Goal: Task Accomplishment & Management: Use online tool/utility

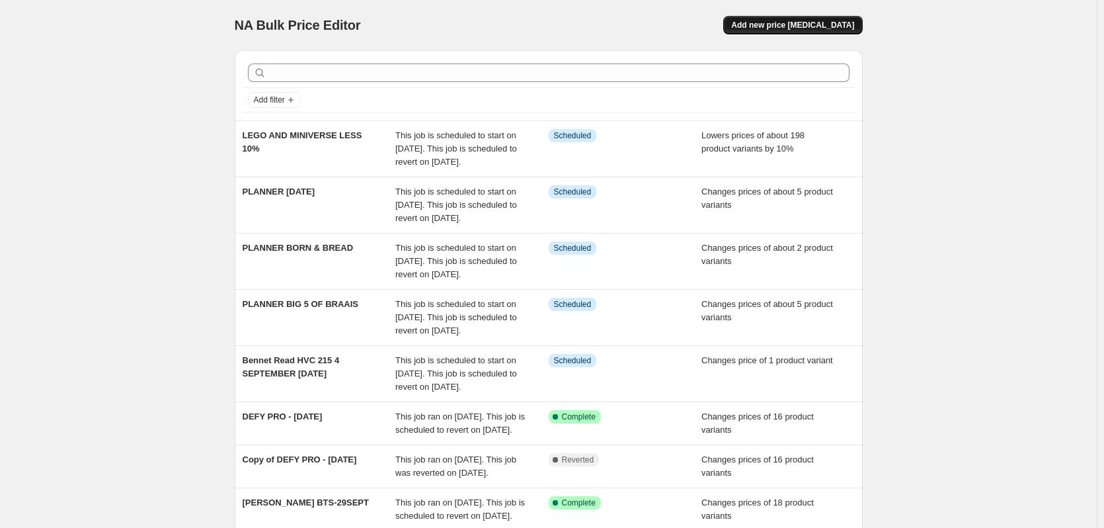
click at [772, 23] on span "Add new price [MEDICAL_DATA]" at bounding box center [792, 25] width 123 height 11
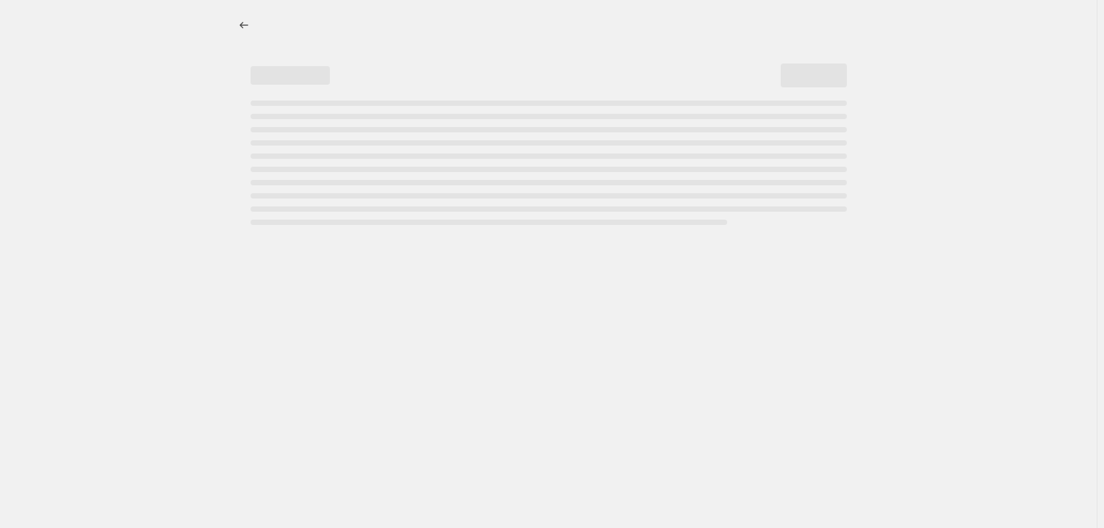
select select "percentage"
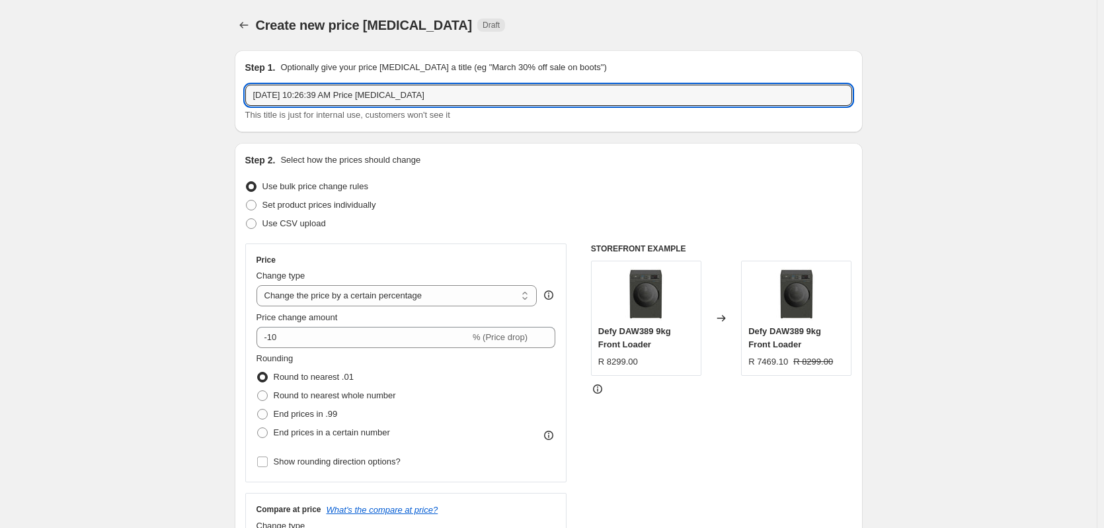
drag, startPoint x: 437, startPoint y: 94, endPoint x: 149, endPoint y: 146, distance: 293.0
drag, startPoint x: 305, startPoint y: 102, endPoint x: 127, endPoint y: 102, distance: 178.5
type input "HISENSE TV"
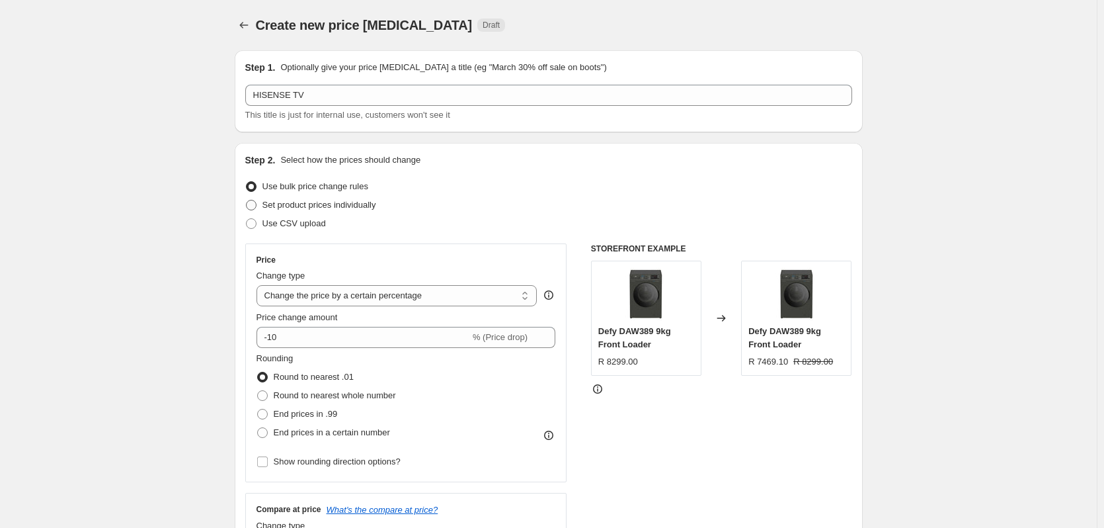
click at [253, 209] on span at bounding box center [251, 205] width 11 height 11
click at [247, 200] on input "Set product prices individually" at bounding box center [246, 200] width 1 height 1
radio input "true"
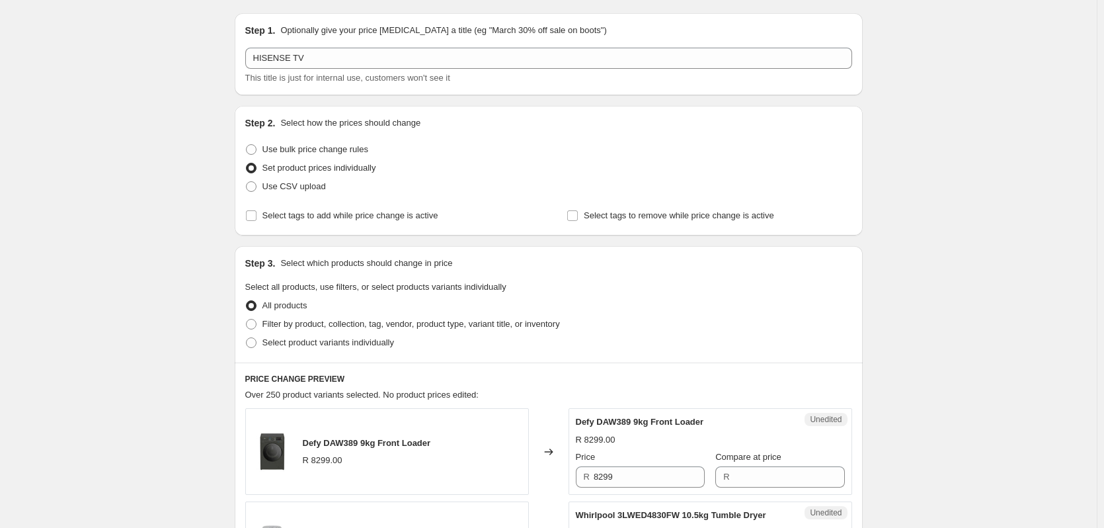
scroll to position [66, 0]
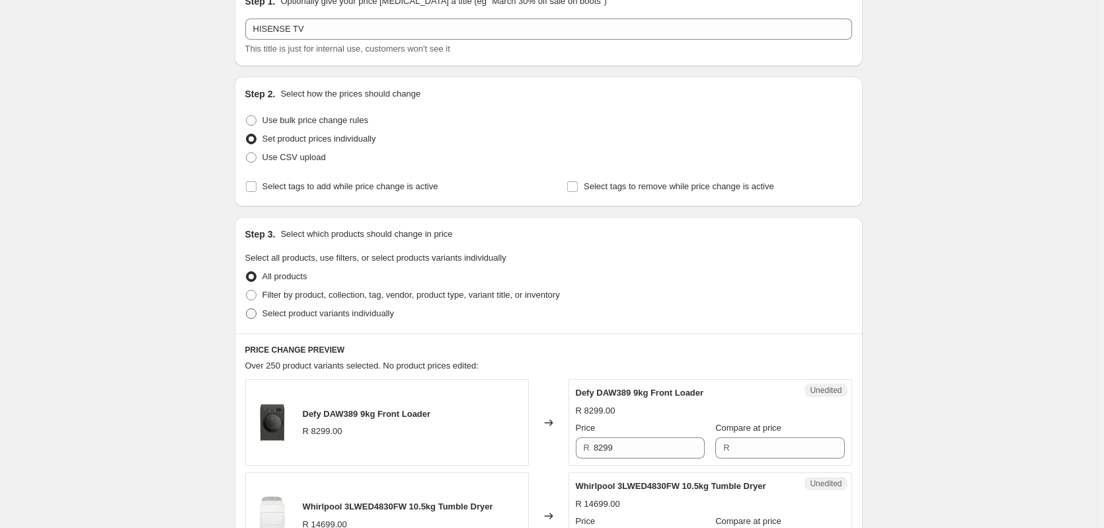
click at [256, 312] on span at bounding box center [251, 313] width 11 height 11
click at [247, 309] on input "Select product variants individually" at bounding box center [246, 308] width 1 height 1
radio input "true"
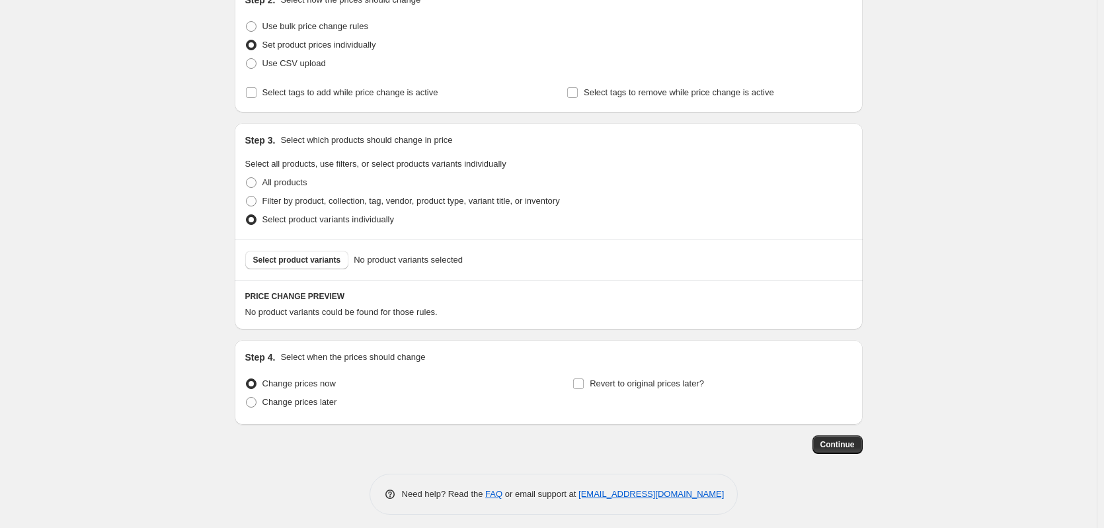
scroll to position [167, 0]
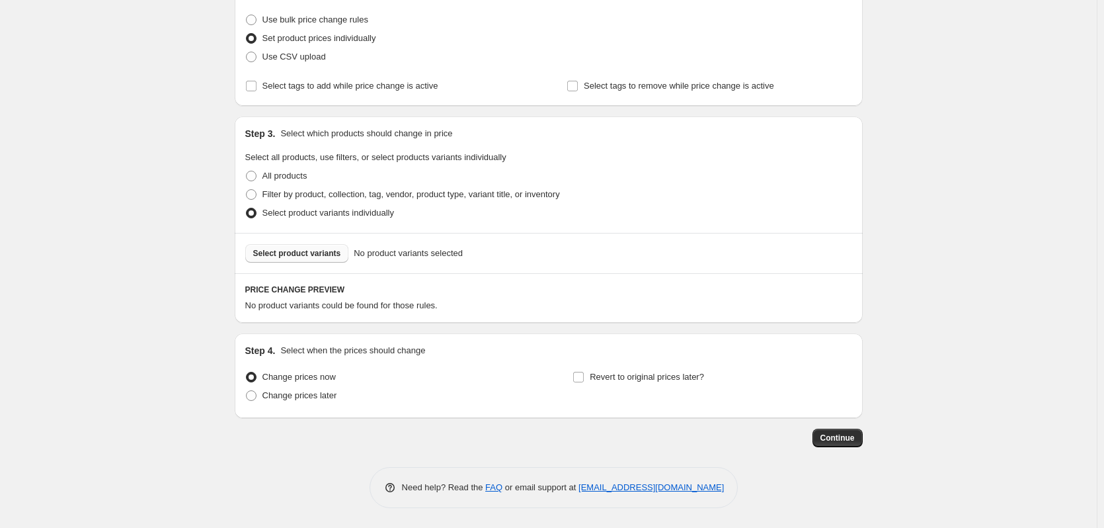
click at [271, 254] on span "Select product variants" at bounding box center [297, 253] width 88 height 11
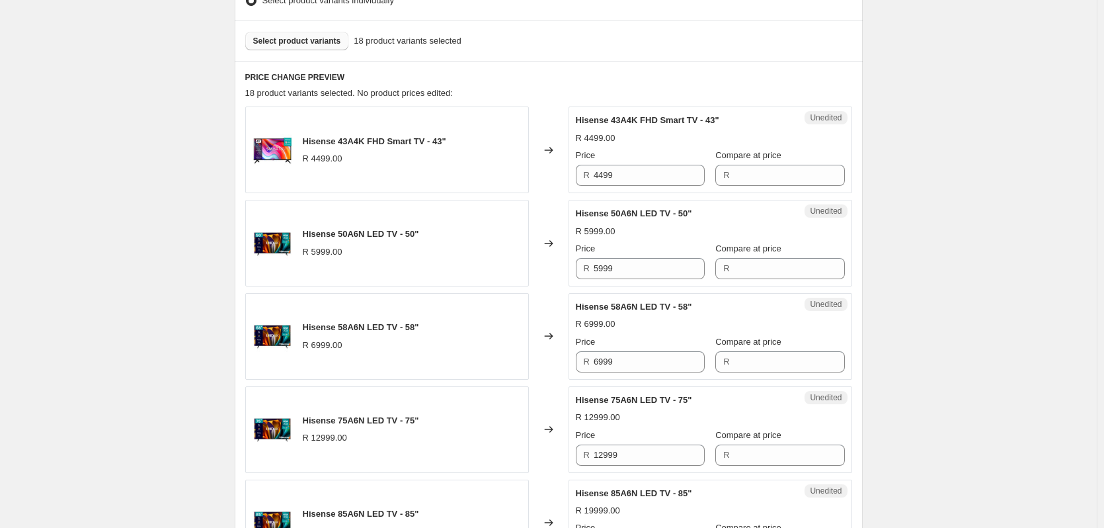
scroll to position [431, 0]
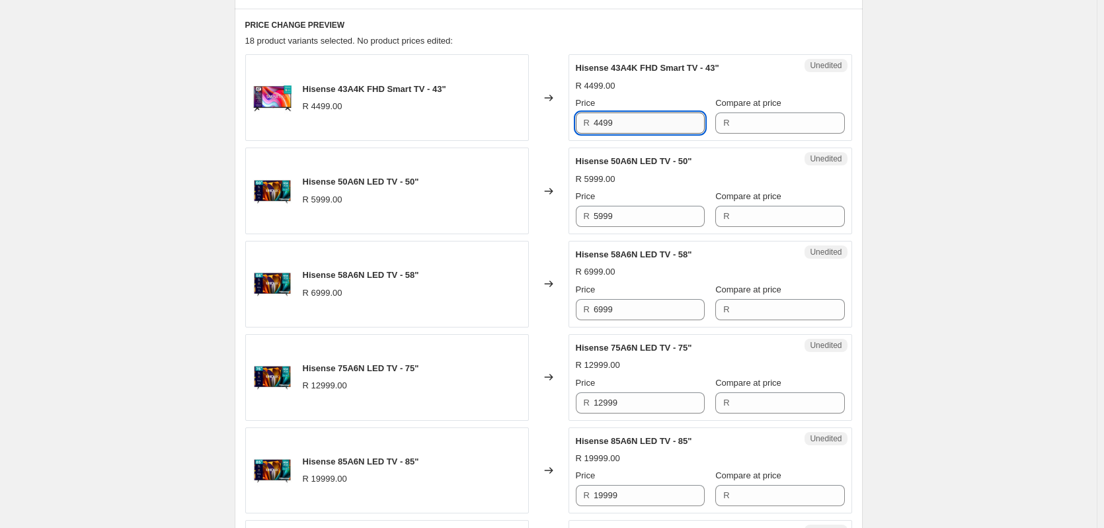
click at [651, 119] on input "4499" at bounding box center [649, 122] width 111 height 21
type input "4499"
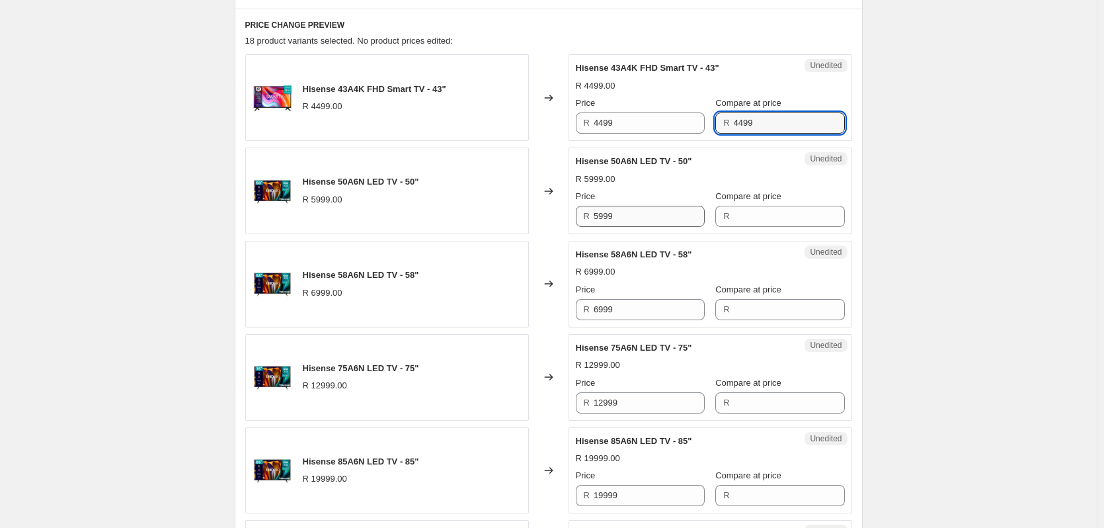
type input "4499"
click at [624, 215] on input "5999" at bounding box center [649, 216] width 111 height 21
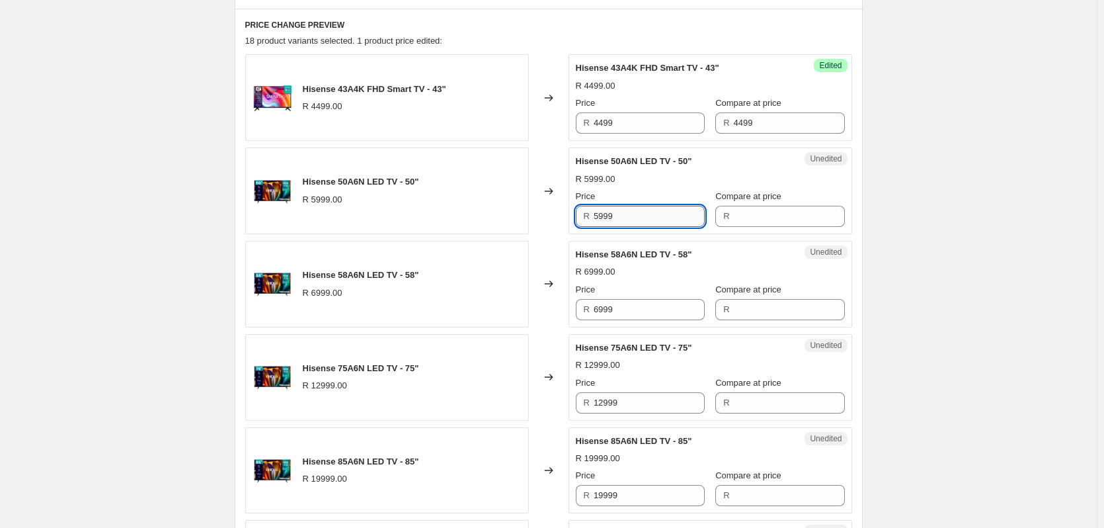
click at [621, 213] on input "5999" at bounding box center [649, 216] width 111 height 21
type input "5999"
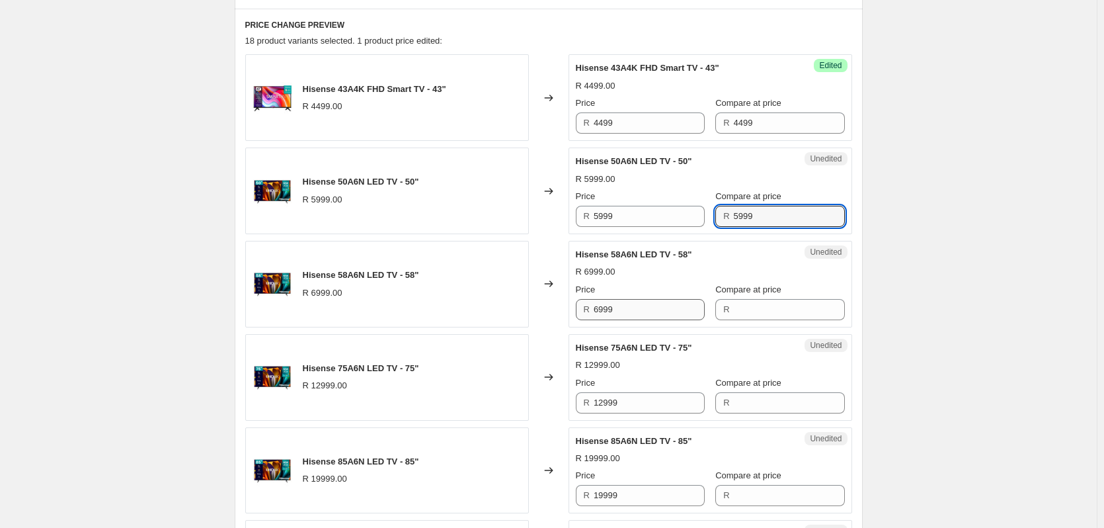
type input "5999"
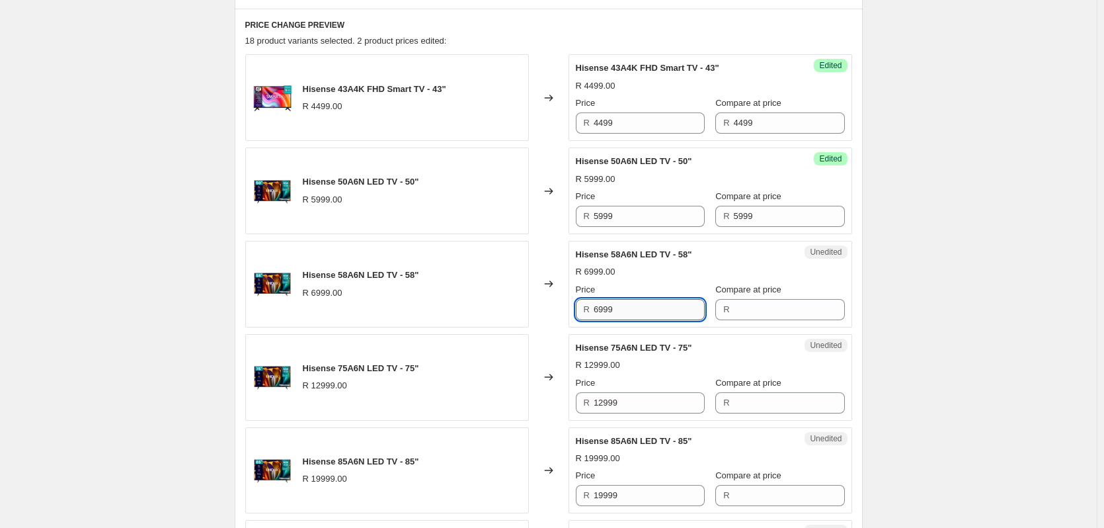
click at [620, 307] on input "6999" at bounding box center [649, 309] width 111 height 21
type input "6999"
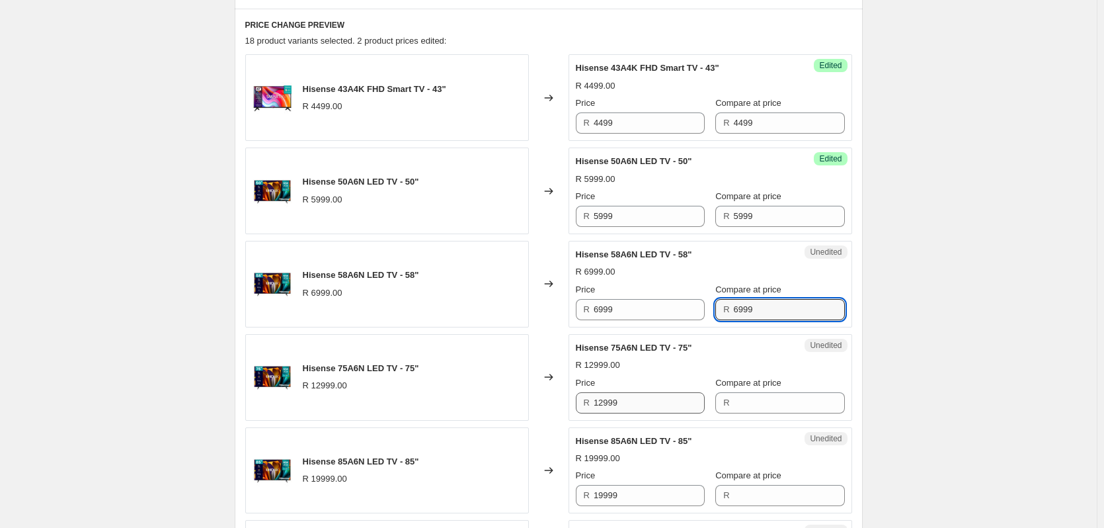
type input "6999"
click at [643, 405] on input "12999" at bounding box center [649, 402] width 111 height 21
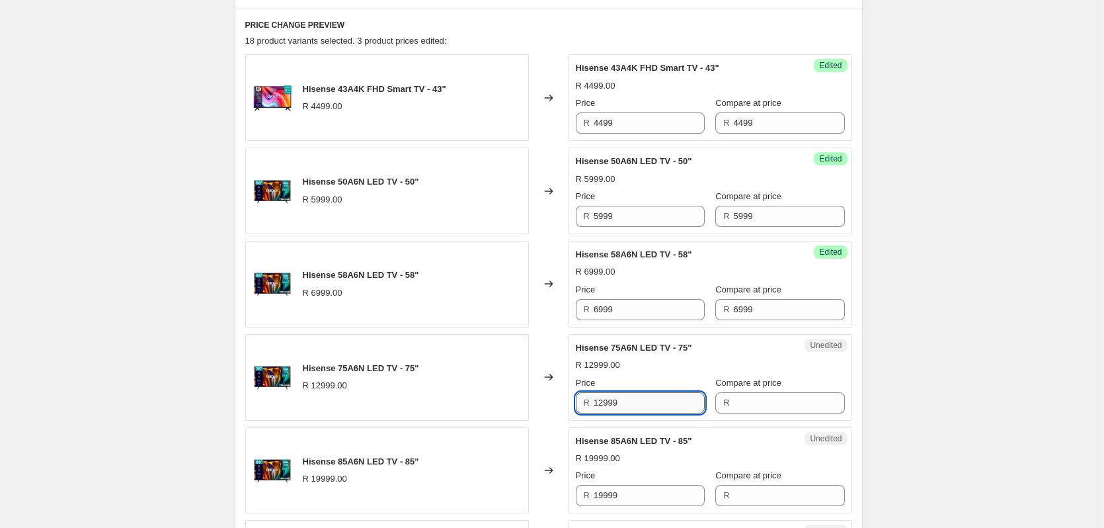
click at [643, 405] on input "12999" at bounding box center [649, 402] width 111 height 21
type input "12999"
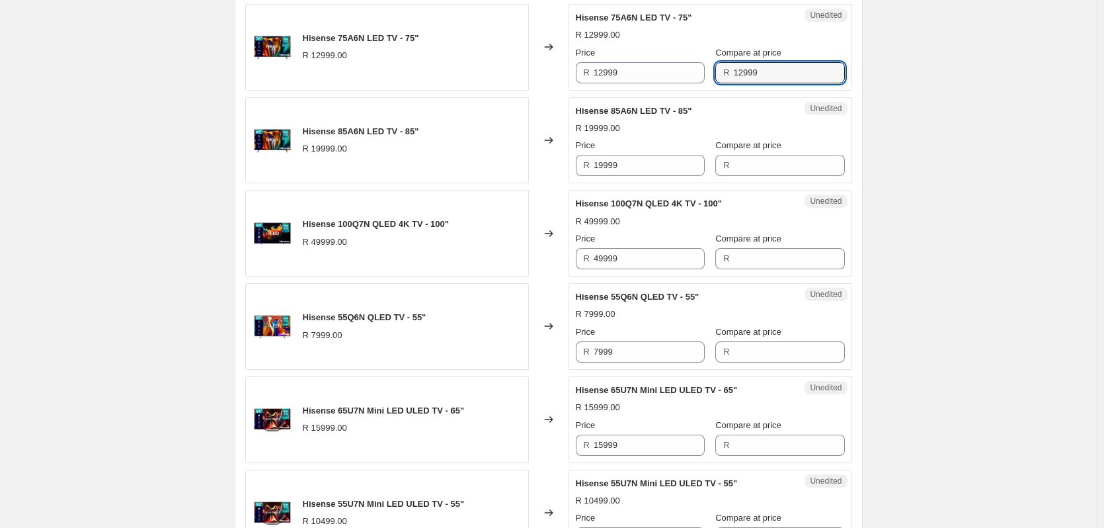
scroll to position [762, 0]
type input "12999"
click at [633, 165] on input "19999" at bounding box center [649, 164] width 111 height 21
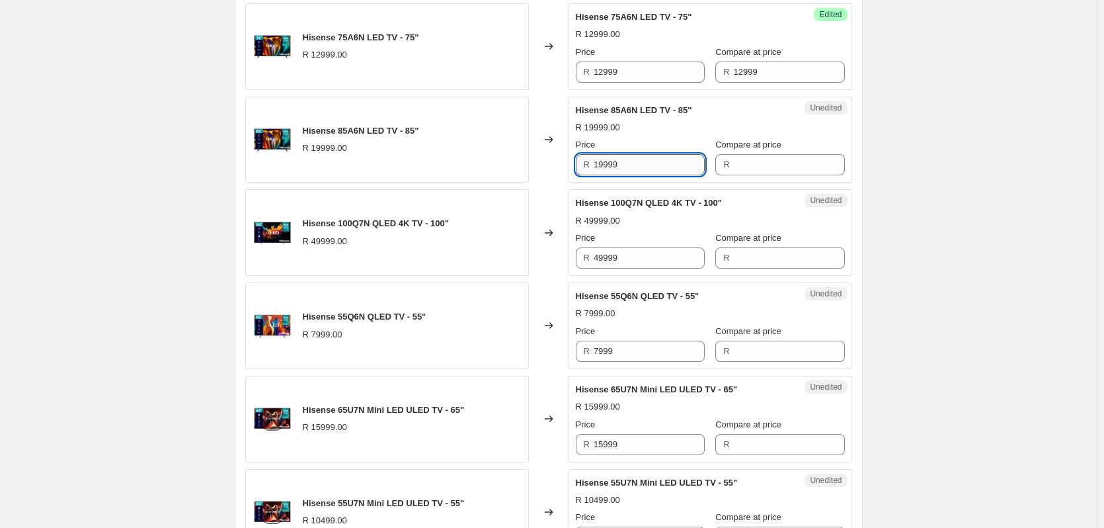
click at [632, 165] on input "19999" at bounding box center [649, 164] width 111 height 21
type input "19999"
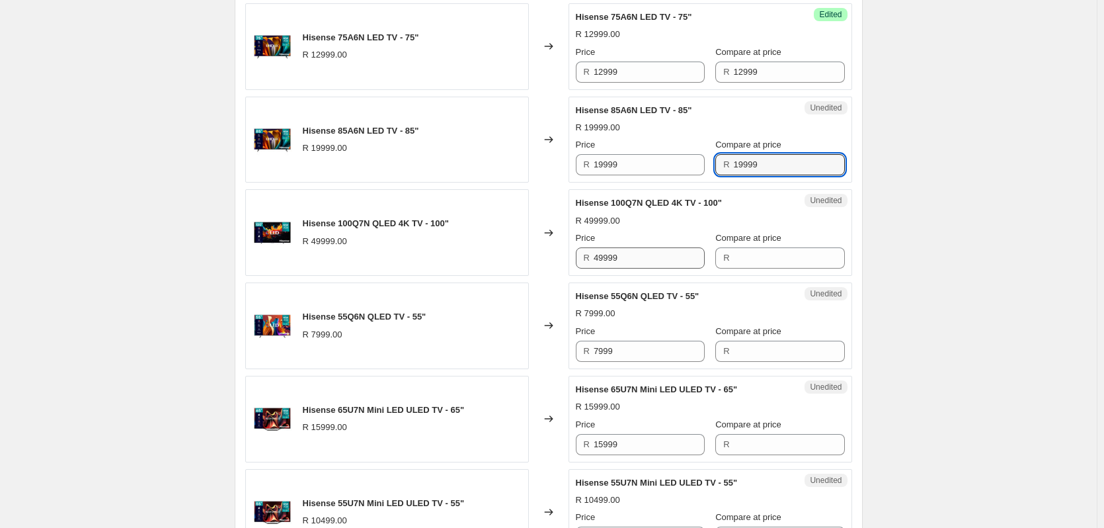
type input "19999"
click at [632, 257] on input "49999" at bounding box center [649, 257] width 111 height 21
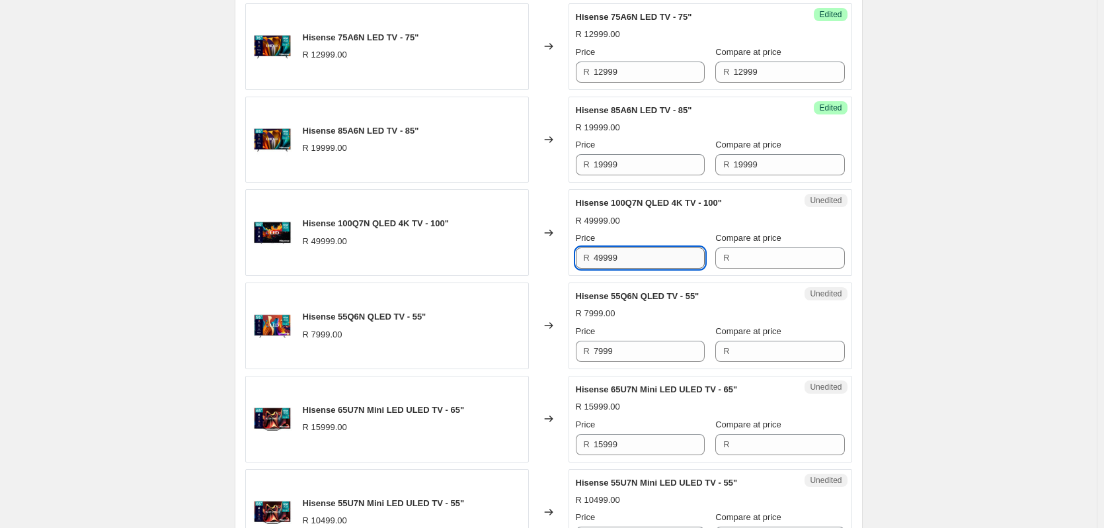
drag, startPoint x: 632, startPoint y: 257, endPoint x: 597, endPoint y: 258, distance: 35.1
click at [629, 257] on input "49999" at bounding box center [649, 257] width 111 height 21
type input "49999"
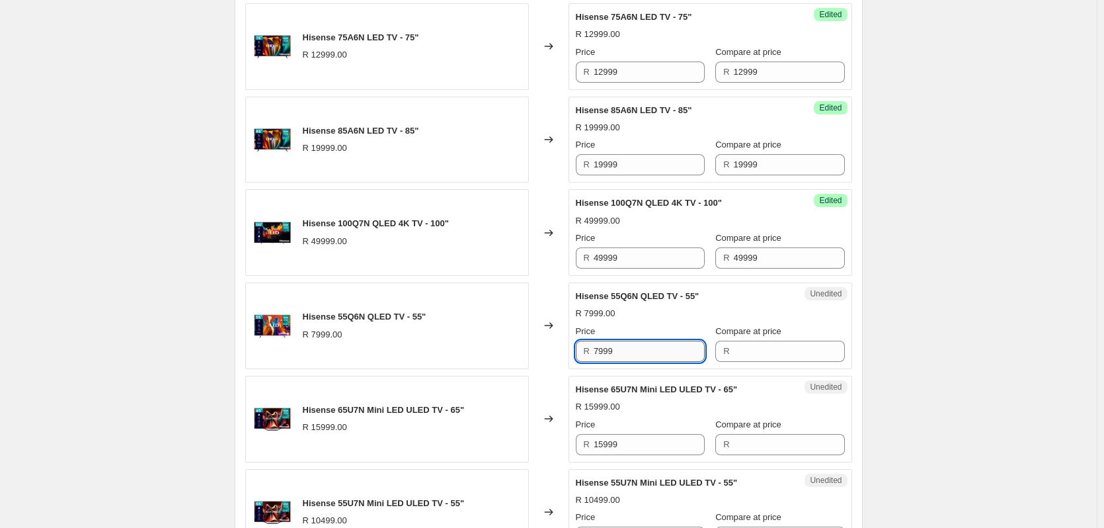
click at [614, 353] on input "7999" at bounding box center [649, 351] width 111 height 21
type input "7999"
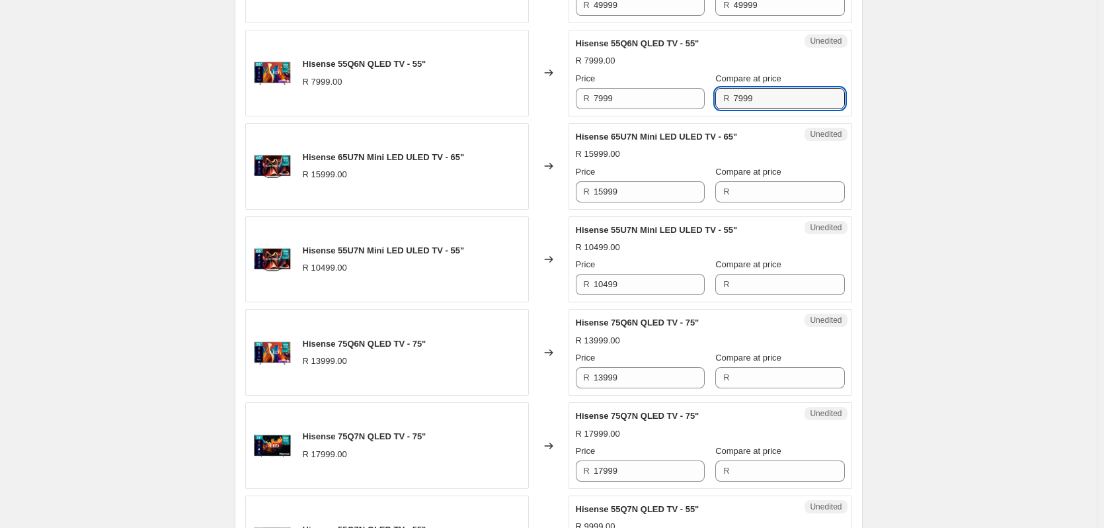
scroll to position [1092, 0]
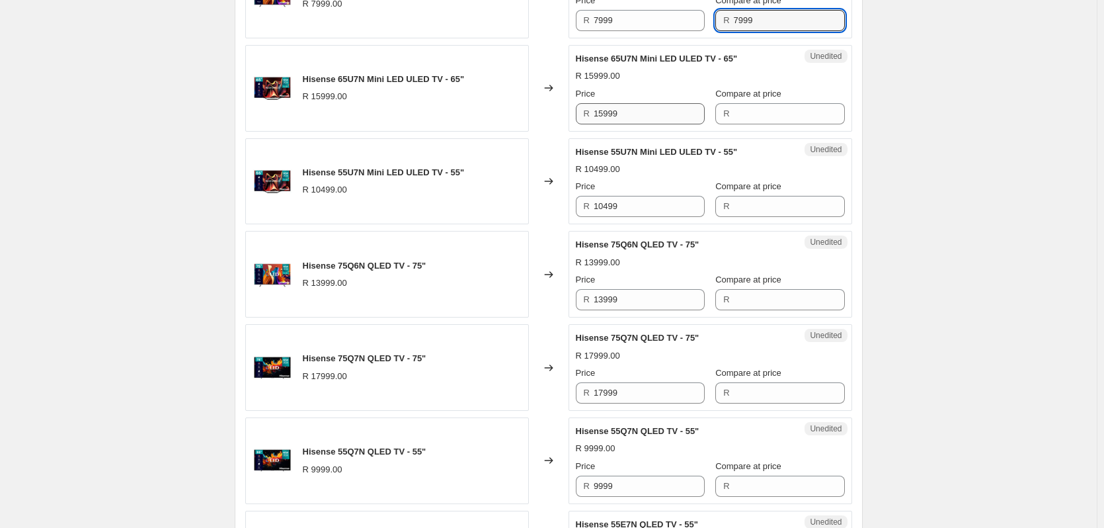
type input "7999"
click at [641, 113] on input "15999" at bounding box center [649, 113] width 111 height 21
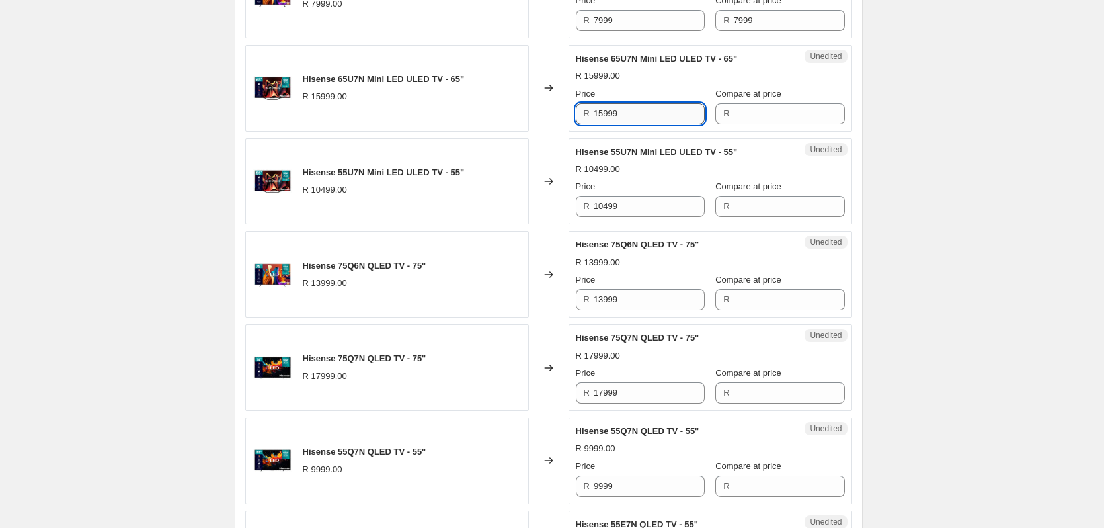
click at [641, 113] on input "15999" at bounding box center [649, 113] width 111 height 21
type input "15999"
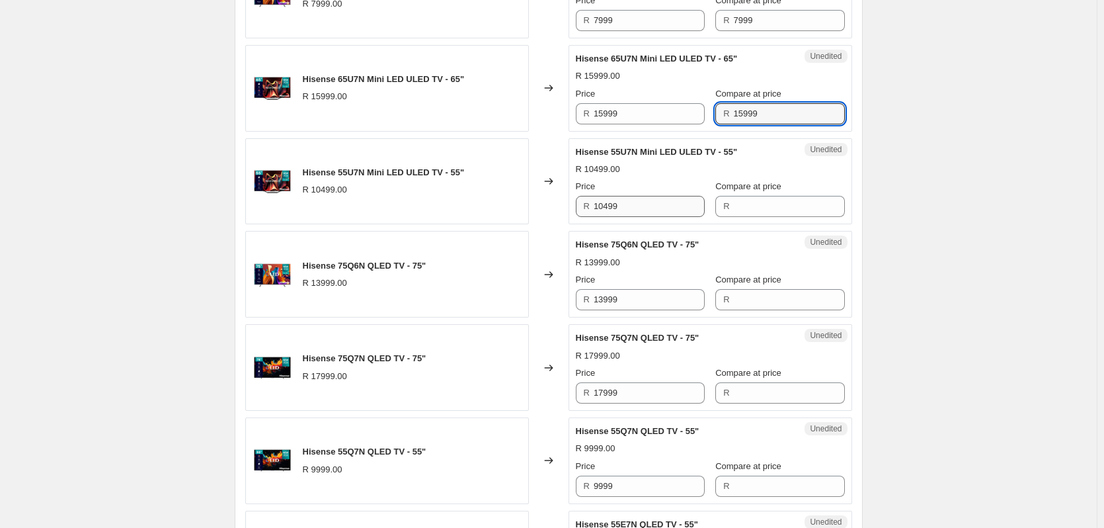
type input "15999"
click at [624, 210] on input "10499" at bounding box center [649, 206] width 111 height 21
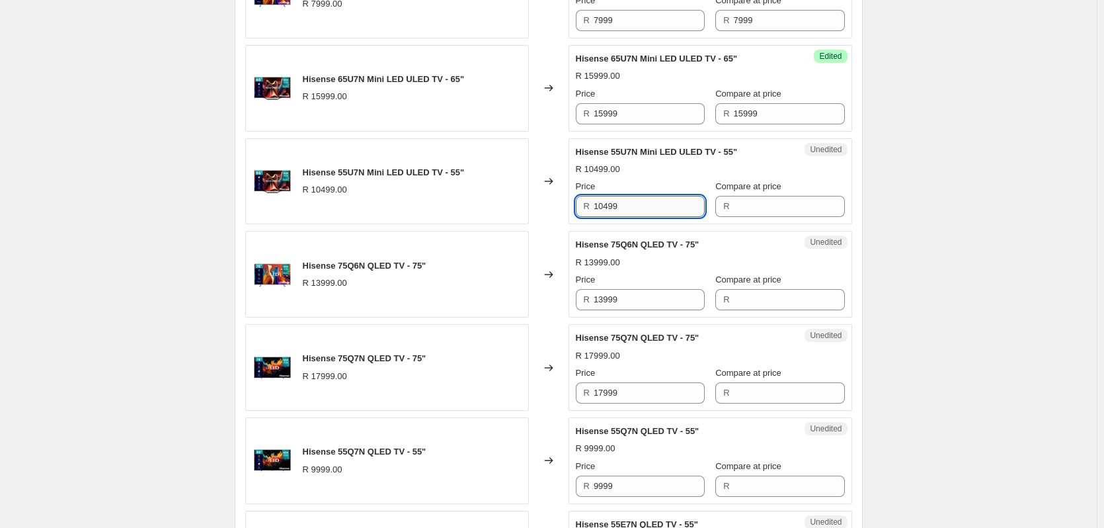
click at [624, 210] on input "10499" at bounding box center [649, 206] width 111 height 21
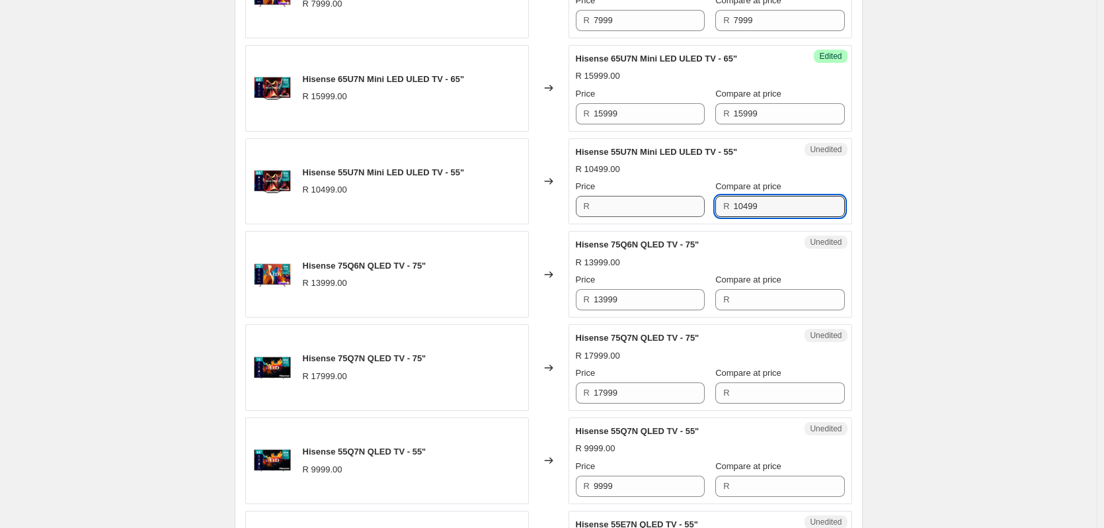
type input "10499"
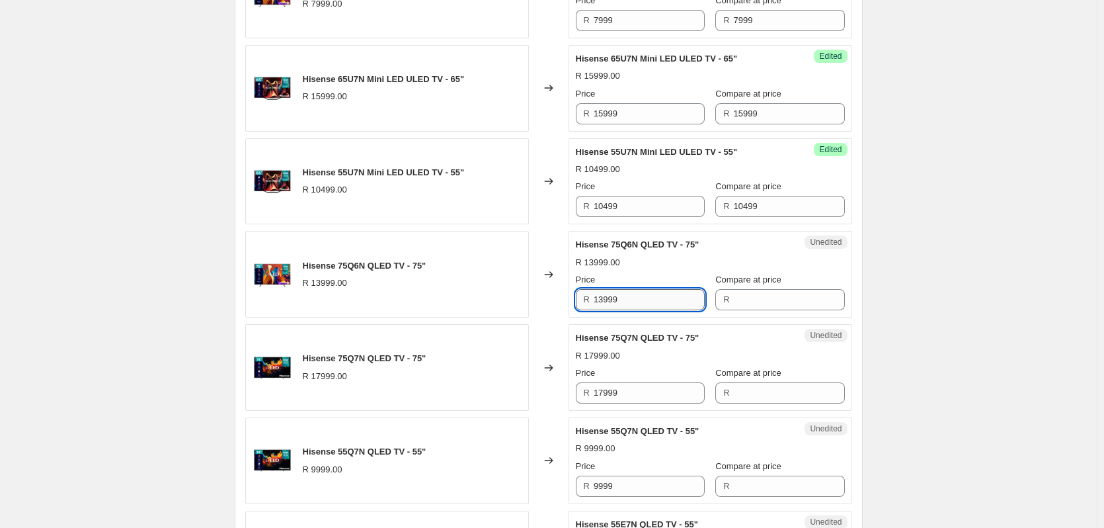
click at [623, 300] on input "13999" at bounding box center [649, 299] width 111 height 21
type input "13999"
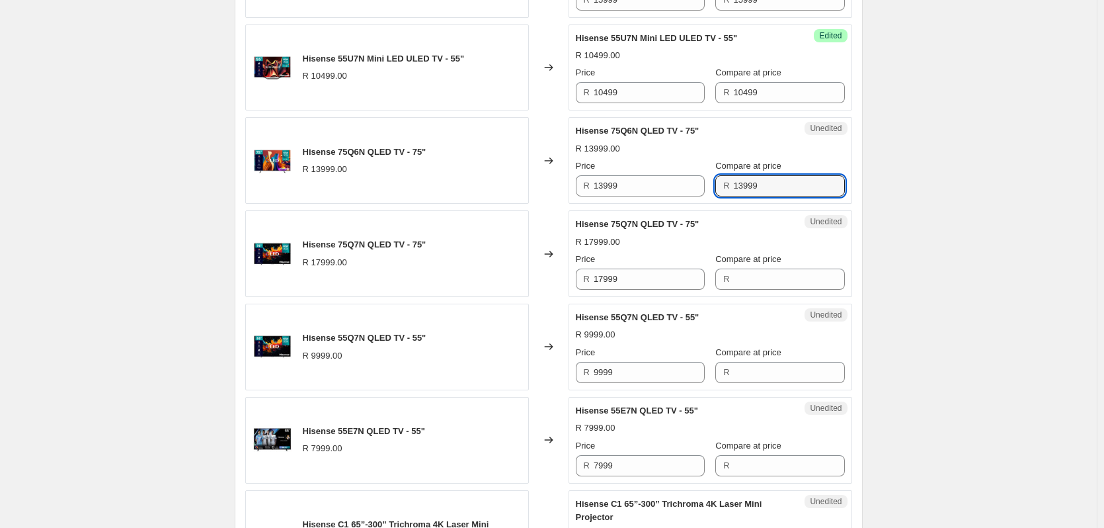
scroll to position [1225, 0]
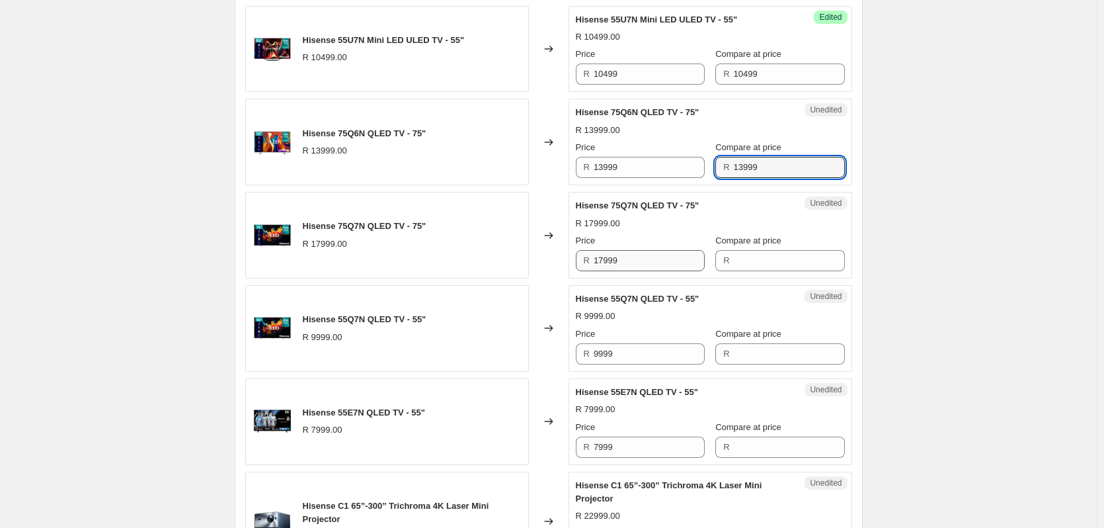
type input "13999"
click at [633, 265] on input "17999" at bounding box center [649, 260] width 111 height 21
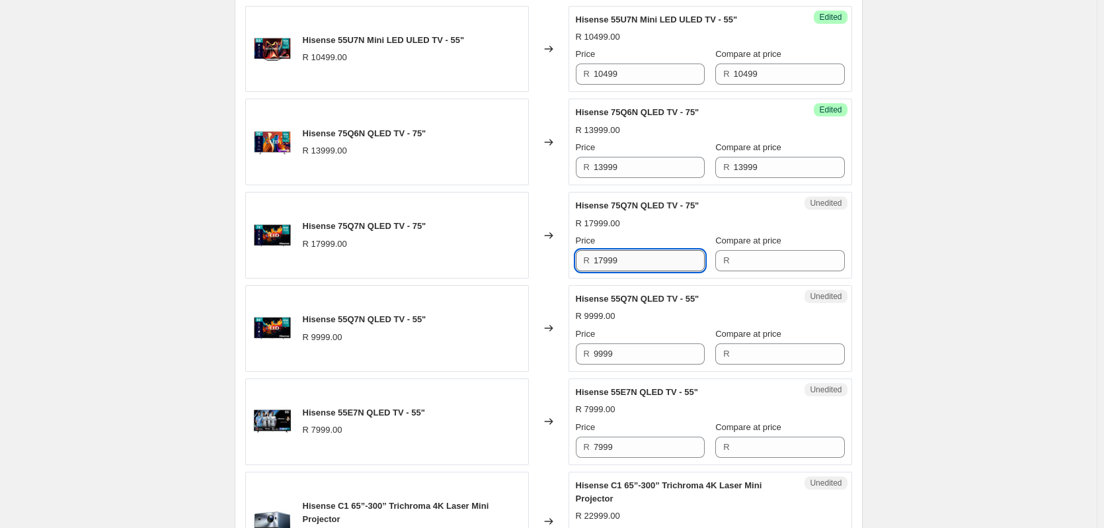
click at [633, 265] on input "17999" at bounding box center [649, 260] width 111 height 21
type input "17999"
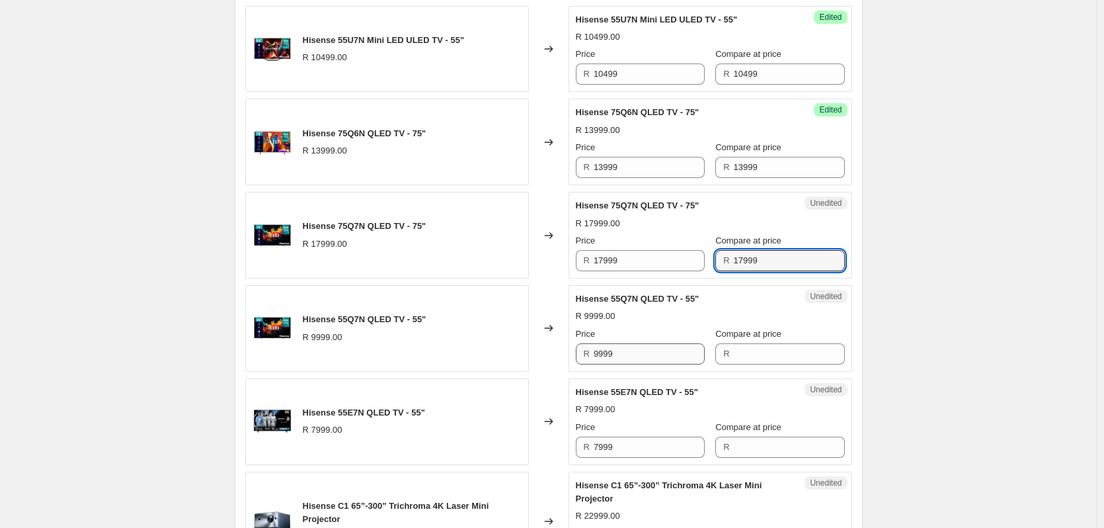
type input "17999"
click at [628, 358] on input "9999" at bounding box center [649, 353] width 111 height 21
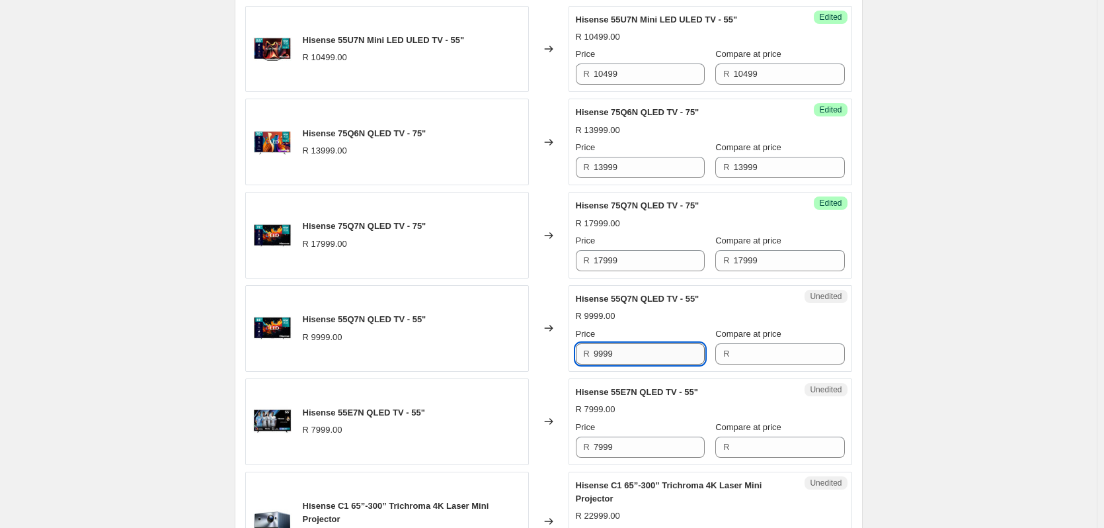
click at [628, 358] on input "9999" at bounding box center [649, 353] width 111 height 21
type input "9999"
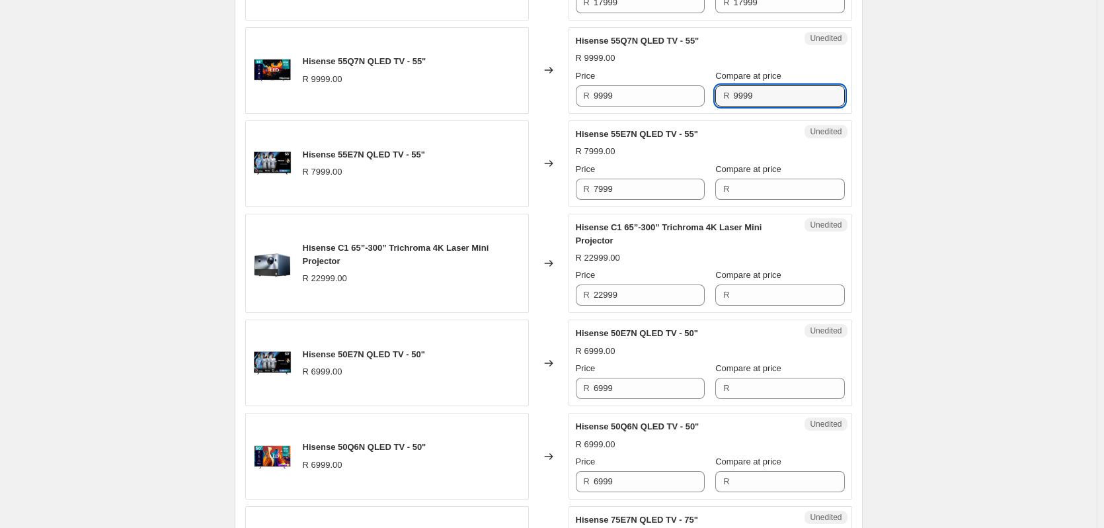
scroll to position [1489, 0]
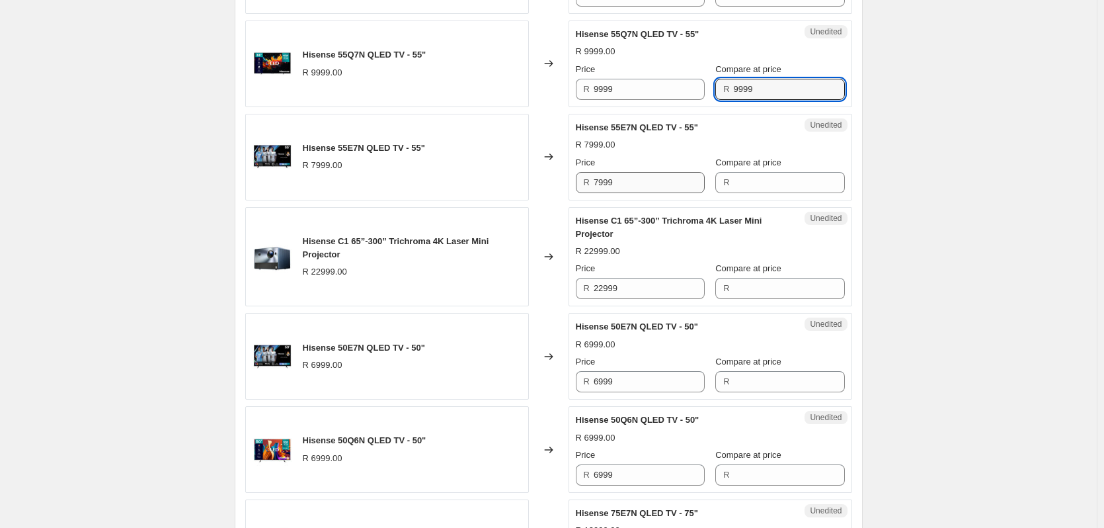
type input "9999"
click at [631, 187] on input "7999" at bounding box center [649, 182] width 111 height 21
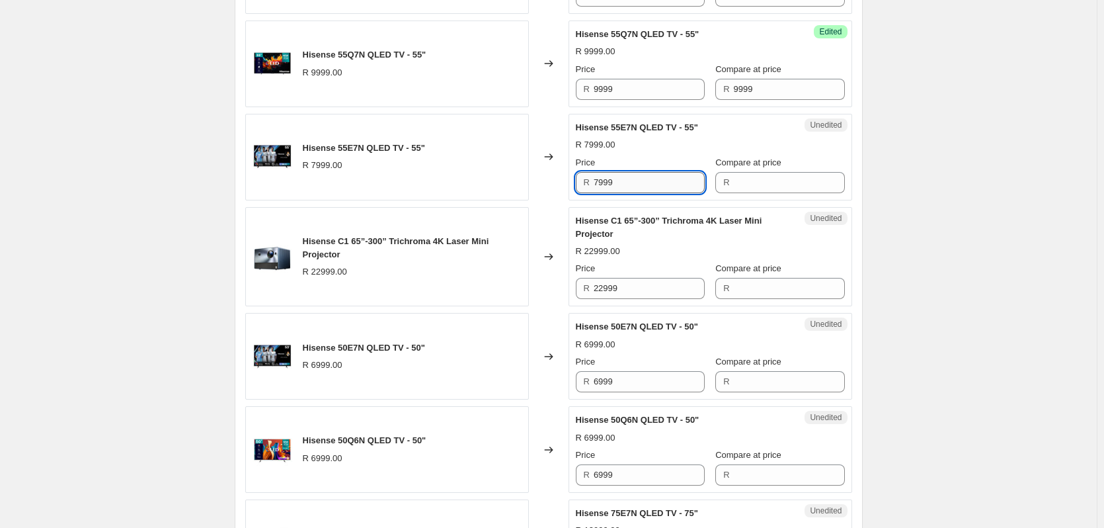
click at [631, 187] on input "7999" at bounding box center [649, 182] width 111 height 21
type input "7999"
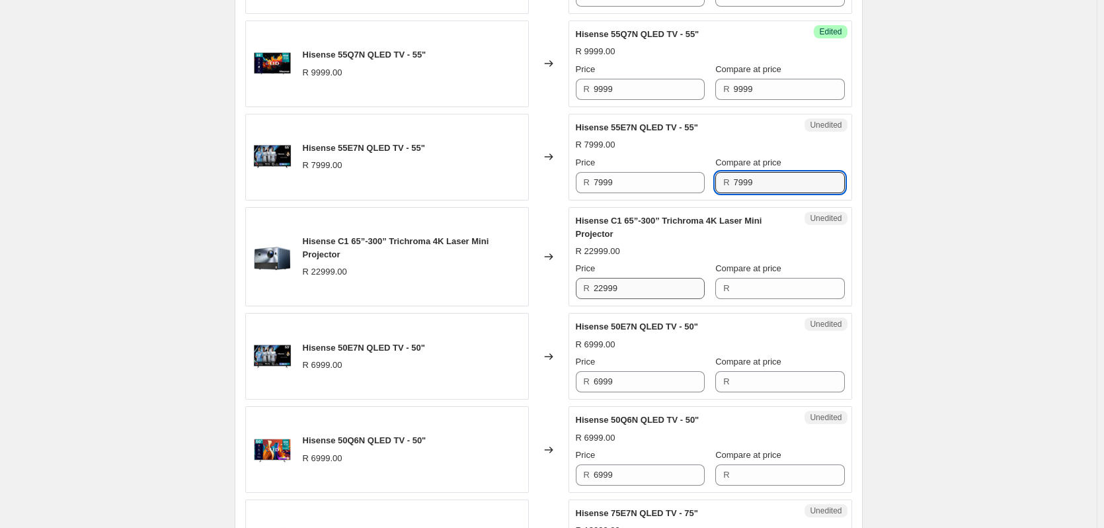
type input "7999"
click at [625, 280] on input "22999" at bounding box center [649, 288] width 111 height 21
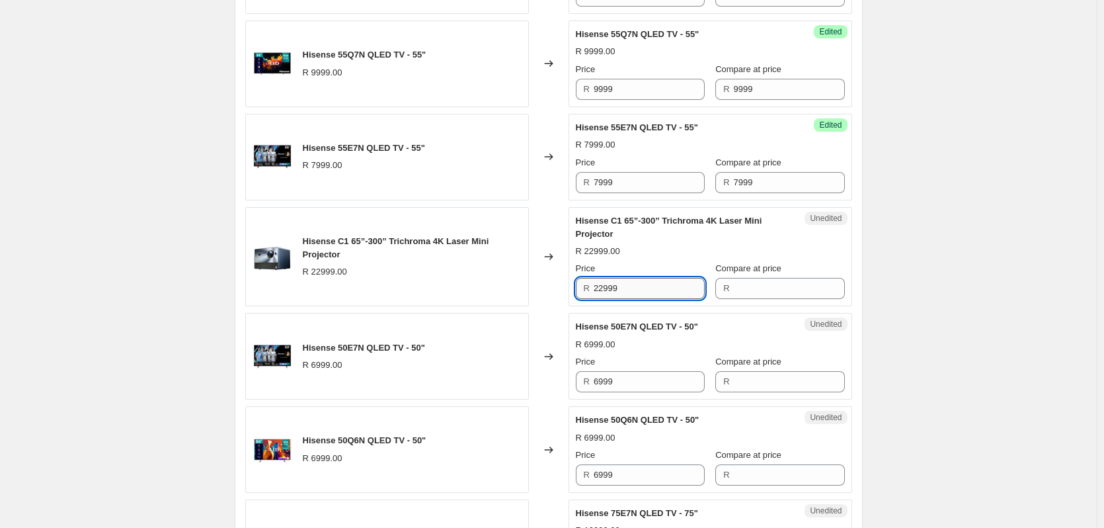
click at [625, 280] on input "22999" at bounding box center [649, 288] width 111 height 21
type input "22999"
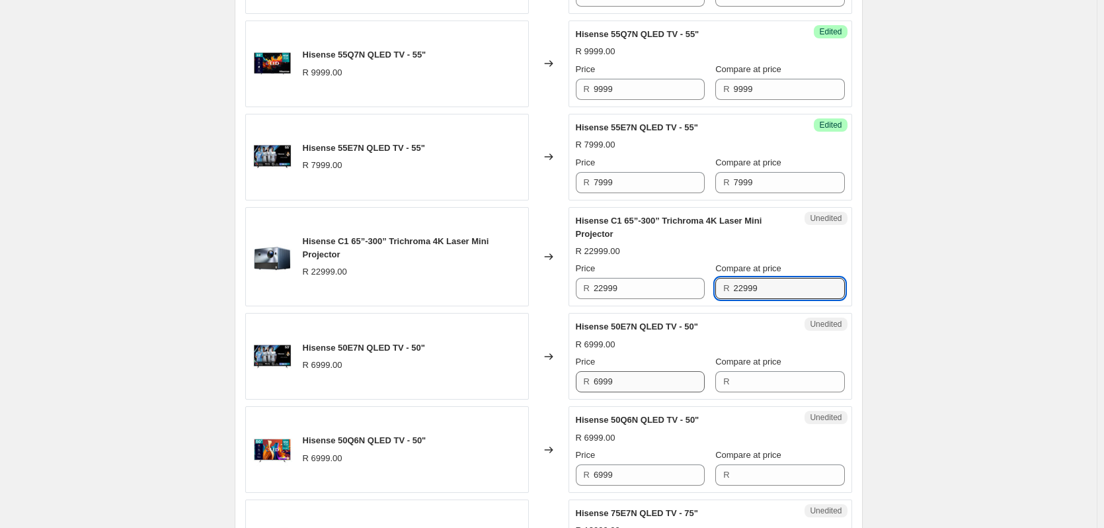
type input "22999"
click at [624, 378] on input "6999" at bounding box center [649, 381] width 111 height 21
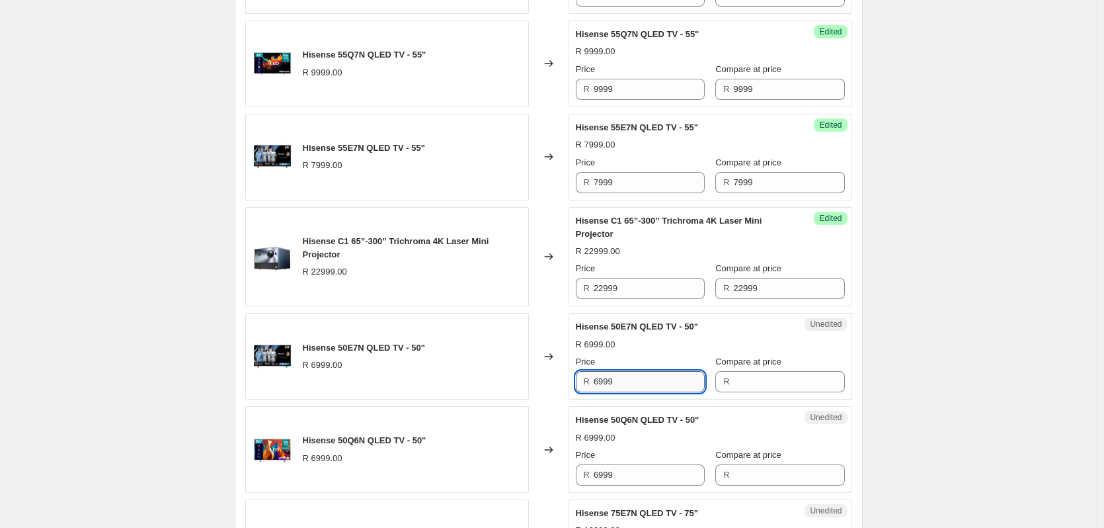
click at [624, 378] on input "6999" at bounding box center [649, 381] width 111 height 21
type input "6999"
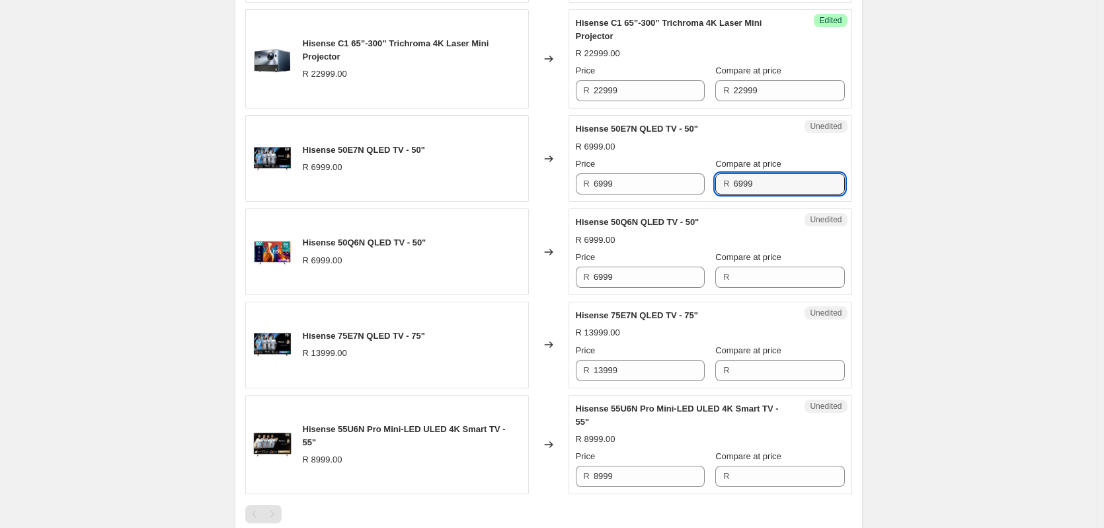
scroll to position [1687, 0]
type input "6999"
click at [624, 276] on input "6999" at bounding box center [649, 276] width 111 height 21
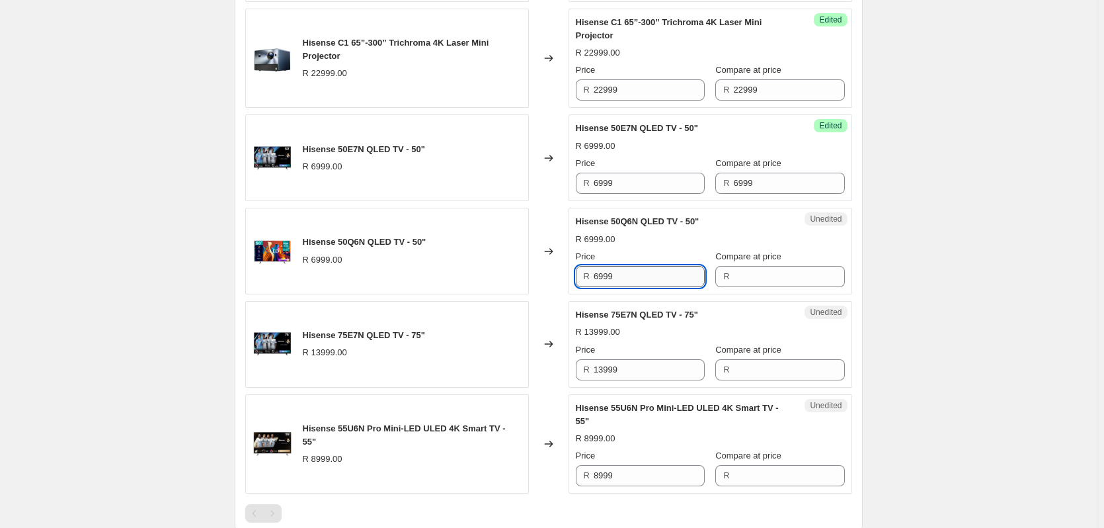
drag, startPoint x: 624, startPoint y: 276, endPoint x: 616, endPoint y: 274, distance: 8.7
click at [624, 276] on input "6999" at bounding box center [649, 276] width 111 height 21
type input "6999"
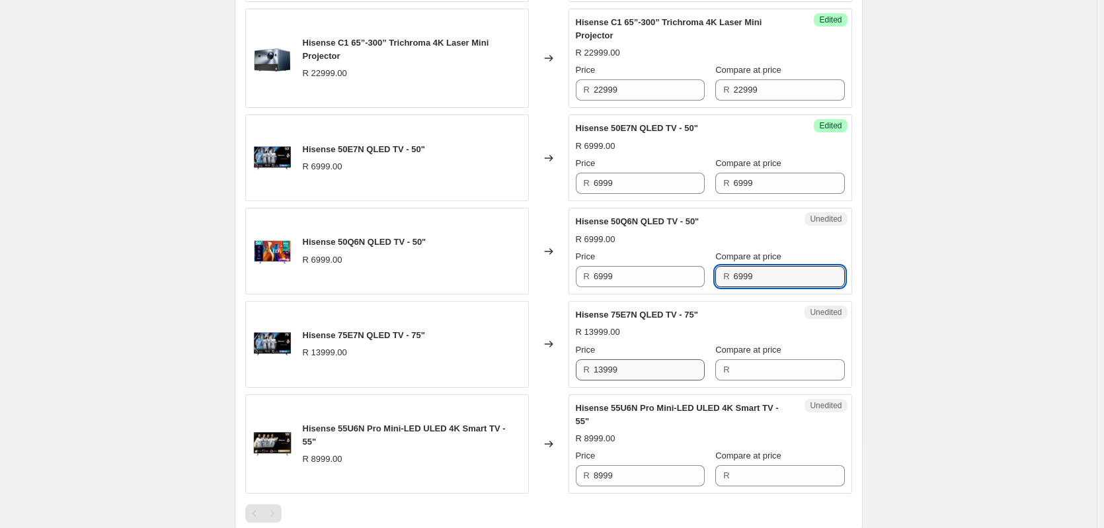
type input "6999"
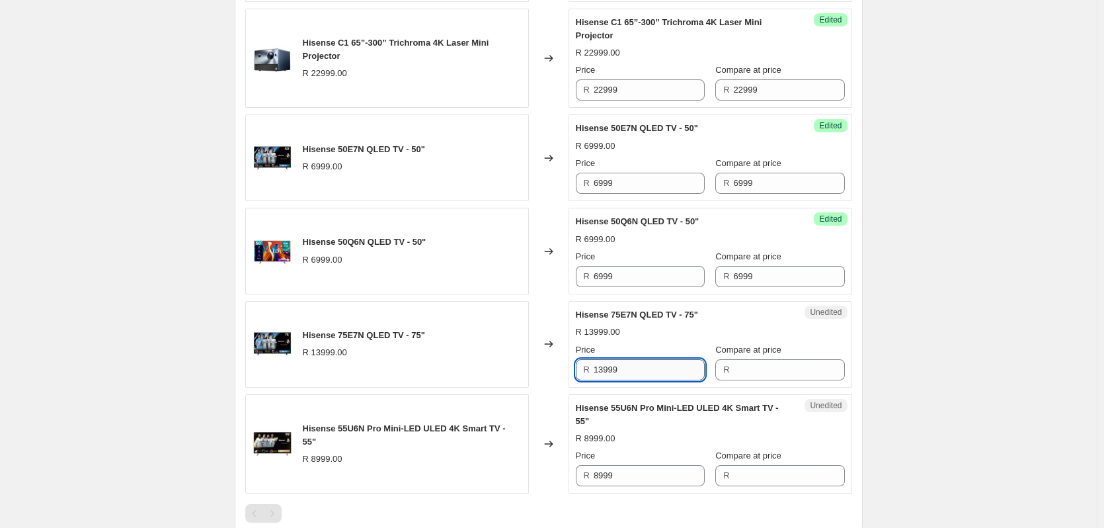
click at [658, 372] on input "13999" at bounding box center [649, 369] width 111 height 21
click at [642, 370] on input "13999" at bounding box center [649, 369] width 111 height 21
click at [645, 362] on input "13999" at bounding box center [649, 369] width 111 height 21
type input "13999"
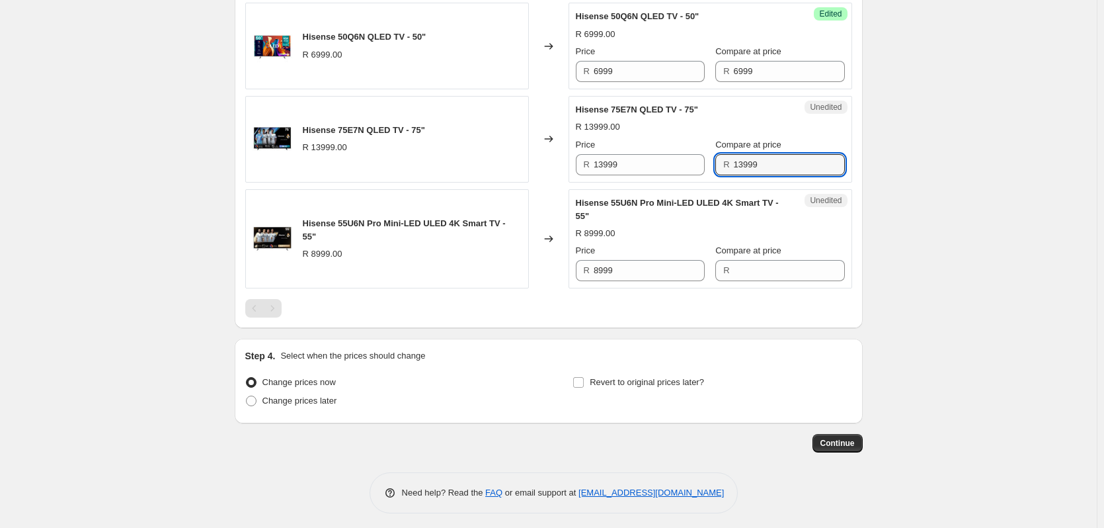
scroll to position [1898, 0]
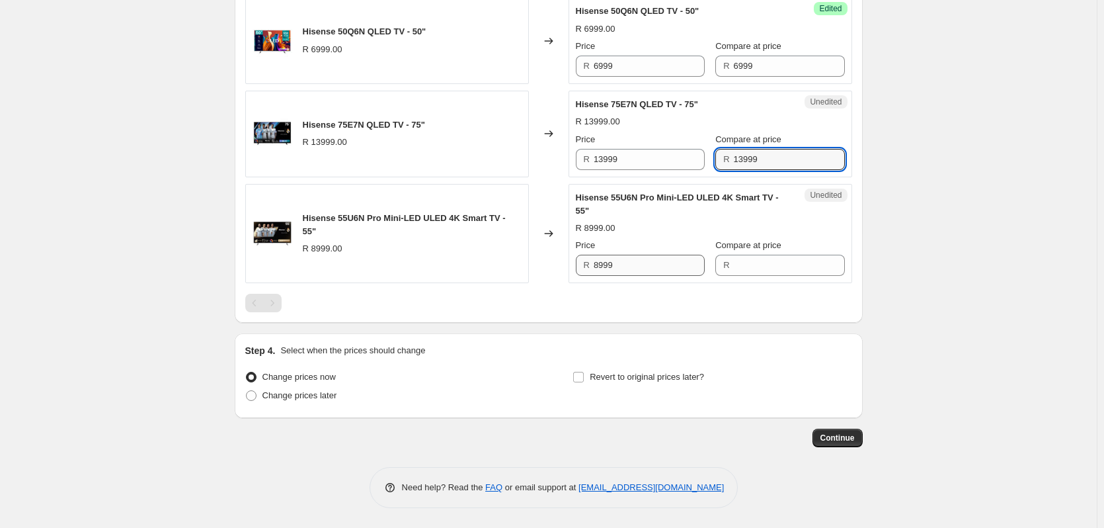
type input "13999"
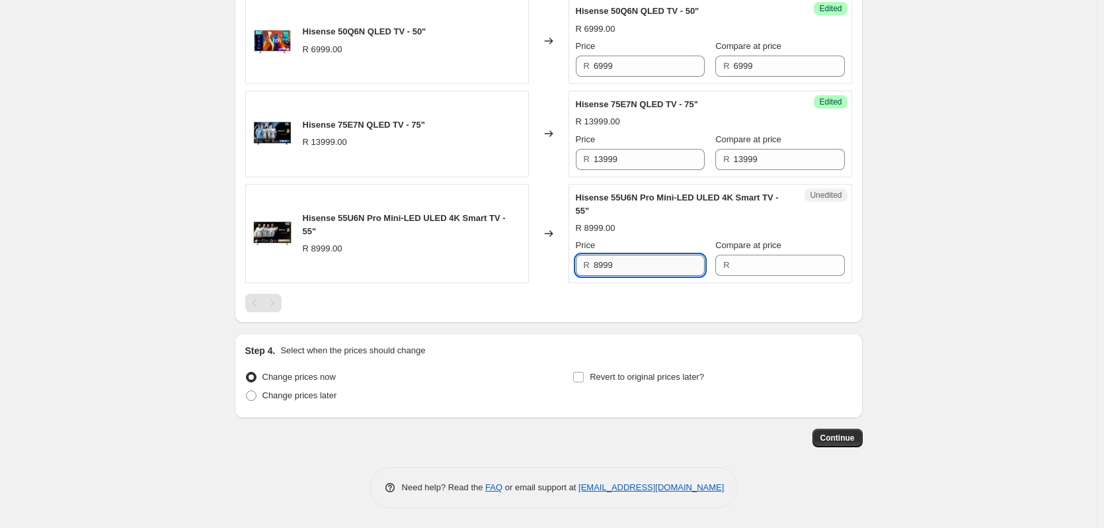
click at [633, 266] on input "8999" at bounding box center [649, 265] width 111 height 21
type input "8999"
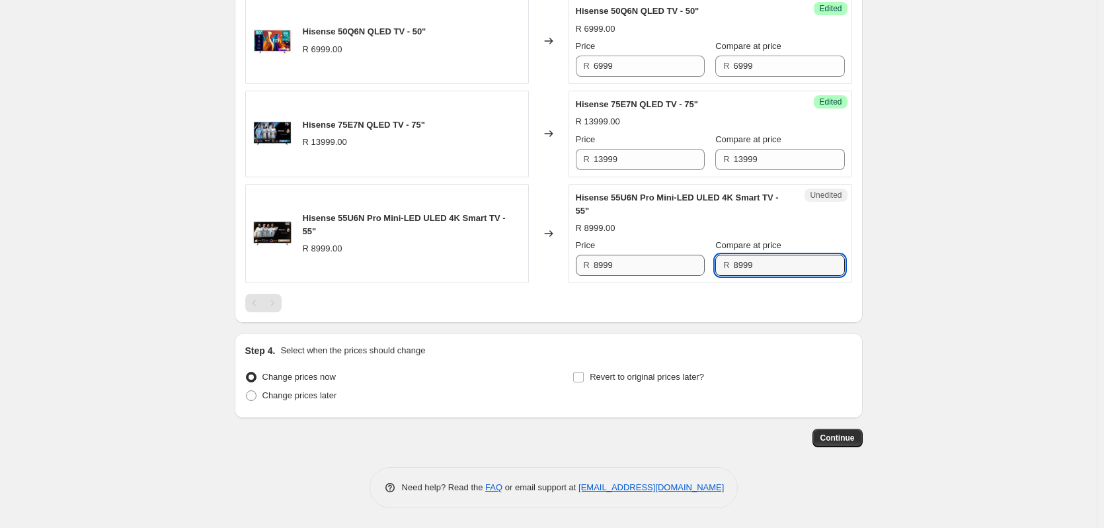
type input "8999"
click at [642, 268] on input "8999" at bounding box center [649, 265] width 111 height 21
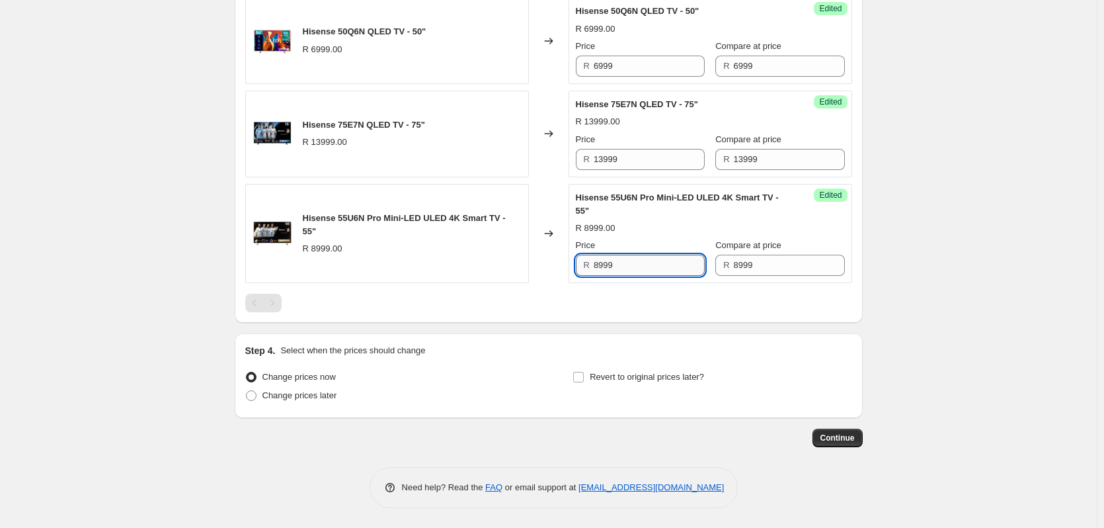
click at [642, 268] on input "8999" at bounding box center [649, 265] width 111 height 21
type input "7999"
click at [646, 157] on input "13999" at bounding box center [649, 159] width 111 height 21
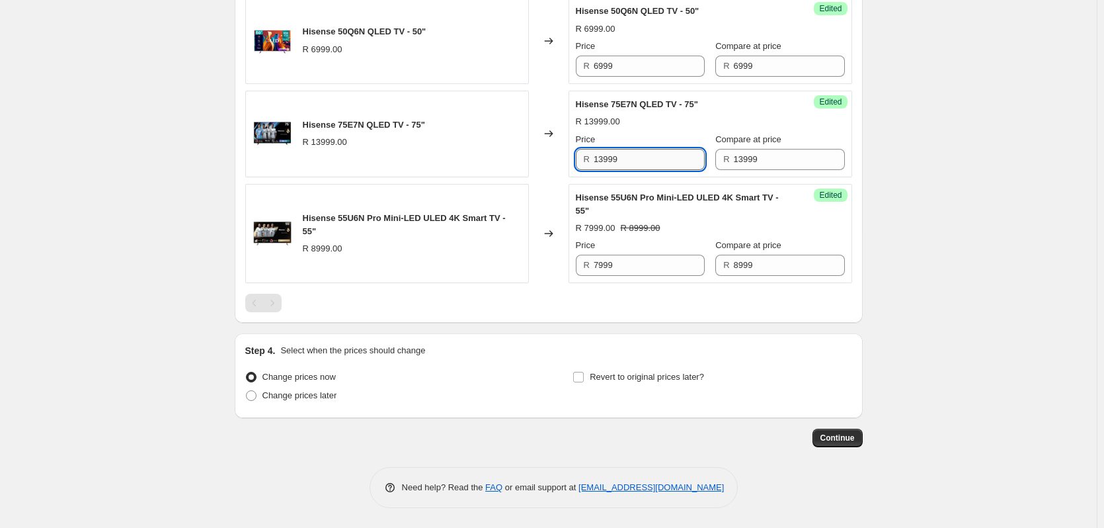
click at [646, 157] on input "13999" at bounding box center [649, 159] width 111 height 21
type input "12999"
click at [627, 60] on input "6999" at bounding box center [649, 66] width 111 height 21
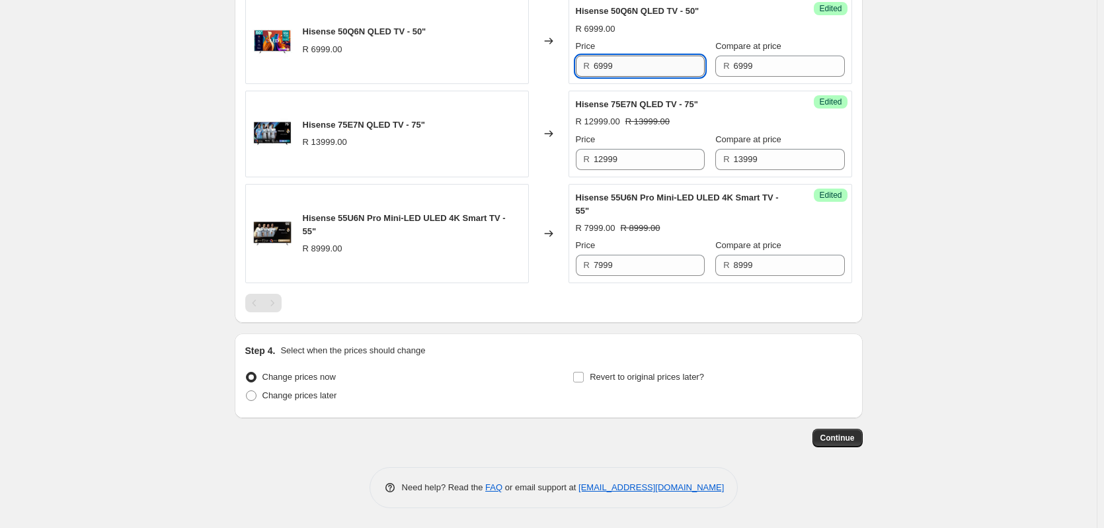
click at [627, 60] on input "6999" at bounding box center [649, 66] width 111 height 21
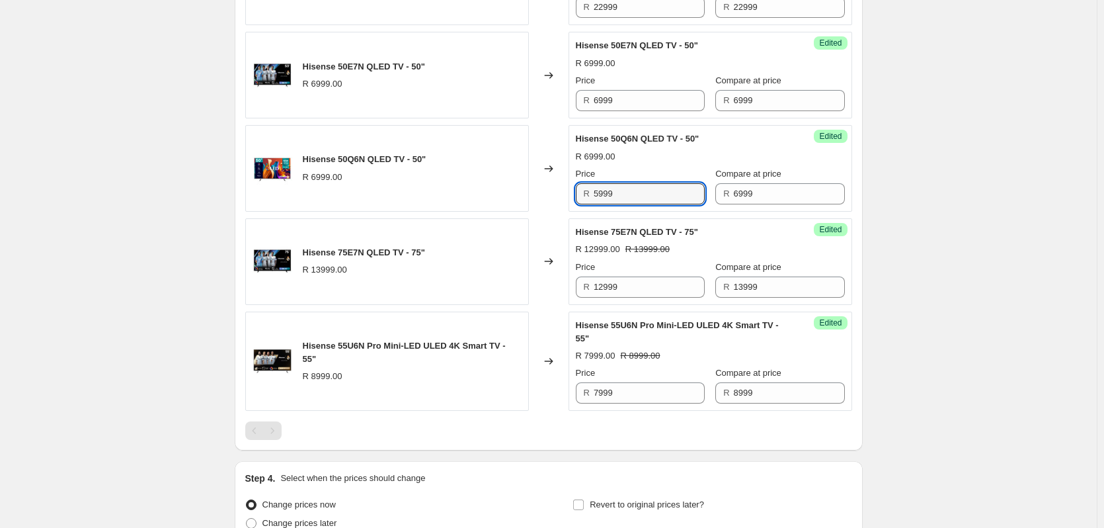
scroll to position [1765, 0]
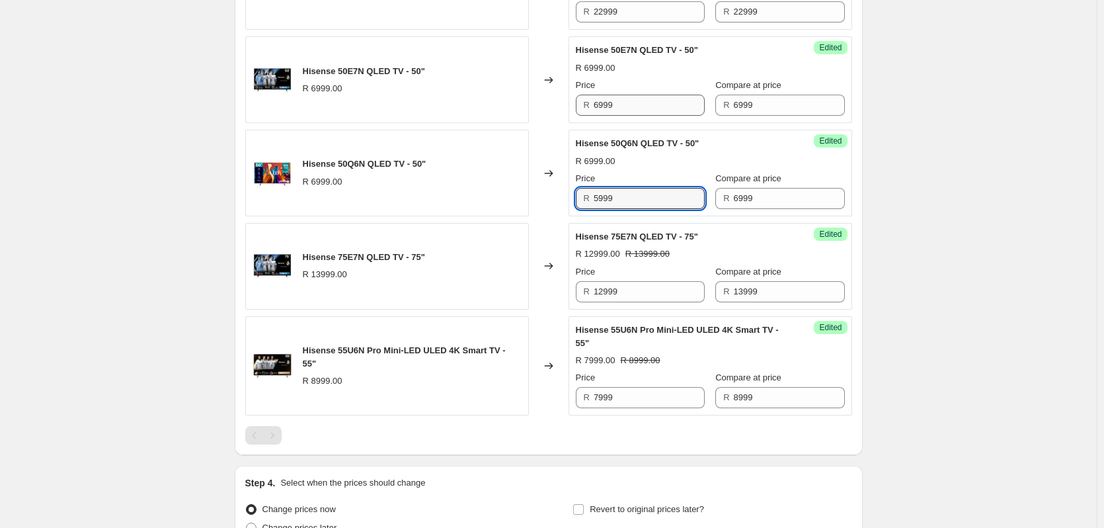
type input "5999"
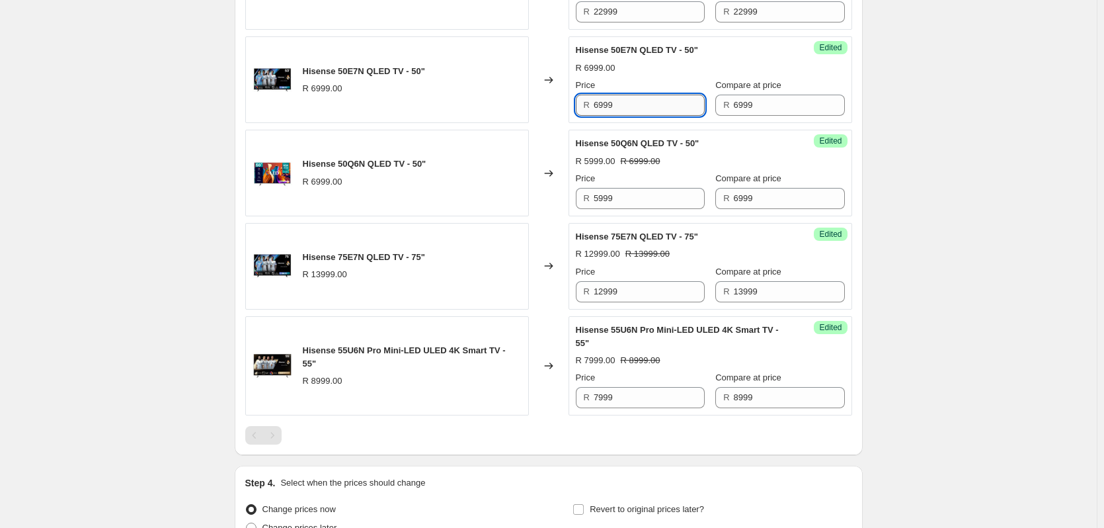
click at [643, 101] on input "6999" at bounding box center [649, 105] width 111 height 21
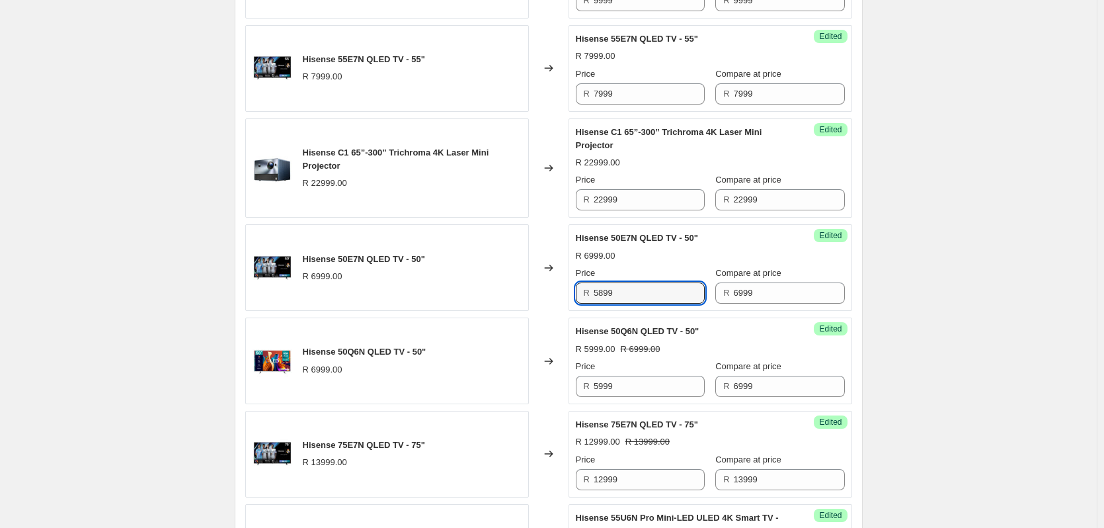
scroll to position [1567, 0]
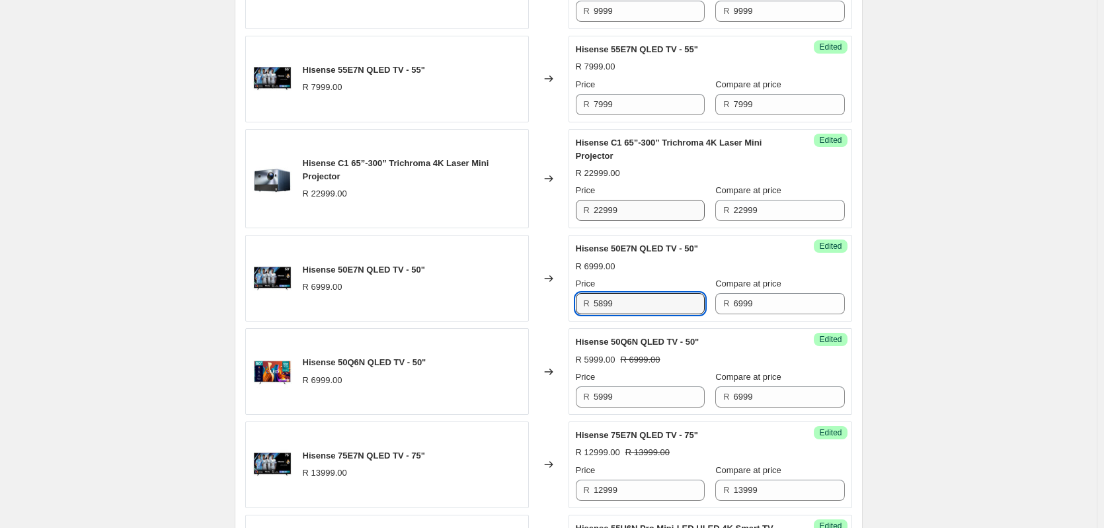
type input "5899"
click at [644, 213] on input "22999" at bounding box center [649, 210] width 111 height 21
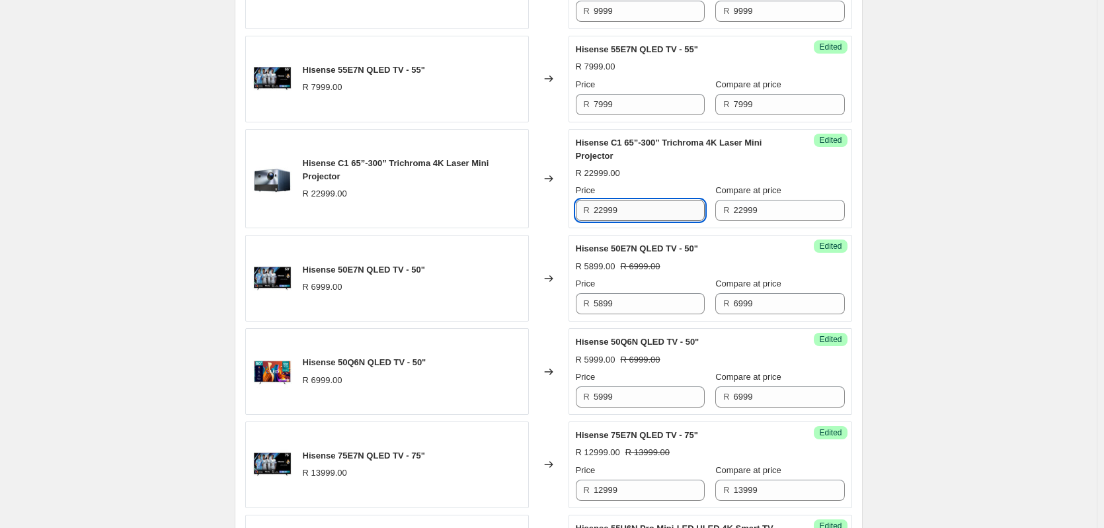
click at [645, 213] on input "22999" at bounding box center [649, 210] width 111 height 21
type input "19999"
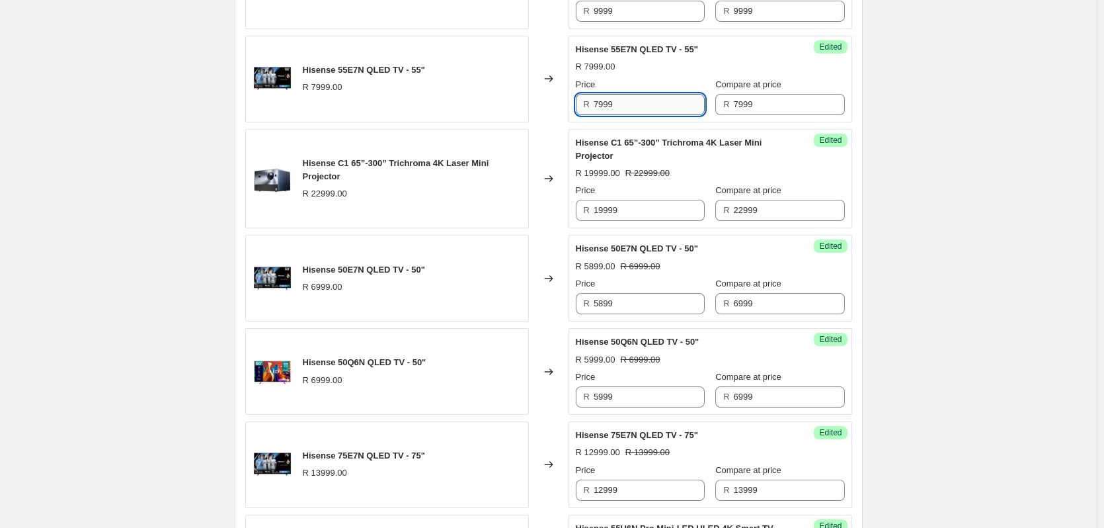
click at [622, 97] on input "7999" at bounding box center [649, 104] width 111 height 21
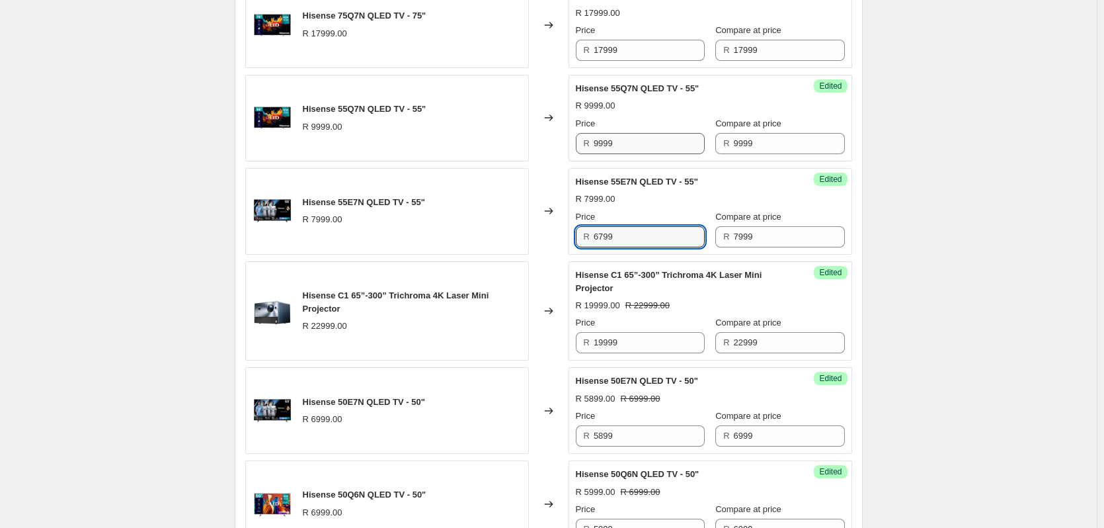
type input "6799"
click at [643, 143] on input "9999" at bounding box center [649, 143] width 111 height 21
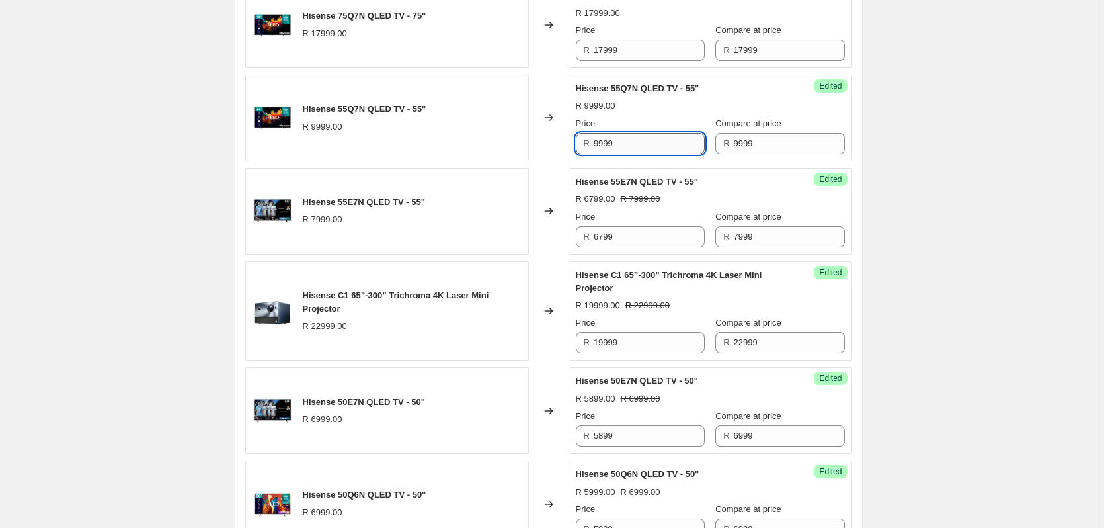
click at [643, 143] on input "9999" at bounding box center [649, 143] width 111 height 21
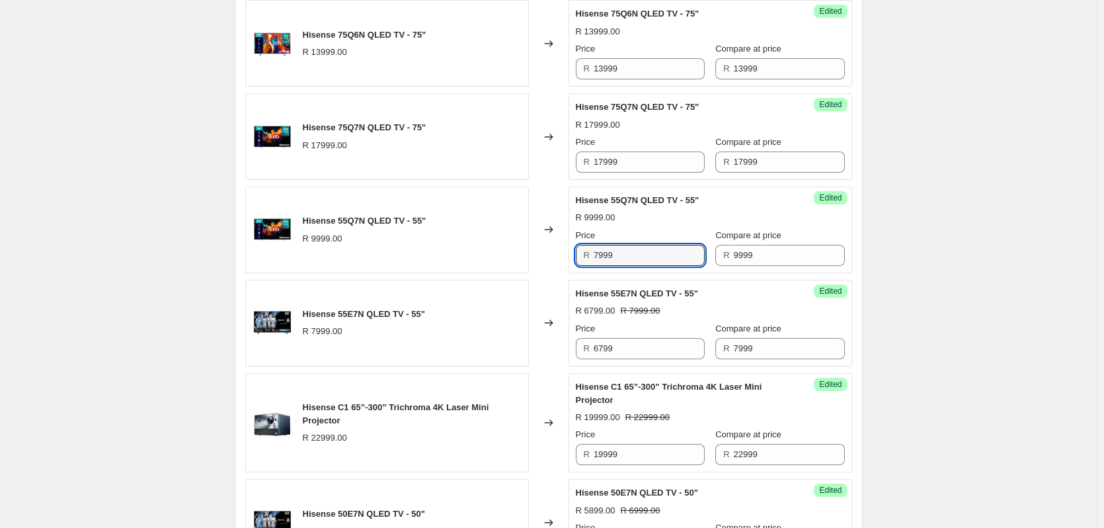
scroll to position [1303, 0]
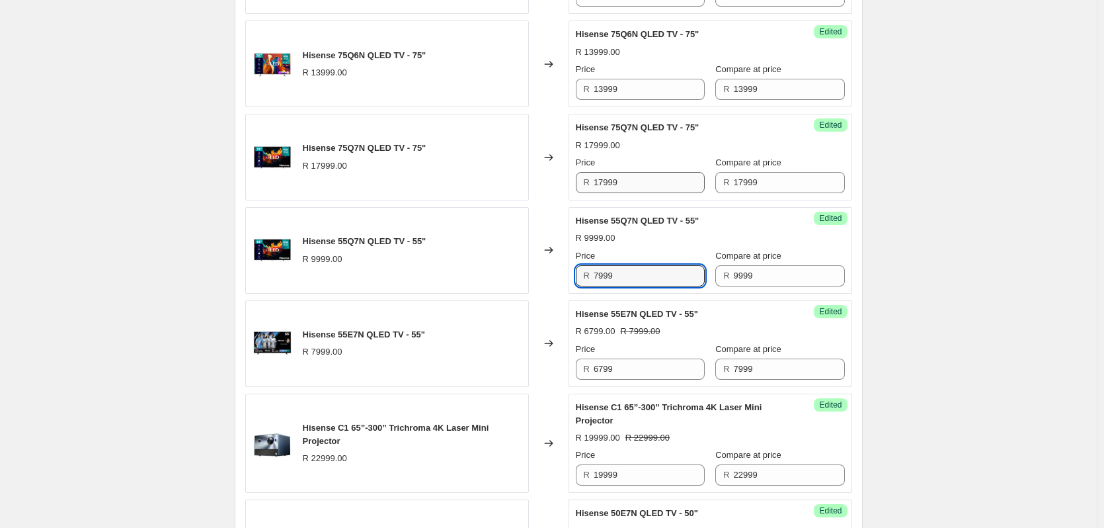
type input "7999"
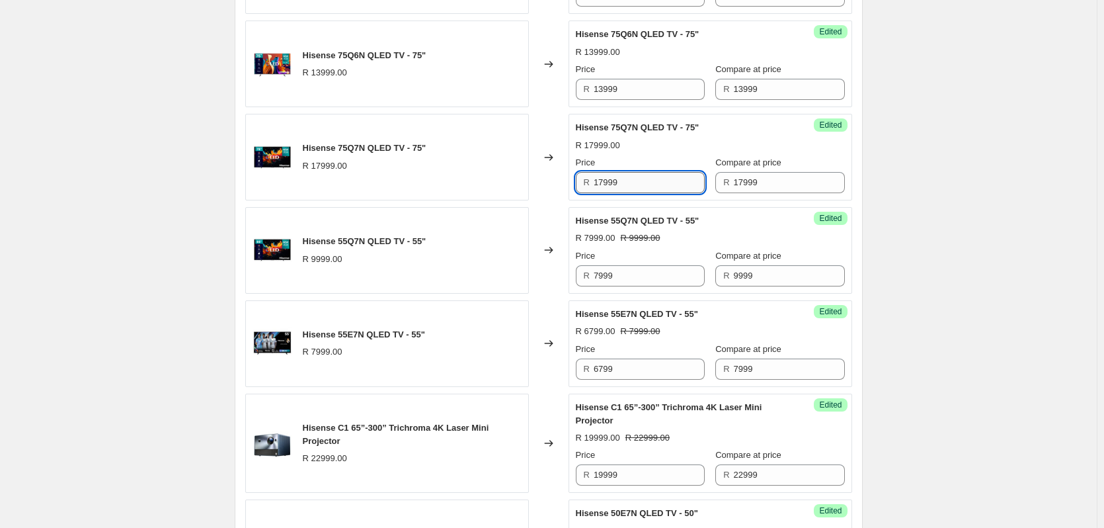
click at [639, 184] on input "17999" at bounding box center [649, 182] width 111 height 21
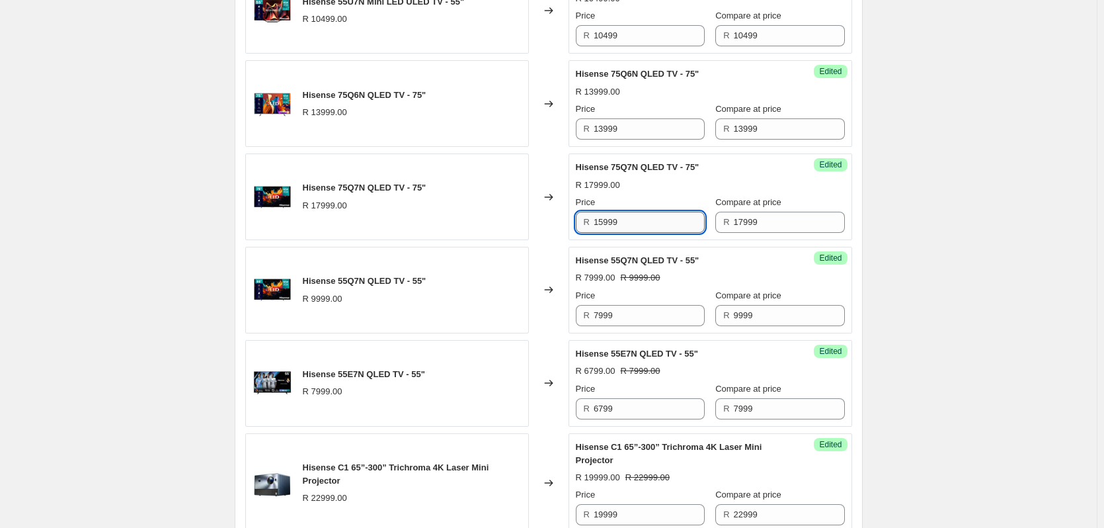
scroll to position [1236, 0]
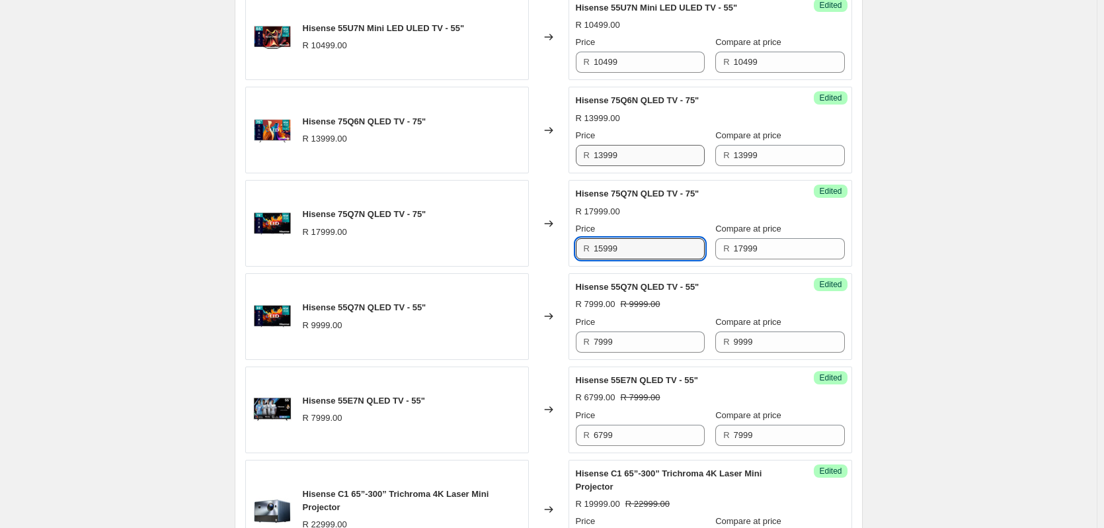
type input "15999"
click at [640, 153] on input "13999" at bounding box center [649, 155] width 111 height 21
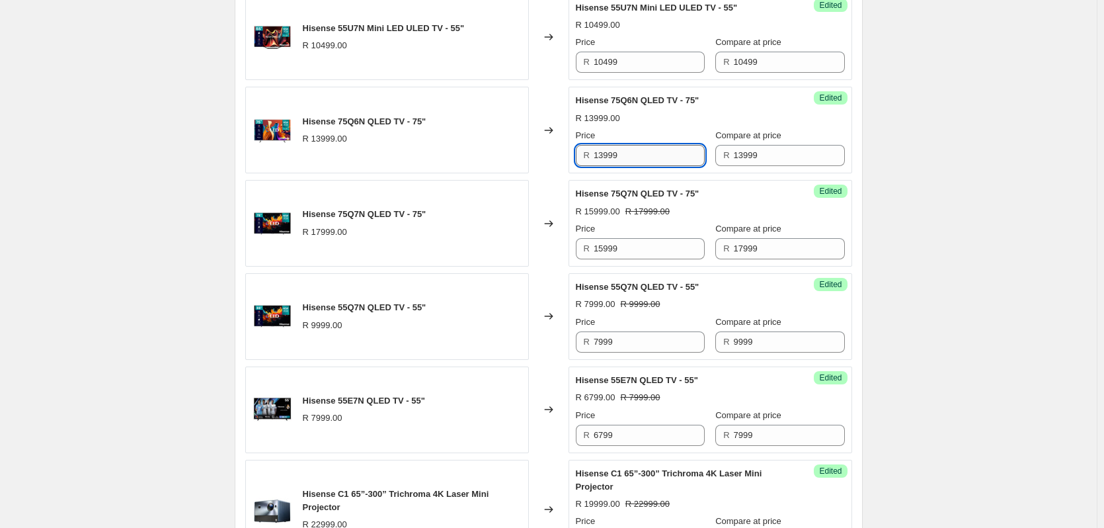
click at [640, 153] on input "13999" at bounding box center [649, 155] width 111 height 21
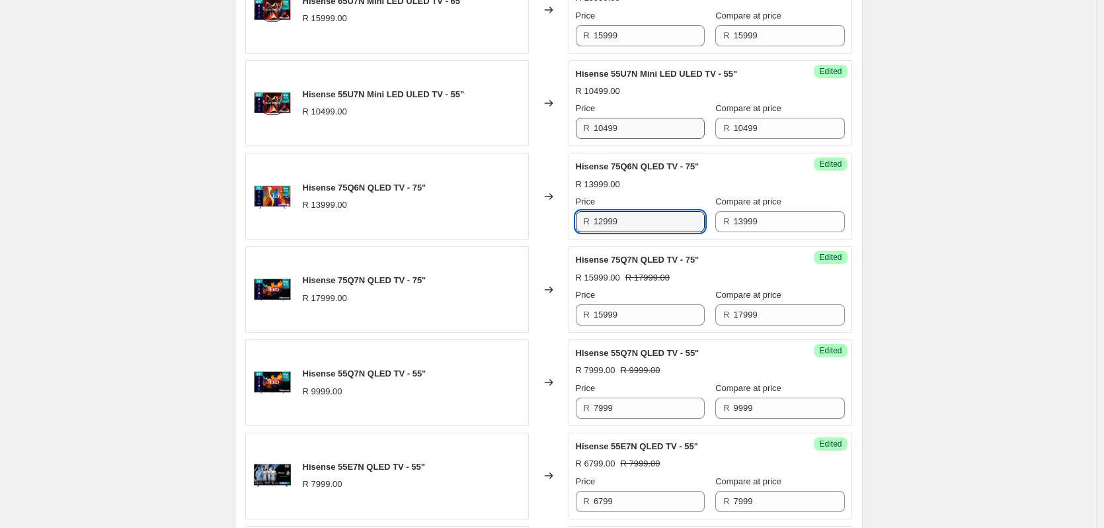
type input "12999"
click at [666, 127] on input "10499" at bounding box center [649, 128] width 111 height 21
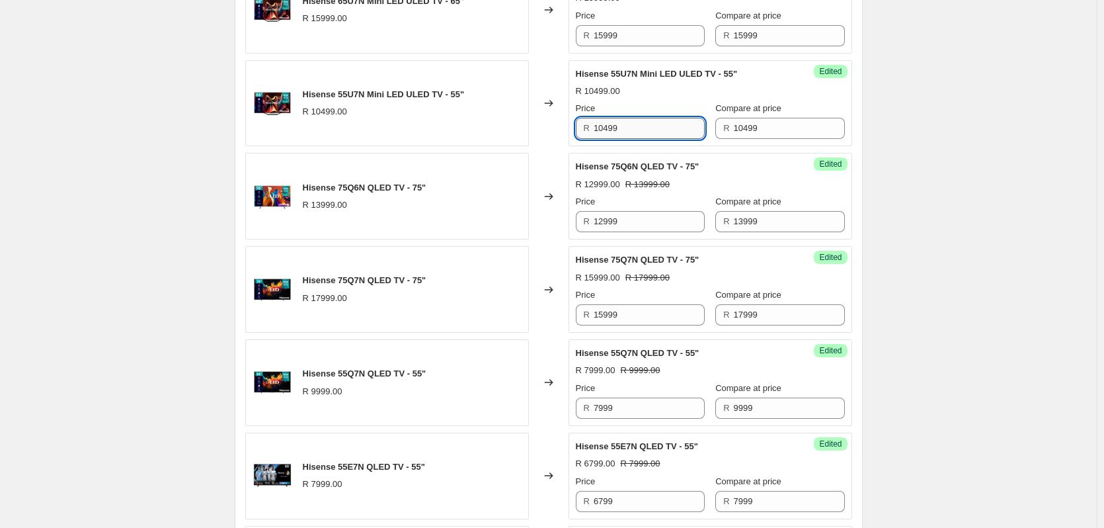
click at [666, 127] on input "10499" at bounding box center [649, 128] width 111 height 21
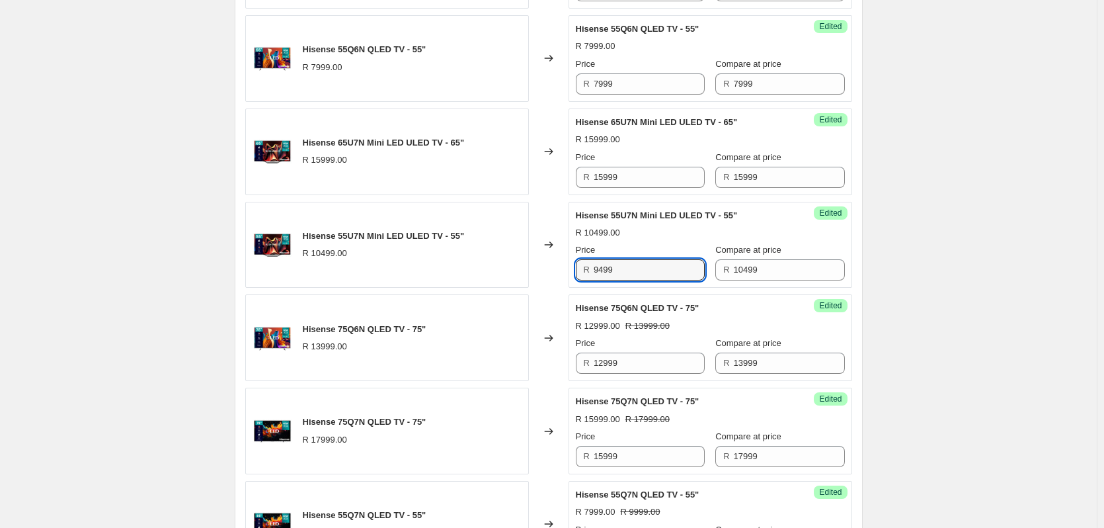
scroll to position [972, 0]
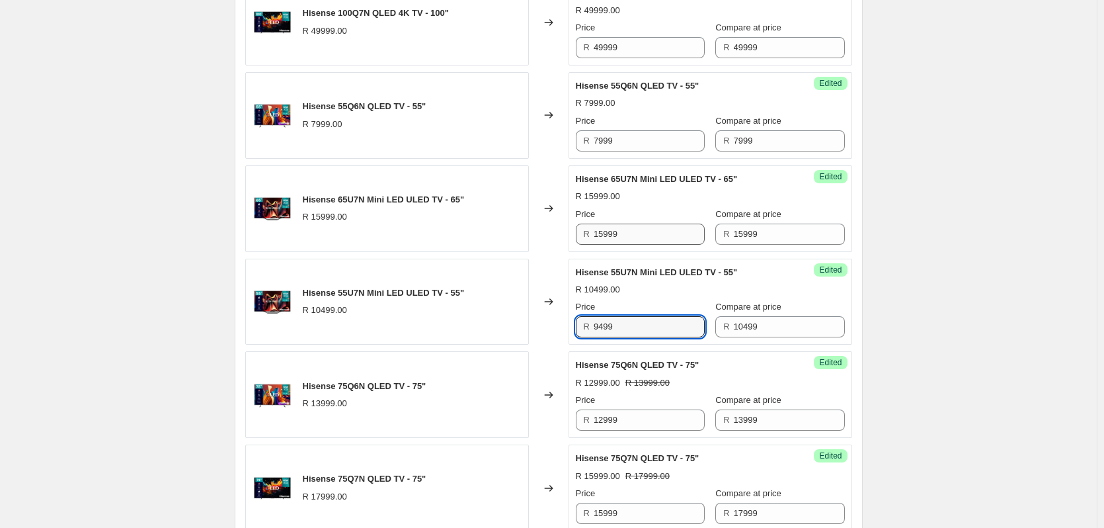
type input "9499"
click at [636, 237] on input "15999" at bounding box center [649, 233] width 111 height 21
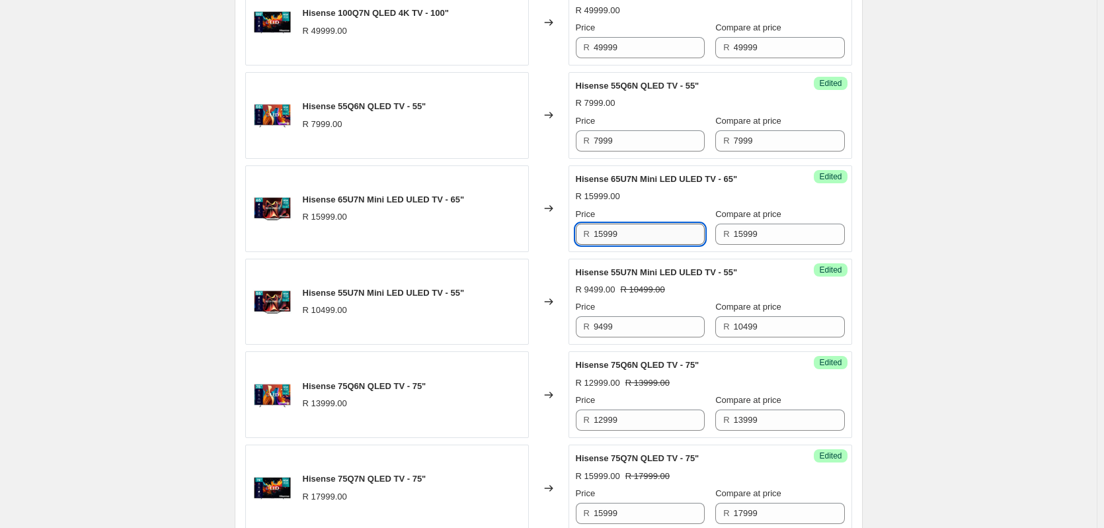
click at [636, 237] on input "15999" at bounding box center [649, 233] width 111 height 21
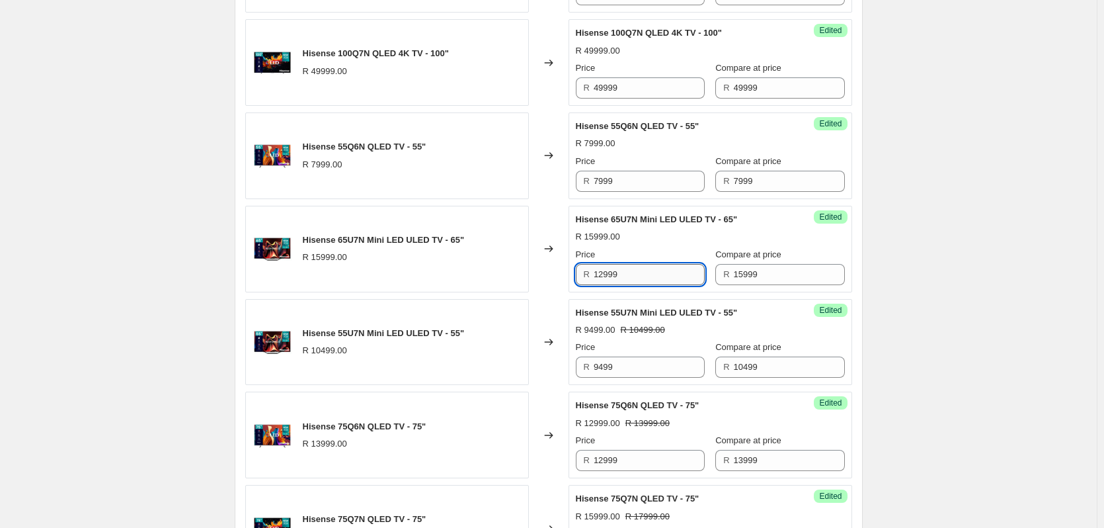
scroll to position [906, 0]
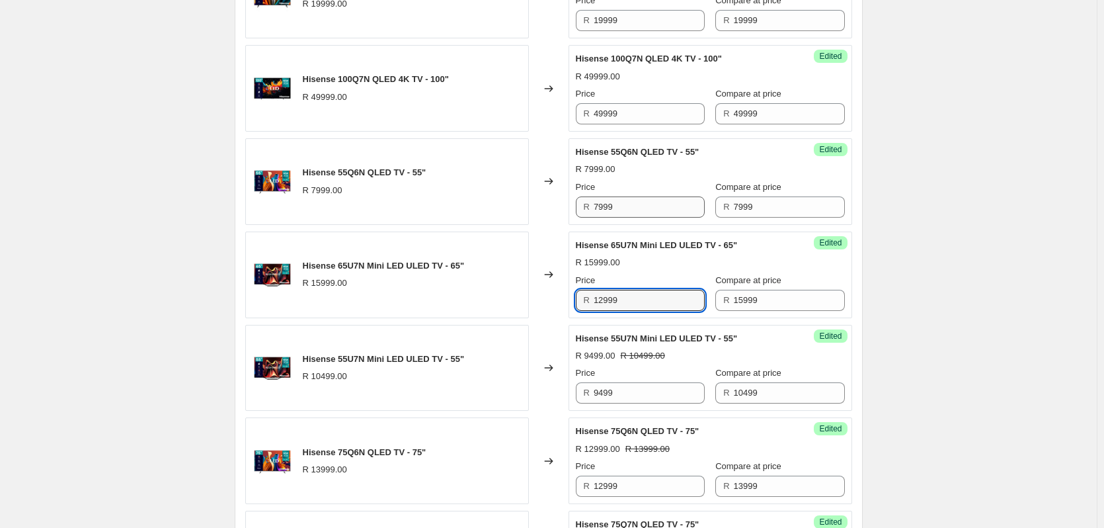
type input "12999"
click at [645, 205] on input "7999" at bounding box center [649, 206] width 111 height 21
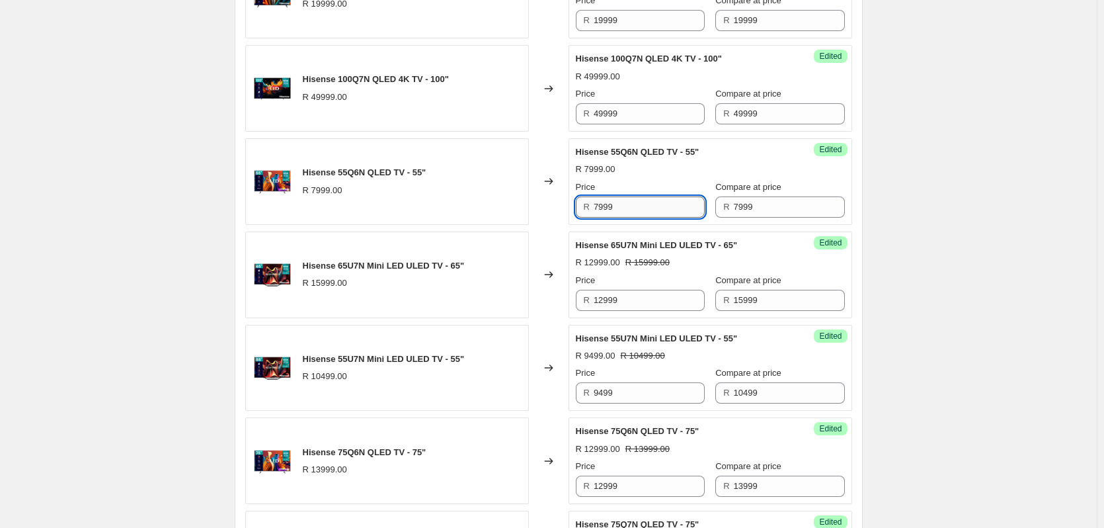
click at [645, 205] on input "7999" at bounding box center [649, 206] width 111 height 21
type input "6999"
click at [628, 112] on input "49999" at bounding box center [649, 113] width 111 height 21
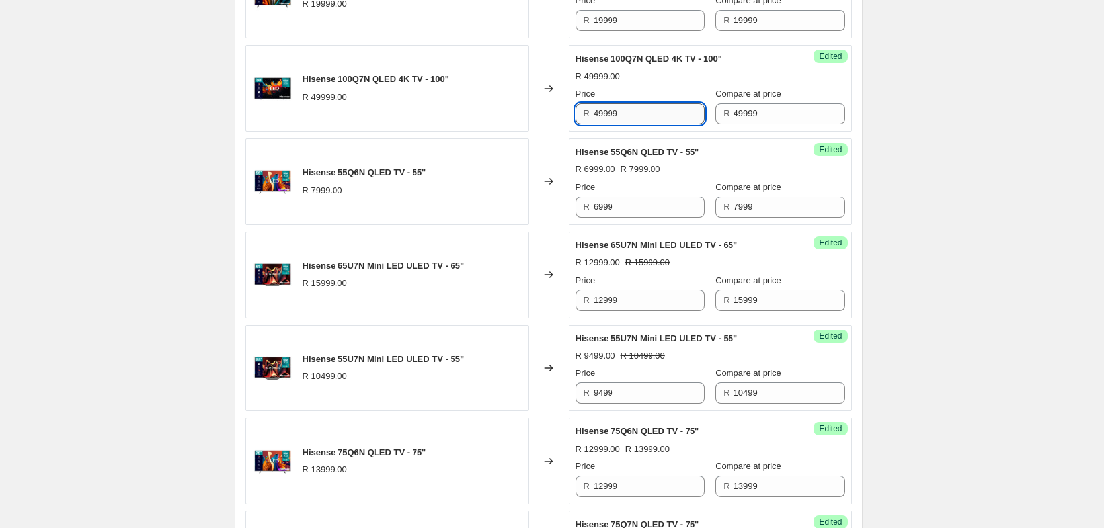
click at [628, 112] on input "49999" at bounding box center [649, 113] width 111 height 21
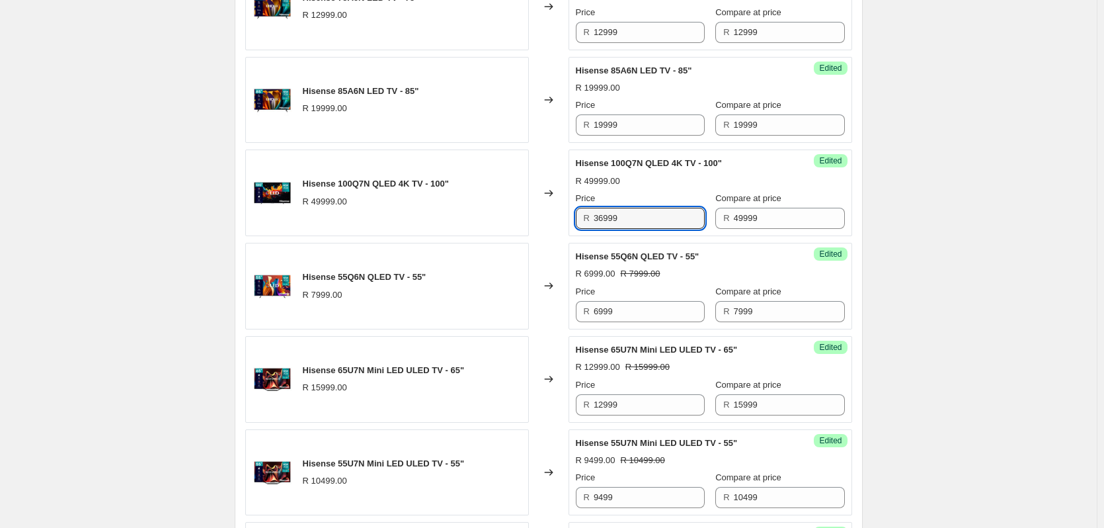
scroll to position [774, 0]
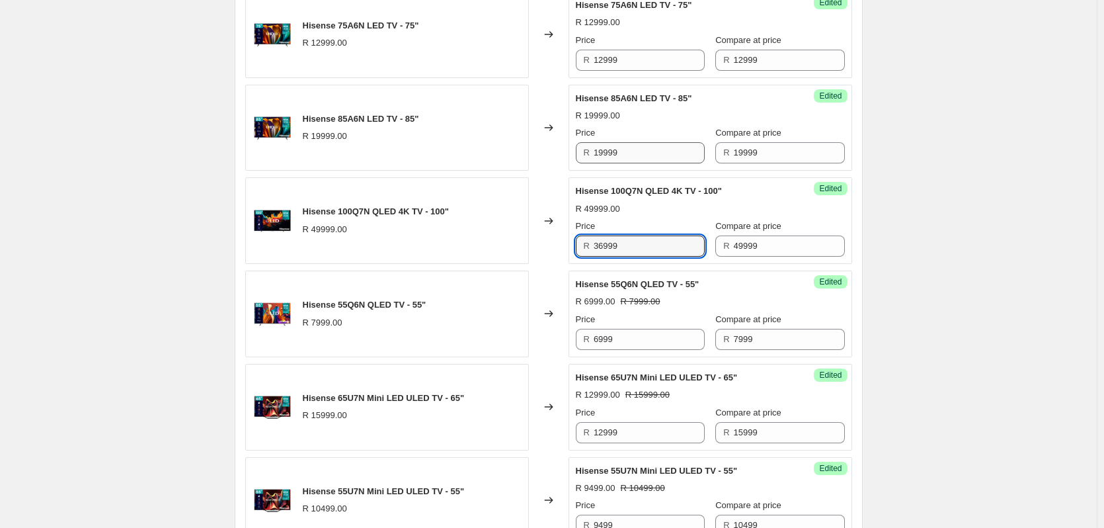
type input "36999"
click at [626, 151] on input "19999" at bounding box center [649, 152] width 111 height 21
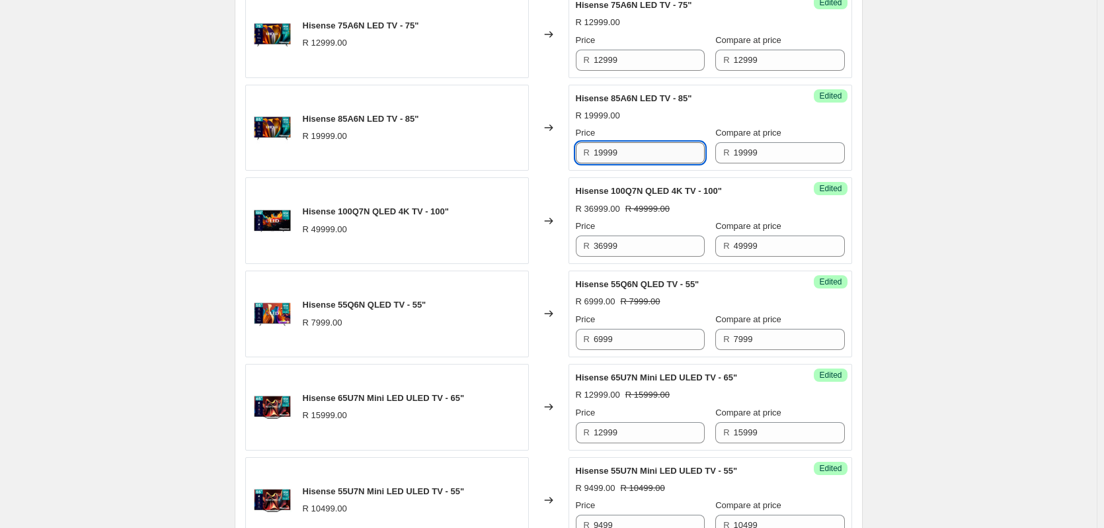
click at [626, 149] on input "19999" at bounding box center [649, 152] width 111 height 21
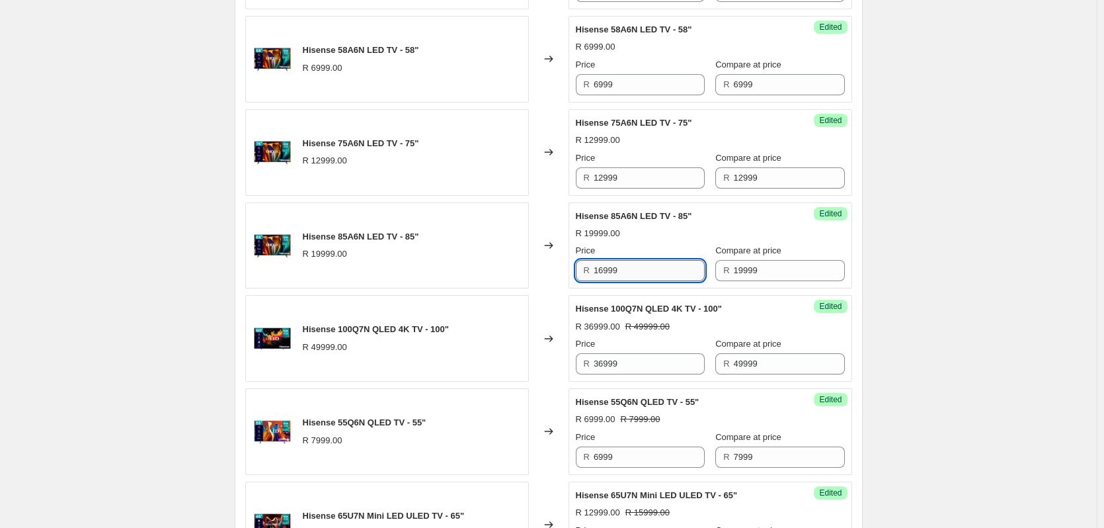
scroll to position [641, 0]
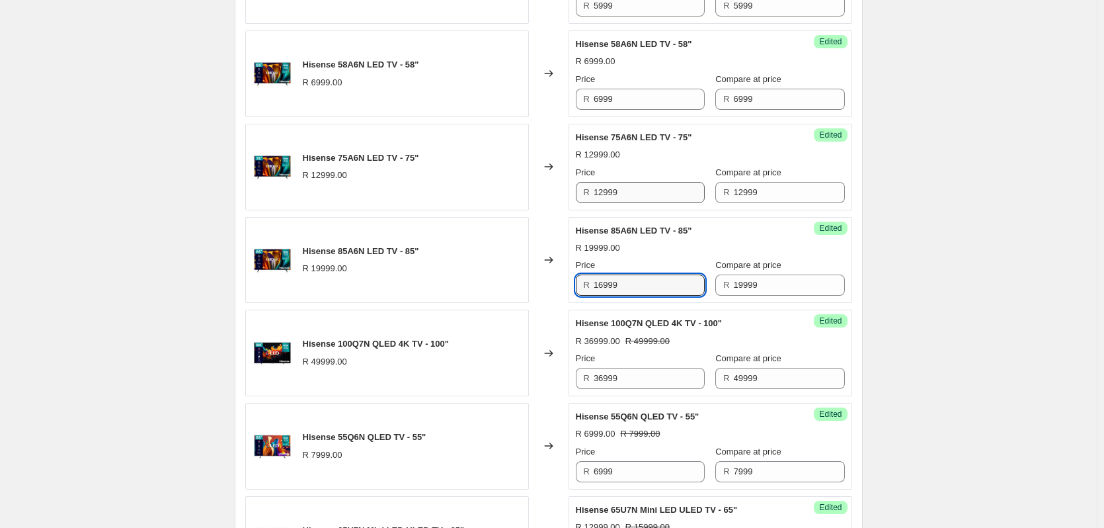
type input "16999"
click at [635, 190] on input "12999" at bounding box center [649, 192] width 111 height 21
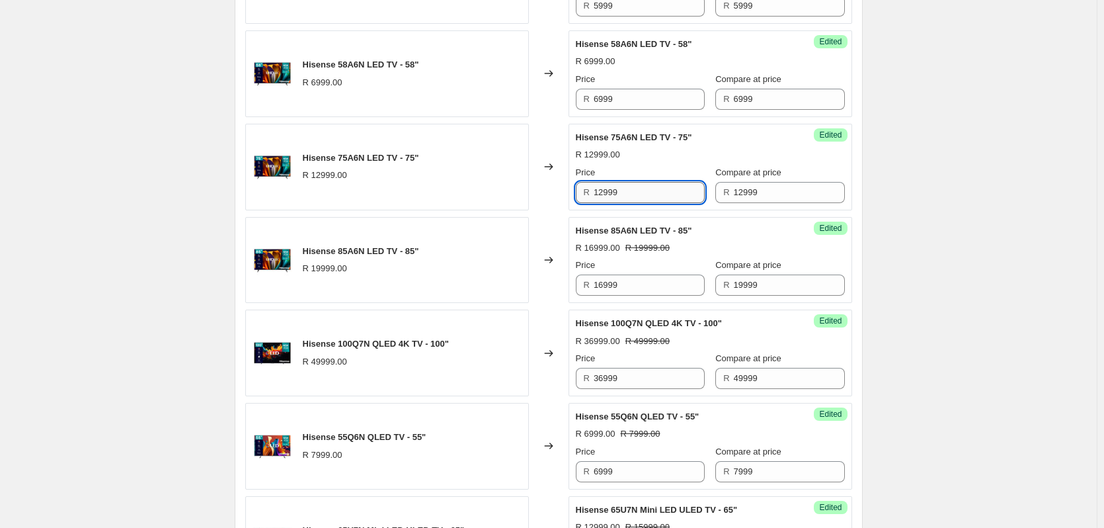
click at [635, 190] on input "12999" at bounding box center [649, 192] width 111 height 21
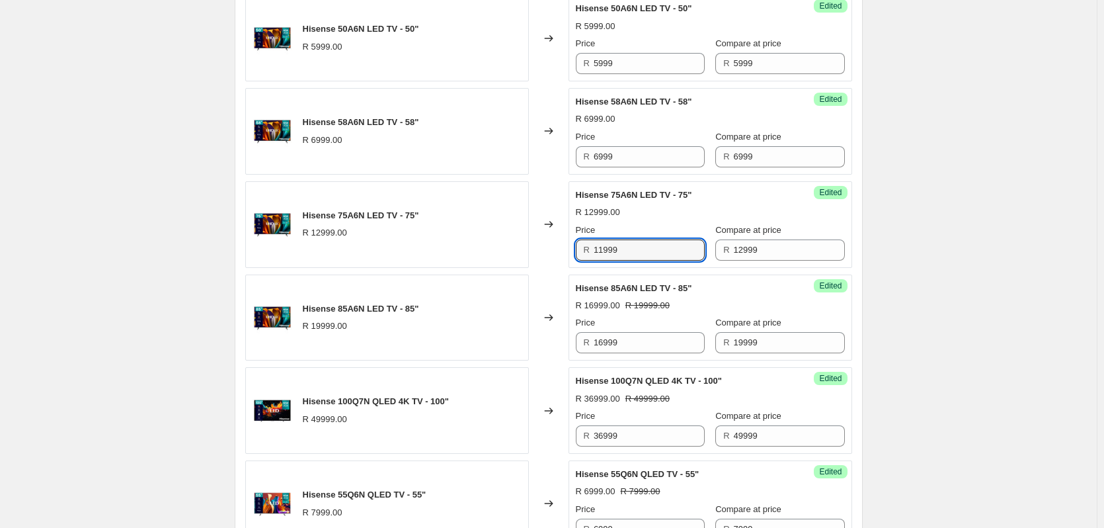
scroll to position [443, 0]
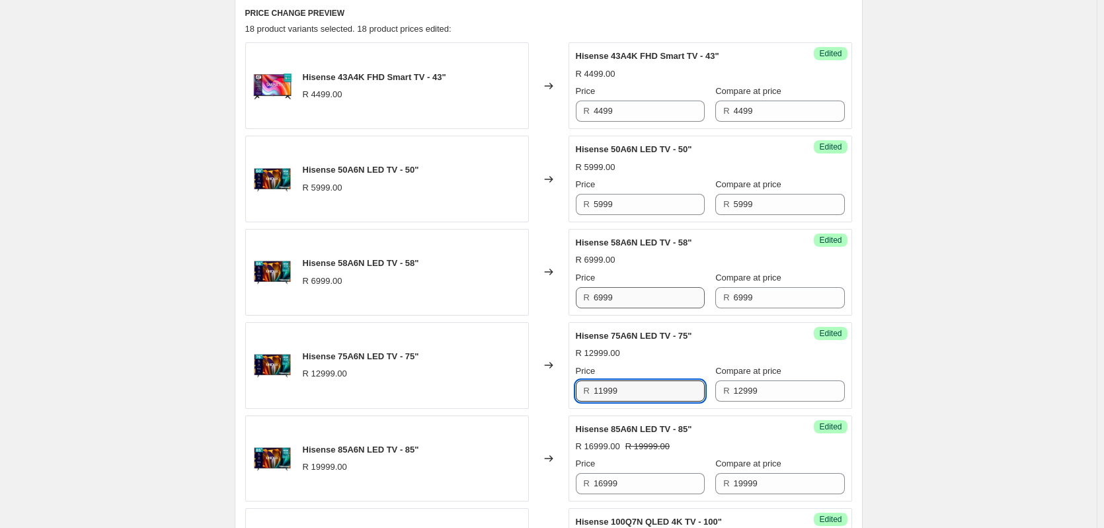
type input "11999"
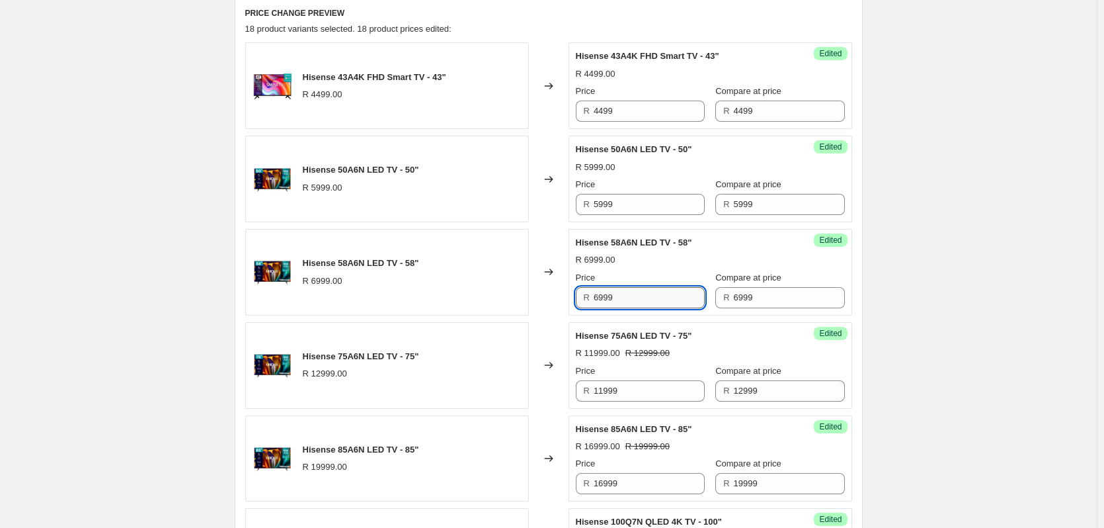
click at [626, 302] on input "6999" at bounding box center [649, 297] width 111 height 21
click at [627, 301] on input "6999" at bounding box center [649, 297] width 111 height 21
type input "6999"
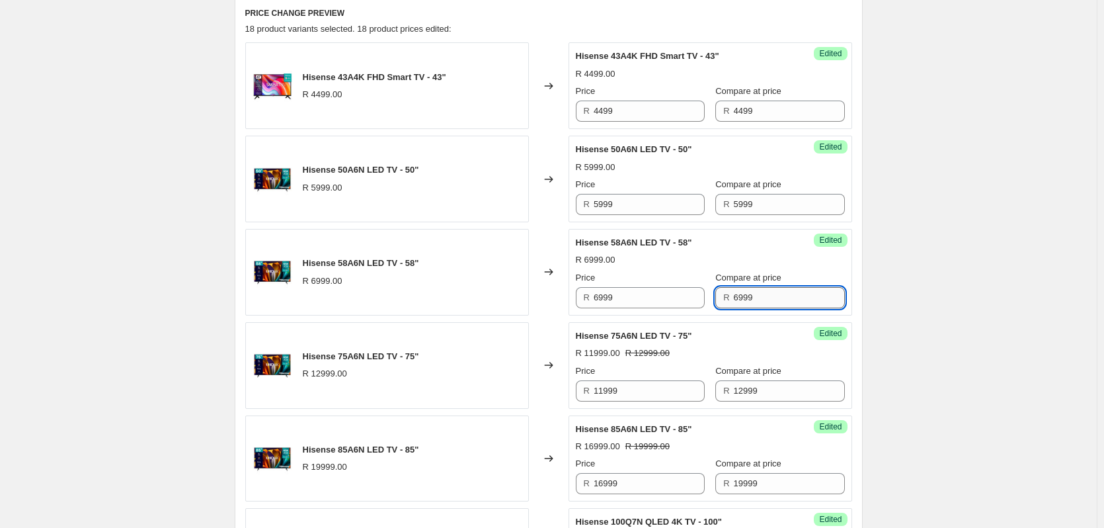
click at [776, 294] on input "6999" at bounding box center [789, 297] width 111 height 21
click at [775, 294] on input "6999" at bounding box center [789, 297] width 111 height 21
type input "7999"
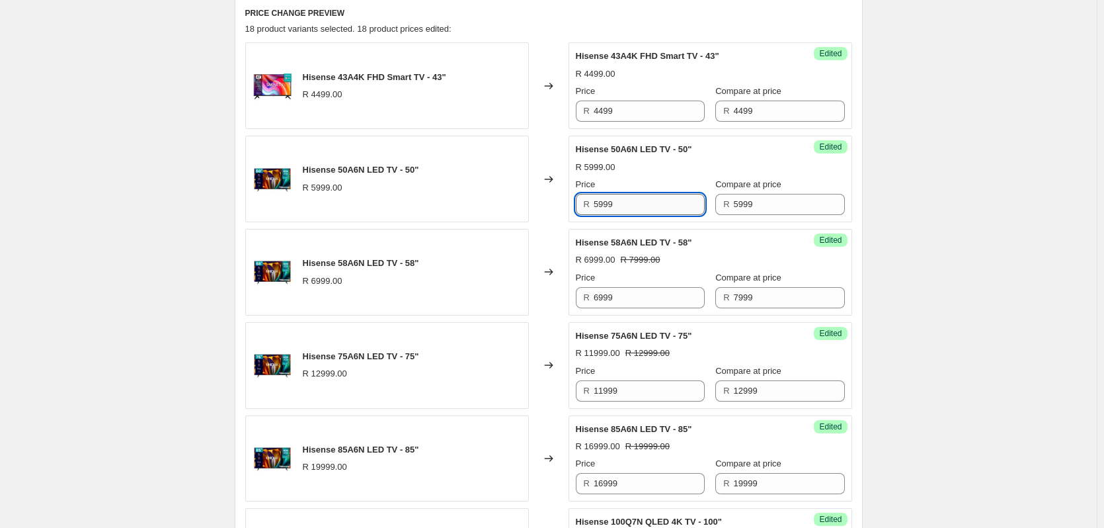
click at [626, 209] on input "5999" at bounding box center [649, 204] width 111 height 21
type input "5499"
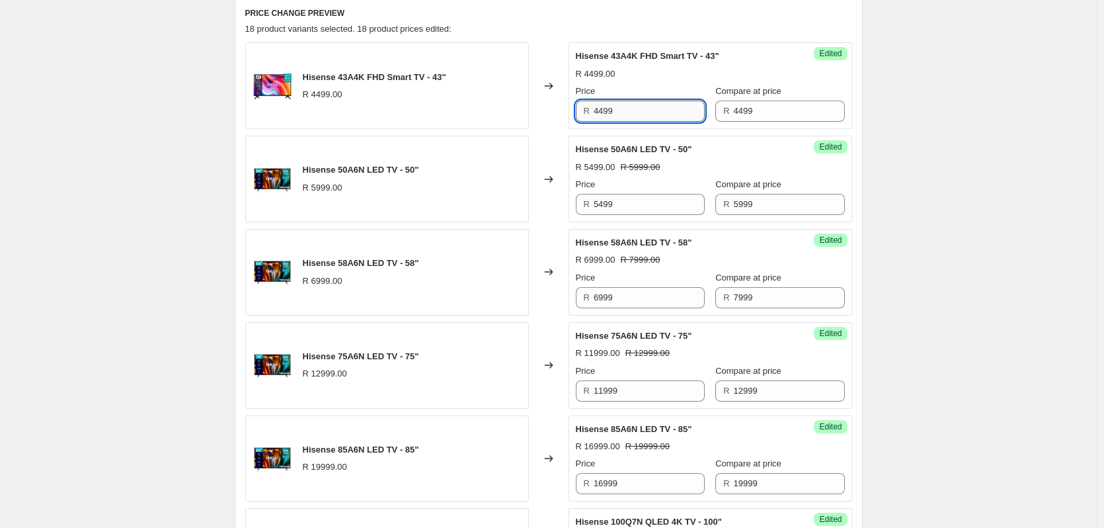
click at [635, 108] on input "4499" at bounding box center [649, 111] width 111 height 21
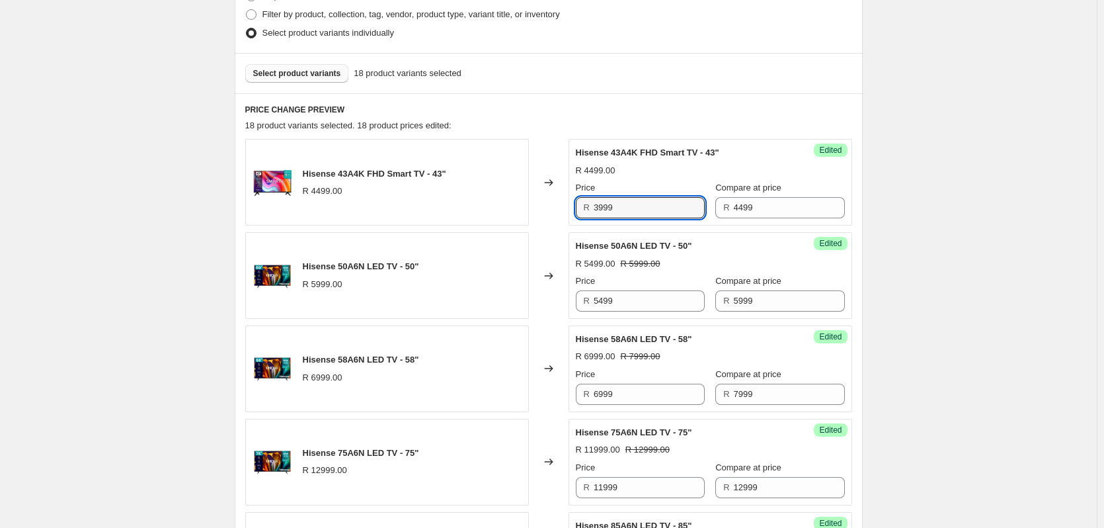
scroll to position [198, 0]
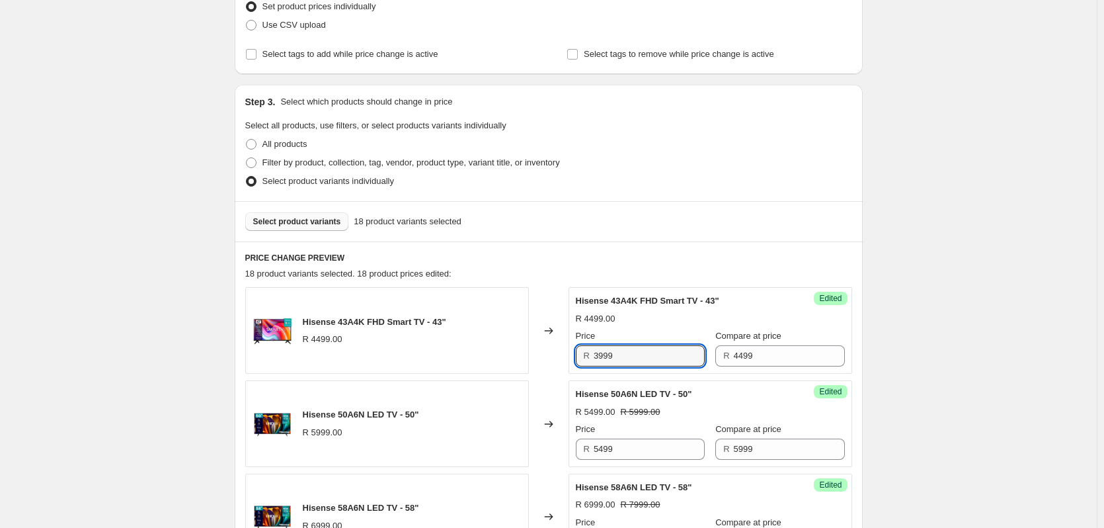
type input "3999"
click at [285, 219] on span "Select product variants" at bounding box center [297, 221] width 88 height 11
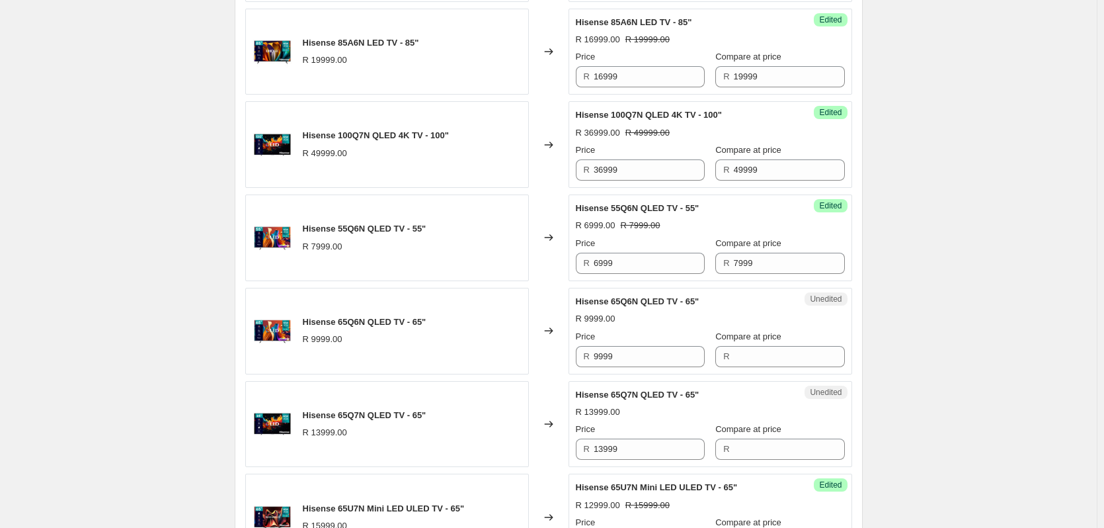
scroll to position [860, 0]
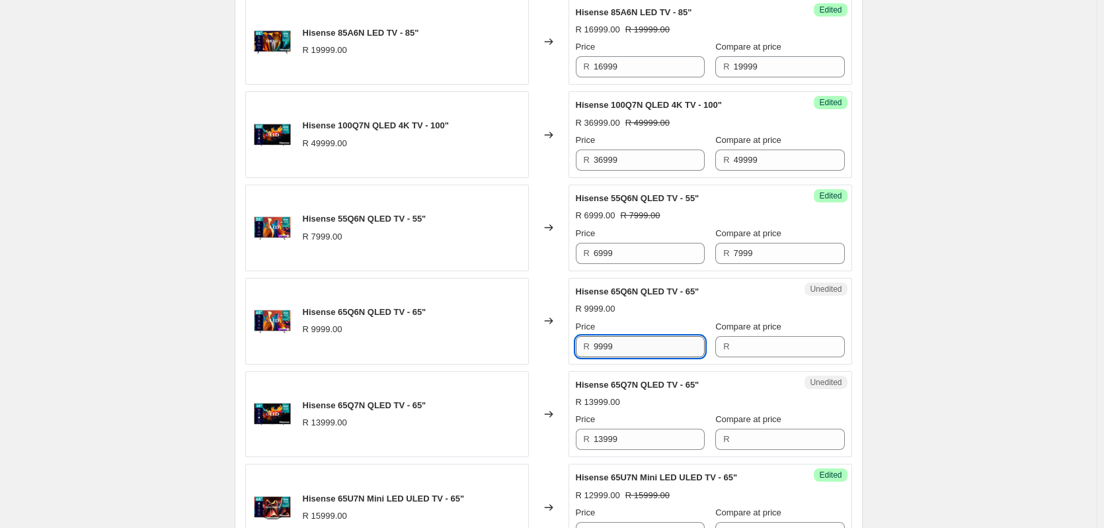
click at [628, 350] on input "9999" at bounding box center [649, 346] width 111 height 21
type input "9999"
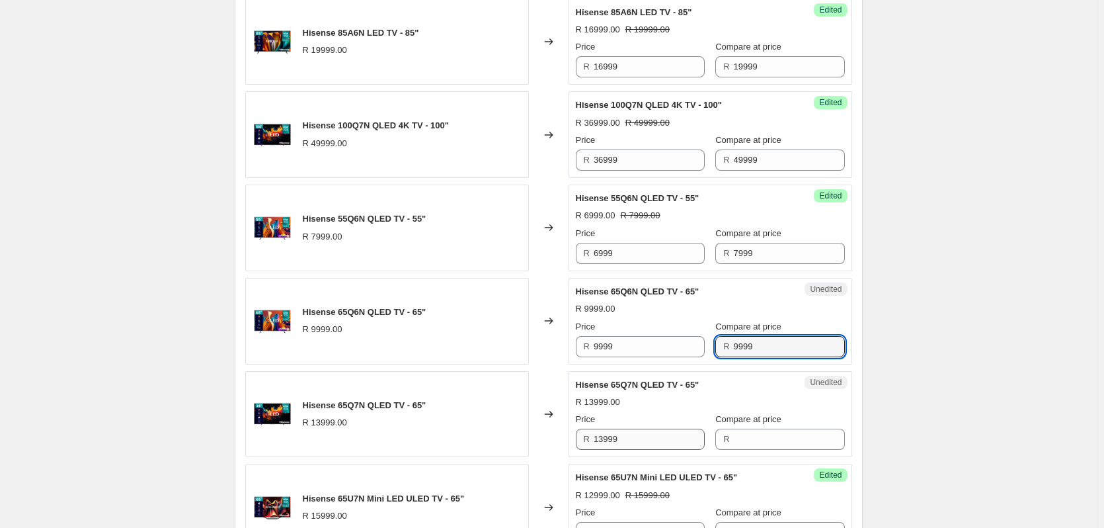
type input "9999"
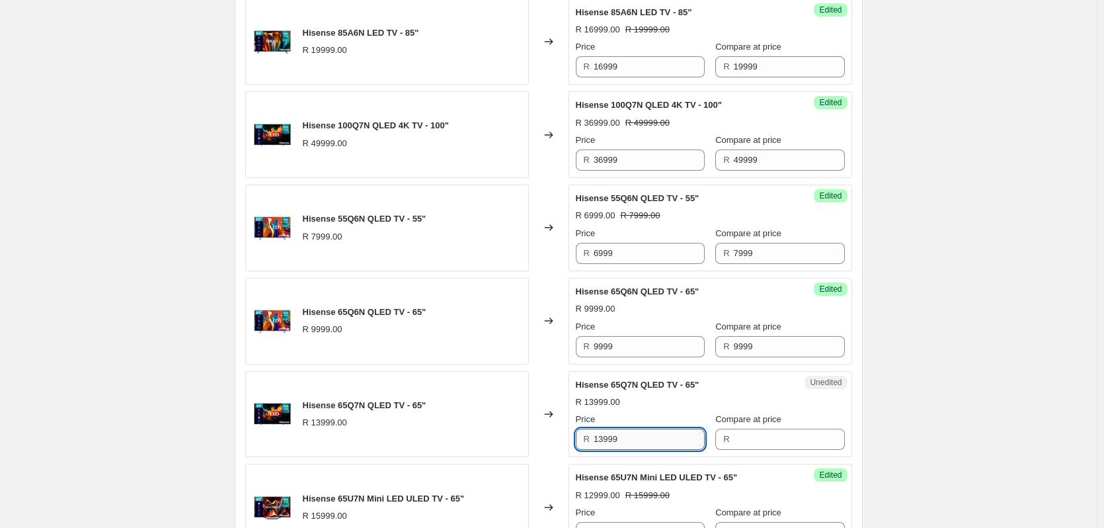
click at [627, 441] on input "13999" at bounding box center [649, 438] width 111 height 21
type input "13999"
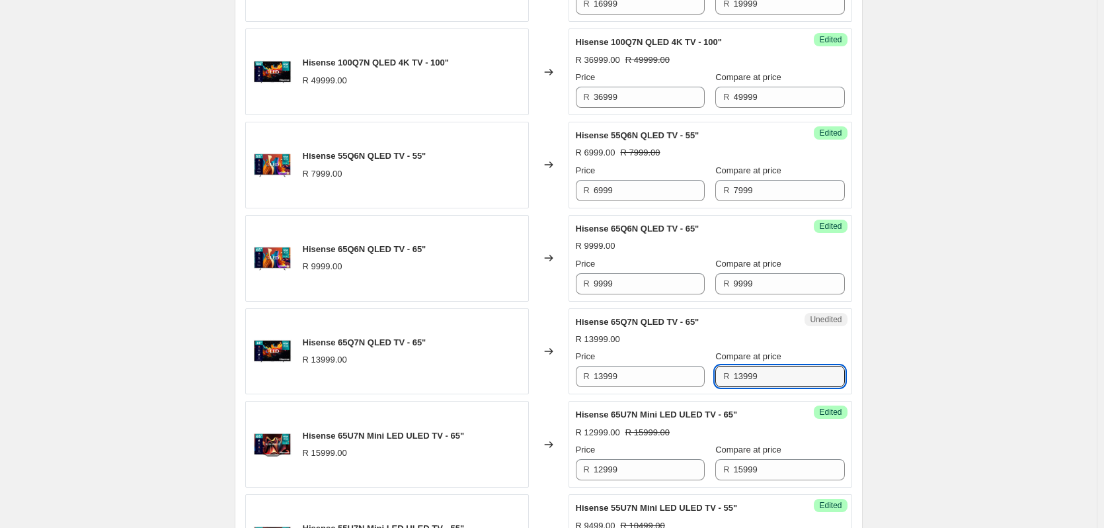
scroll to position [1058, 0]
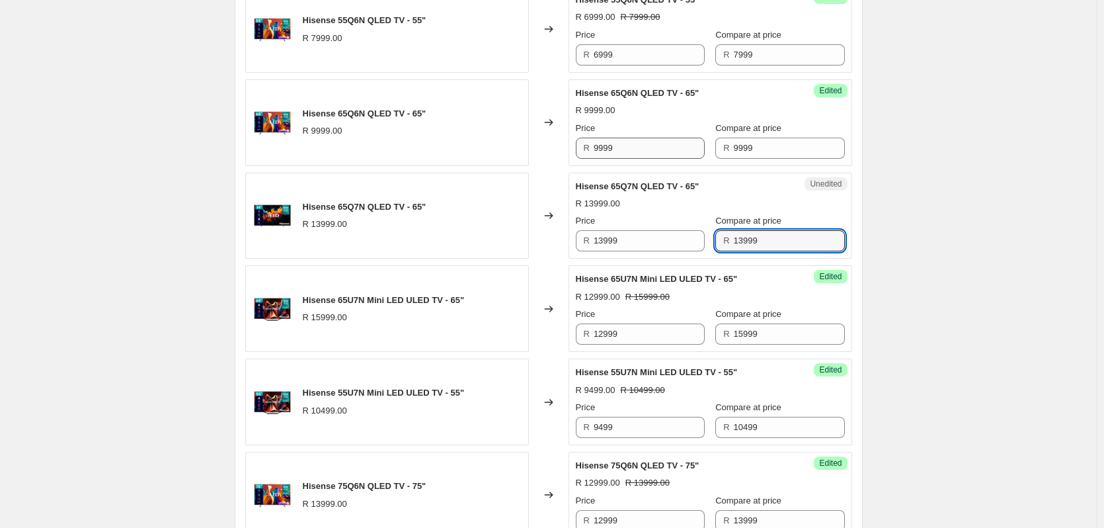
type input "13999"
click at [627, 150] on input "9999" at bounding box center [649, 148] width 111 height 21
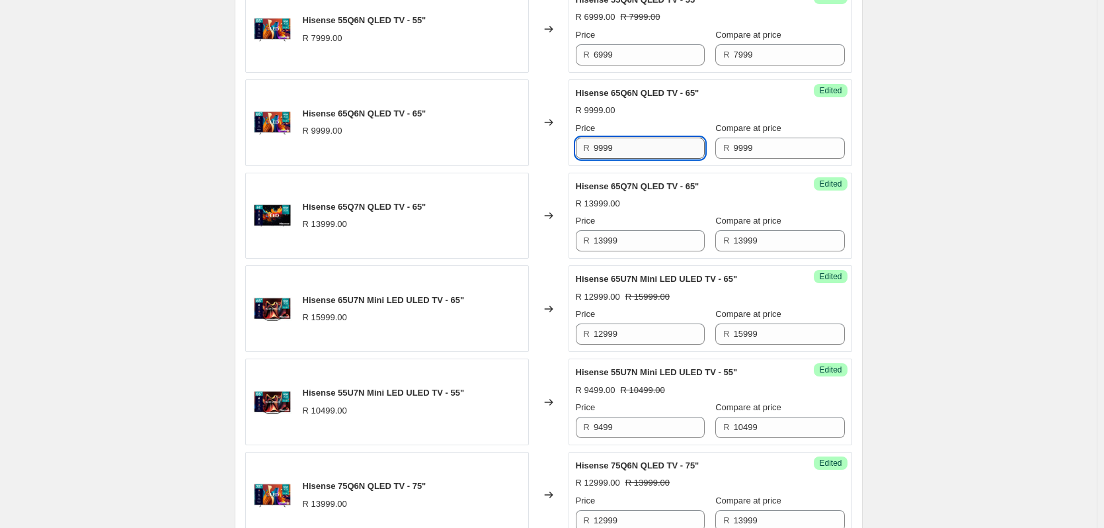
click at [627, 150] on input "9999" at bounding box center [649, 148] width 111 height 21
type input "8999"
click at [630, 241] on input "13999" at bounding box center [649, 240] width 111 height 21
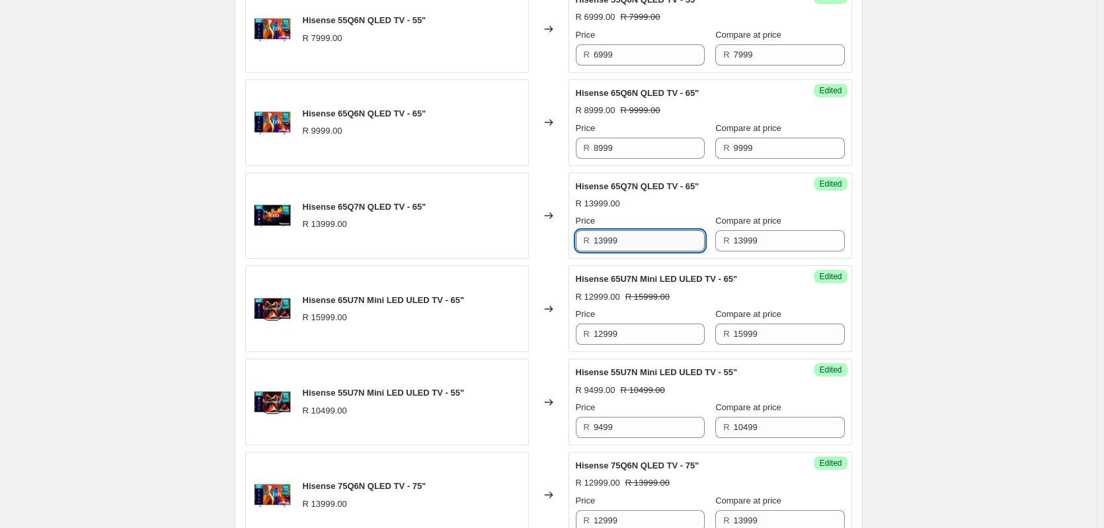
click at [630, 241] on input "13999" at bounding box center [649, 240] width 111 height 21
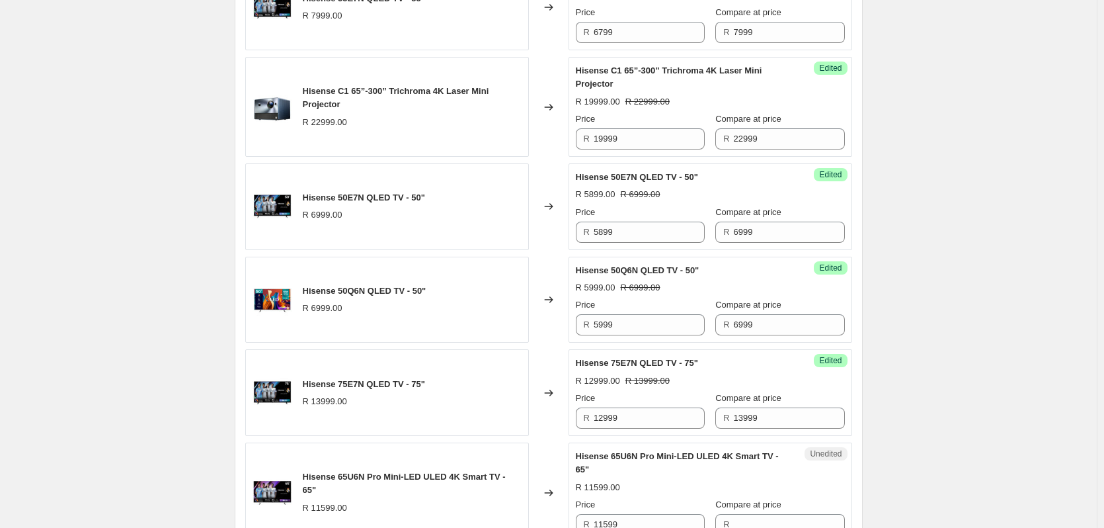
scroll to position [1984, 0]
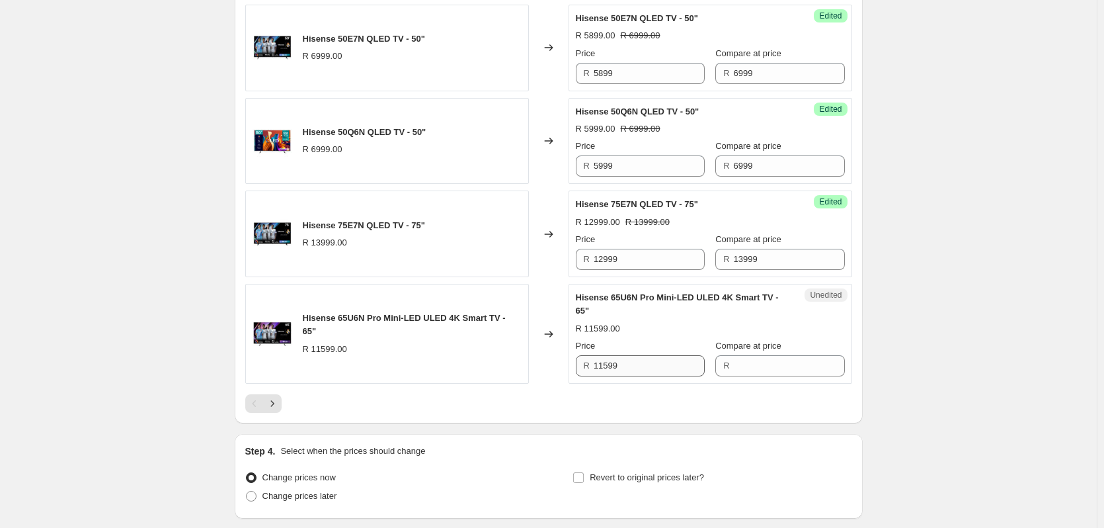
type input "10999"
click at [634, 369] on input "11599" at bounding box center [649, 365] width 111 height 21
click at [633, 369] on input "11599" at bounding box center [649, 365] width 111 height 21
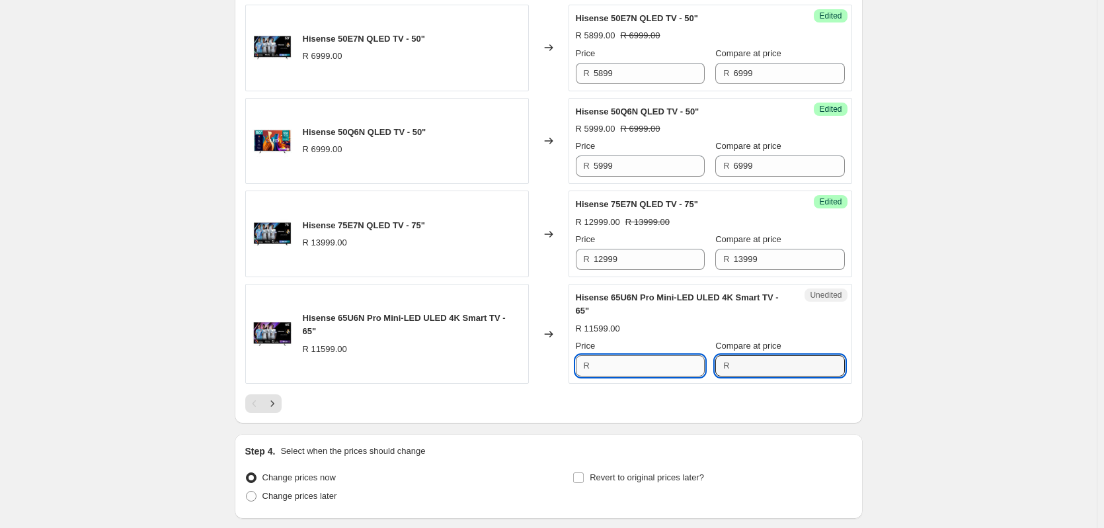
type input "11599"
click at [643, 364] on input "11599" at bounding box center [649, 365] width 111 height 21
type input "9999"
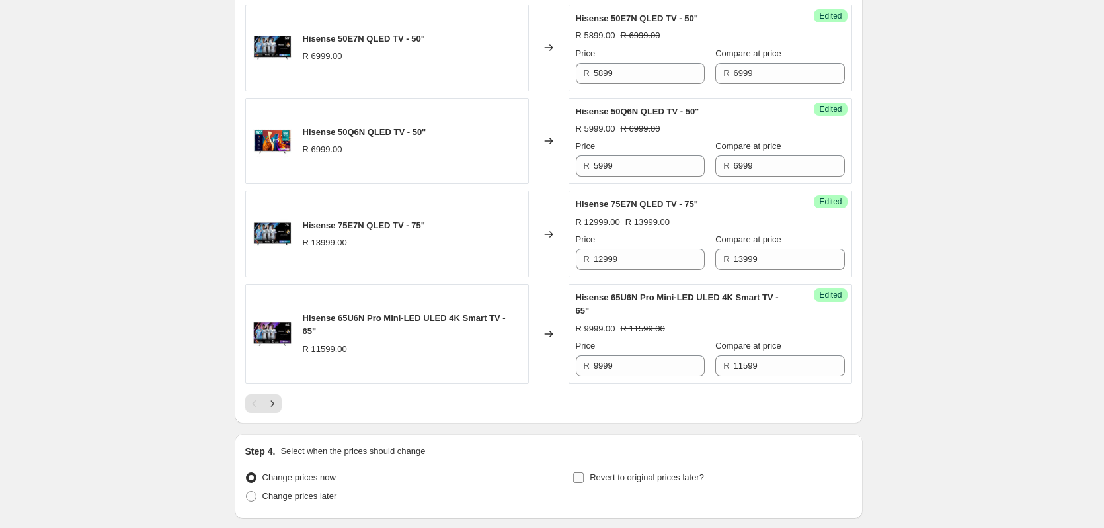
click at [583, 479] on input "Revert to original prices later?" at bounding box center [578, 477] width 11 height 11
checkbox input "true"
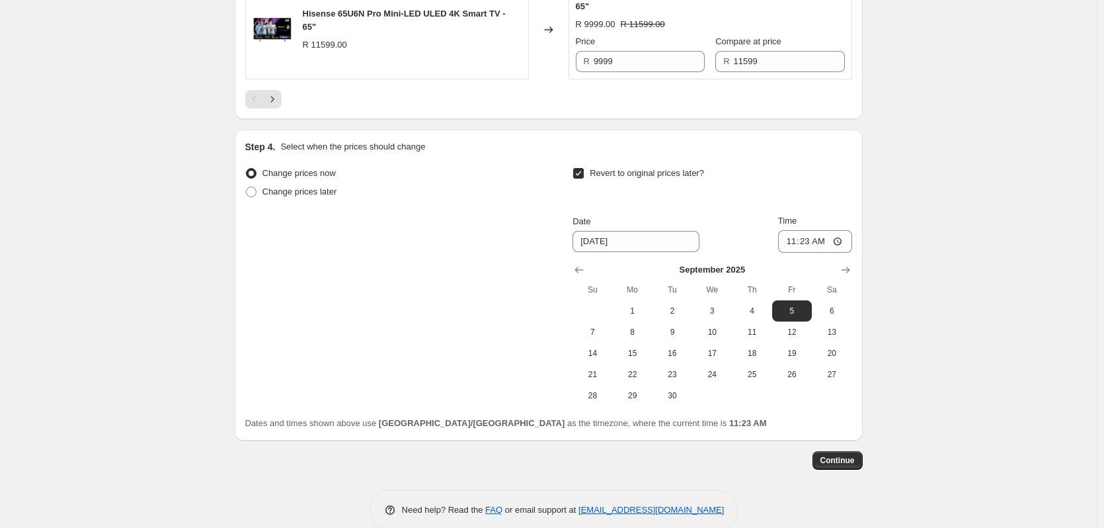
scroll to position [2310, 0]
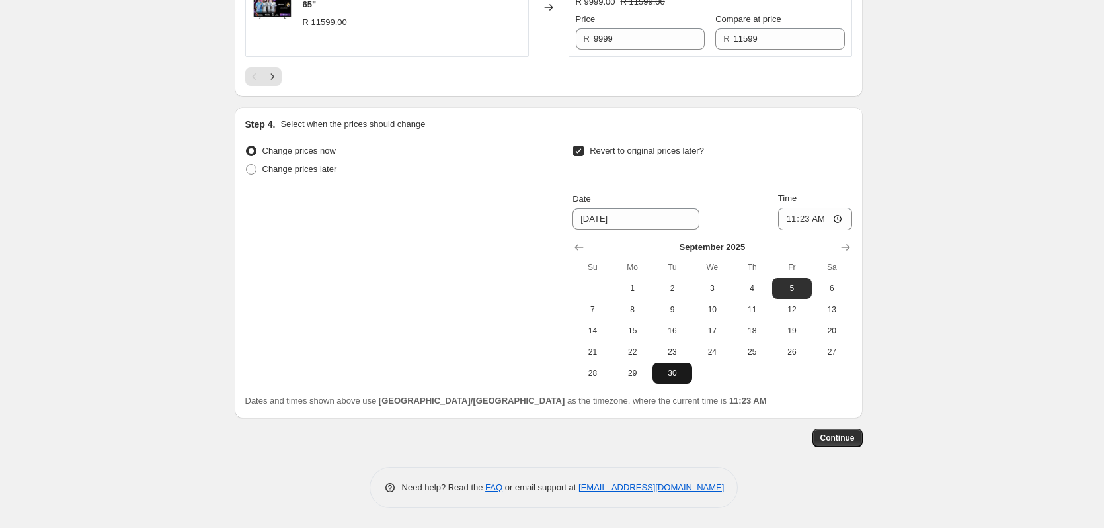
click at [672, 380] on button "30" at bounding box center [673, 372] width 40 height 21
type input "[DATE]"
click at [811, 222] on input "11:23" at bounding box center [815, 219] width 74 height 22
type input "23:59"
click at [827, 440] on span "Continue" at bounding box center [838, 437] width 34 height 11
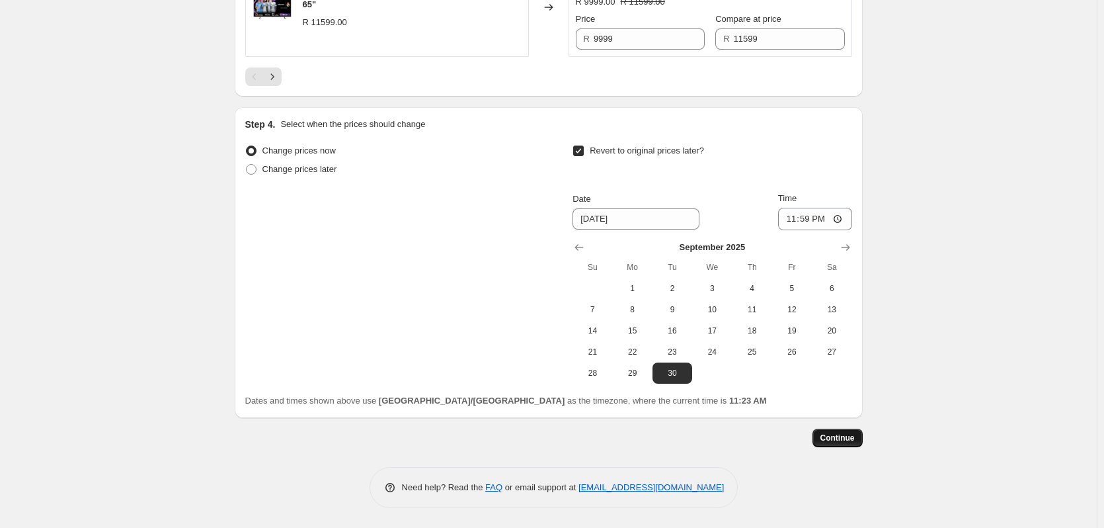
scroll to position [0, 0]
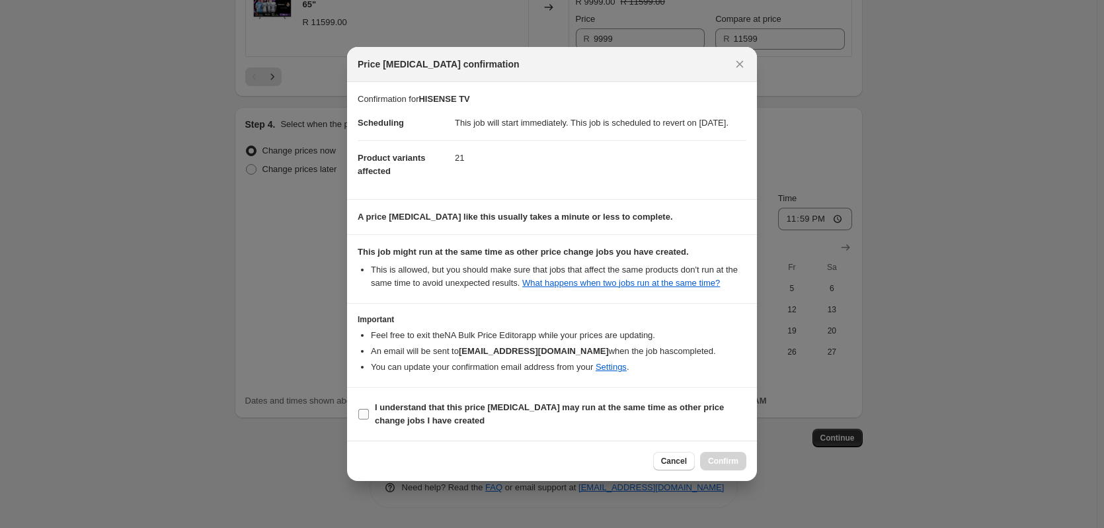
click at [360, 419] on input "I understand that this price [MEDICAL_DATA] may run at the same time as other p…" at bounding box center [363, 414] width 11 height 11
checkbox input "true"
click at [720, 466] on span "Confirm" at bounding box center [723, 461] width 30 height 11
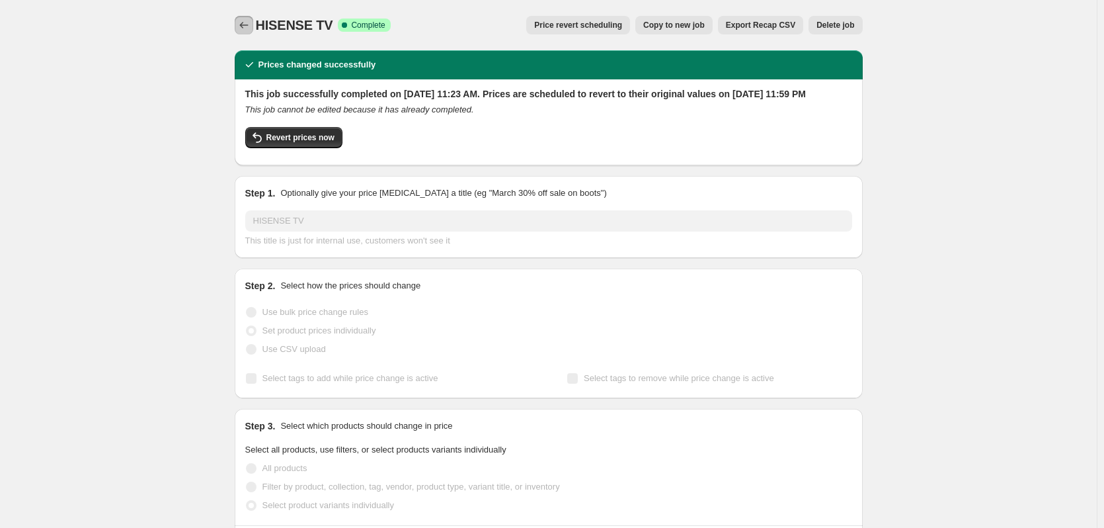
click at [247, 20] on icon "Price change jobs" at bounding box center [243, 25] width 13 height 13
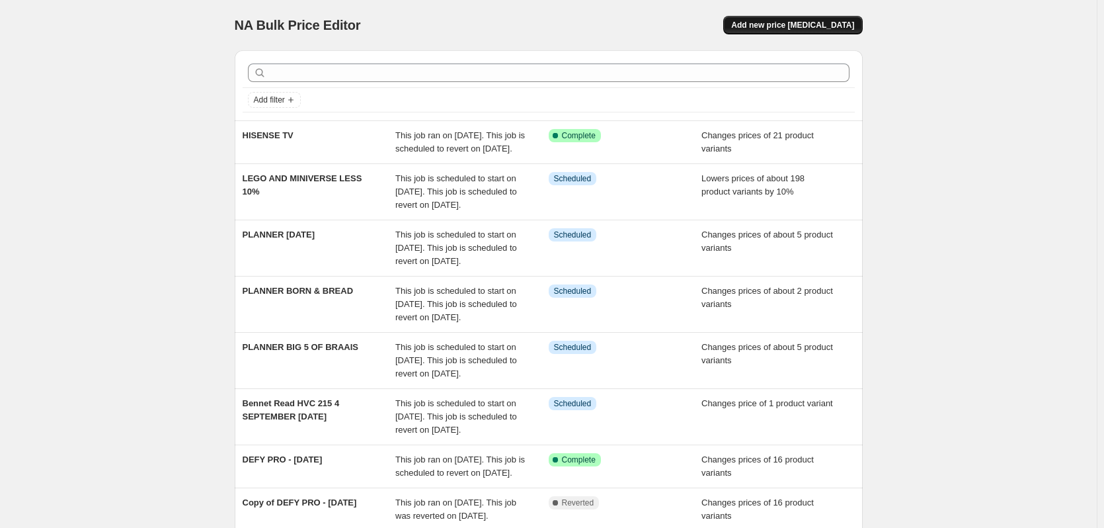
click at [797, 23] on span "Add new price [MEDICAL_DATA]" at bounding box center [792, 25] width 123 height 11
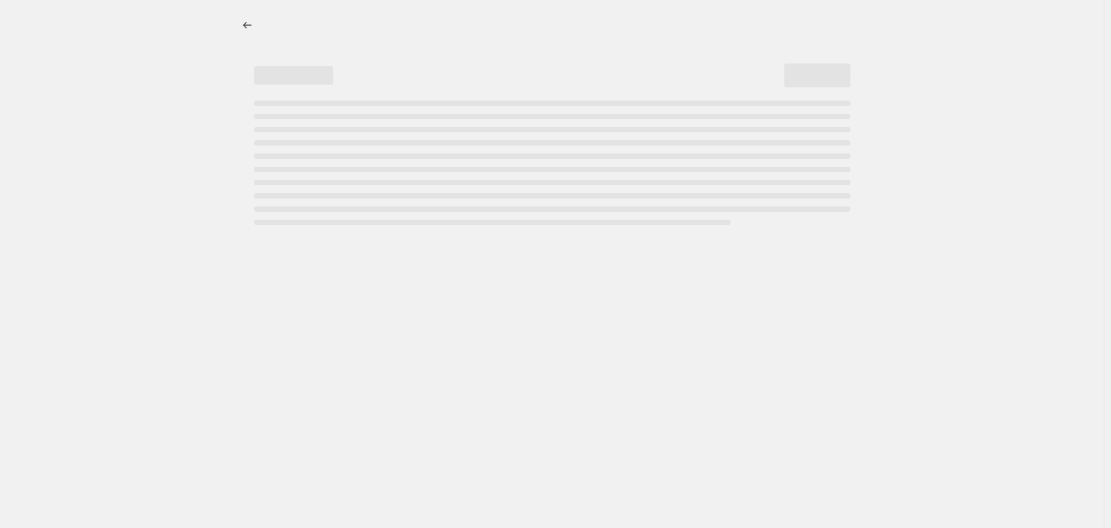
select select "percentage"
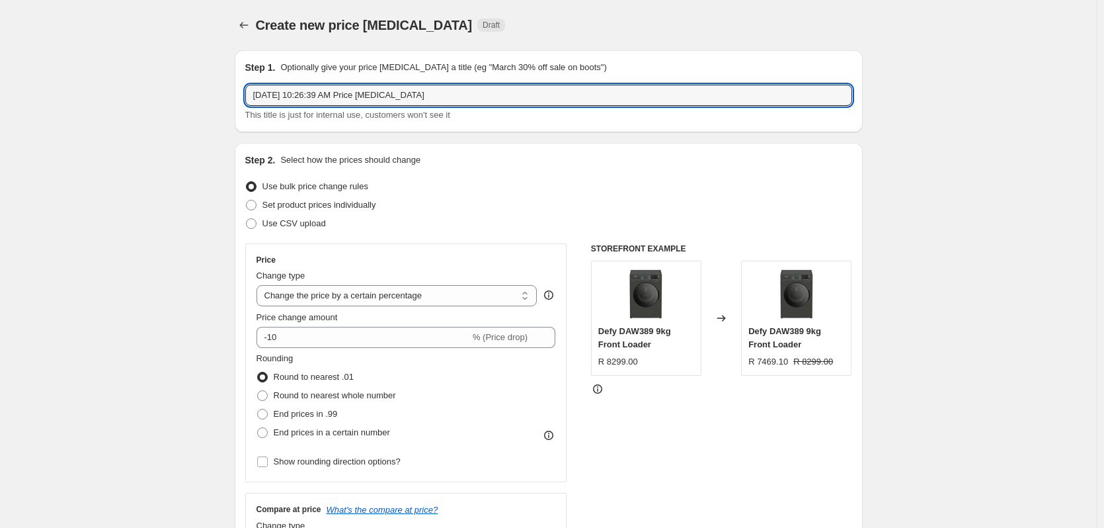
drag, startPoint x: 455, startPoint y: 93, endPoint x: 173, endPoint y: 102, distance: 281.8
type input "HIS"
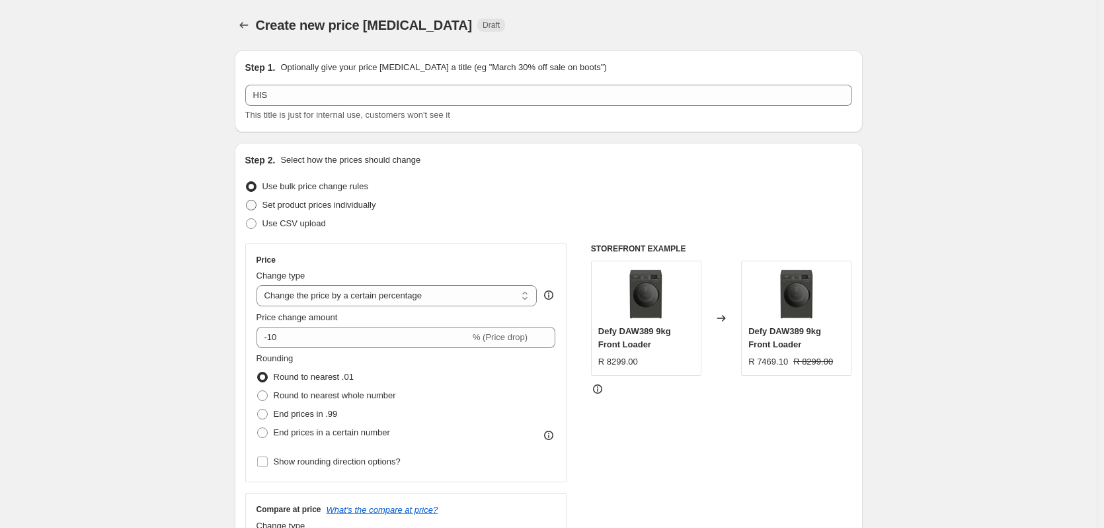
click at [253, 205] on span at bounding box center [251, 205] width 11 height 11
click at [247, 200] on input "Set product prices individually" at bounding box center [246, 200] width 1 height 1
radio input "true"
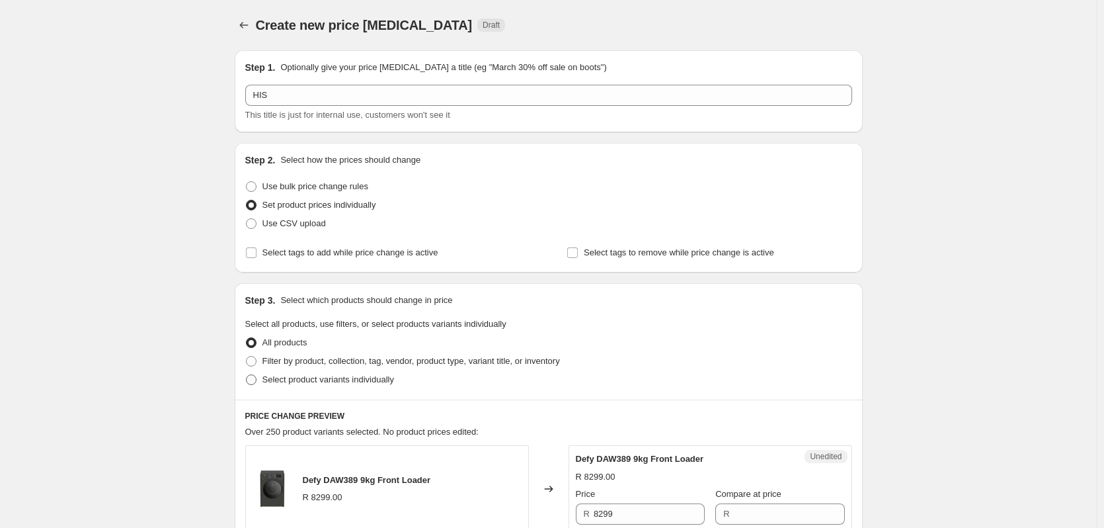
click at [255, 380] on span at bounding box center [251, 379] width 11 height 11
click at [247, 375] on input "Select product variants individually" at bounding box center [246, 374] width 1 height 1
radio input "true"
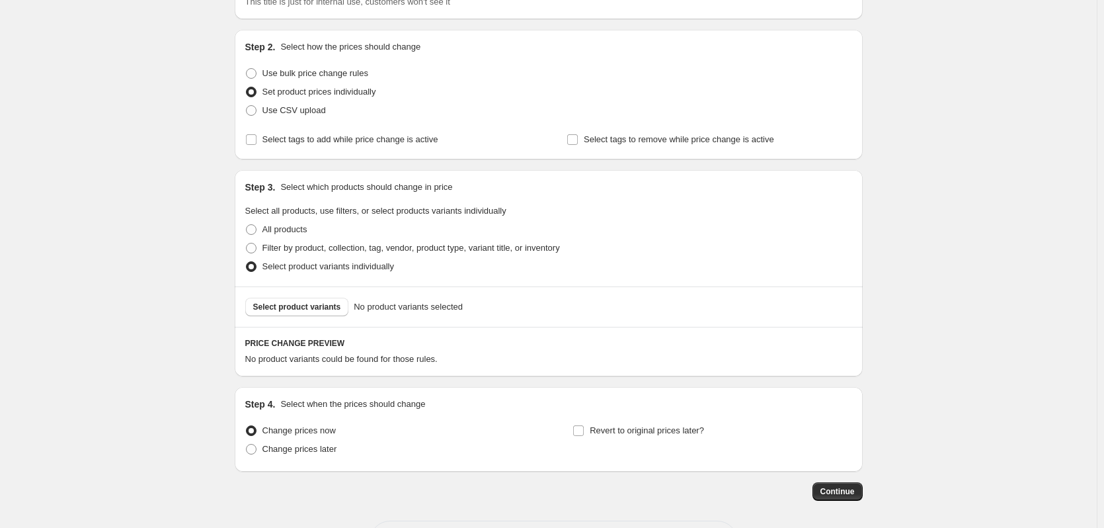
scroll to position [132, 0]
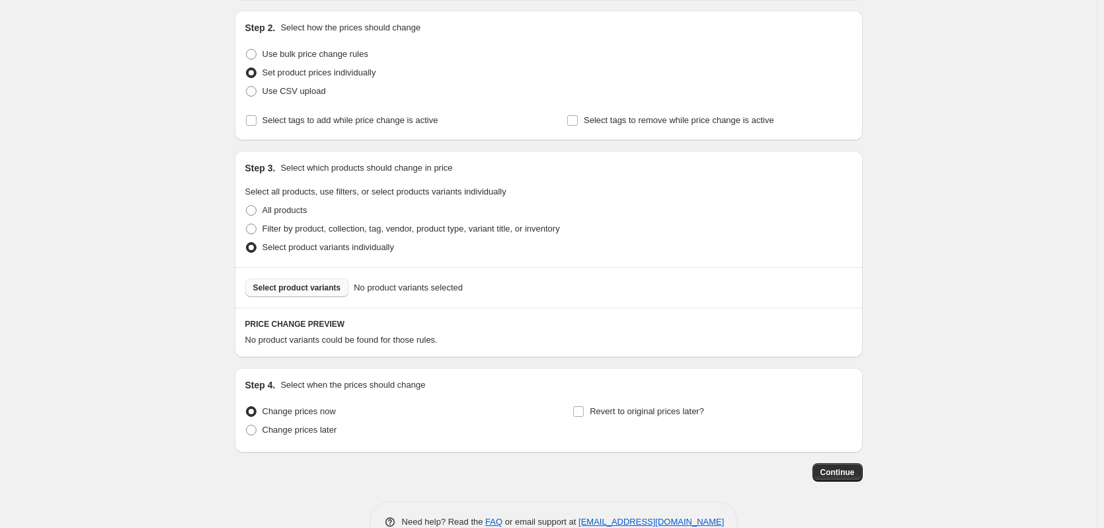
click at [280, 289] on span "Select product variants" at bounding box center [297, 287] width 88 height 11
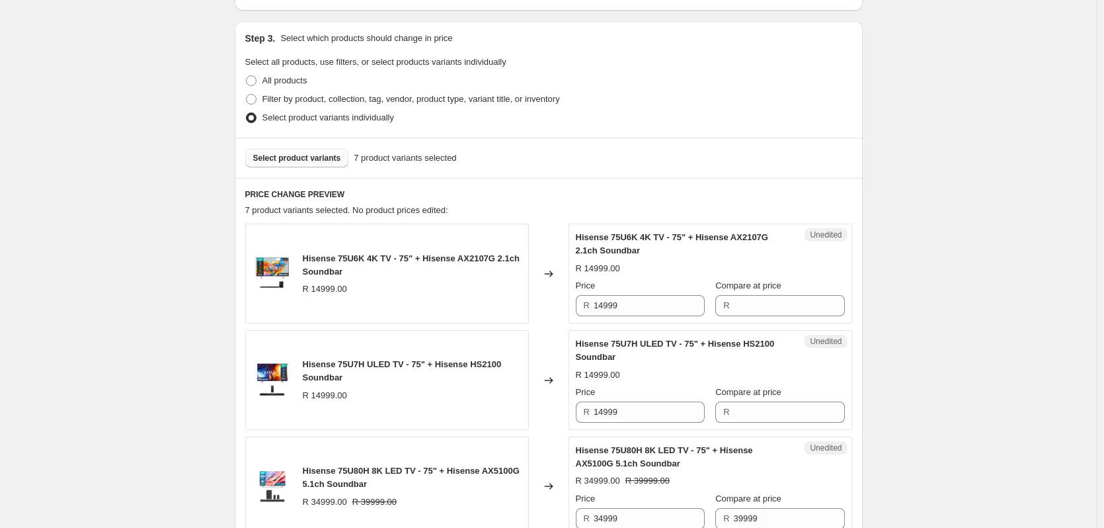
scroll to position [264, 0]
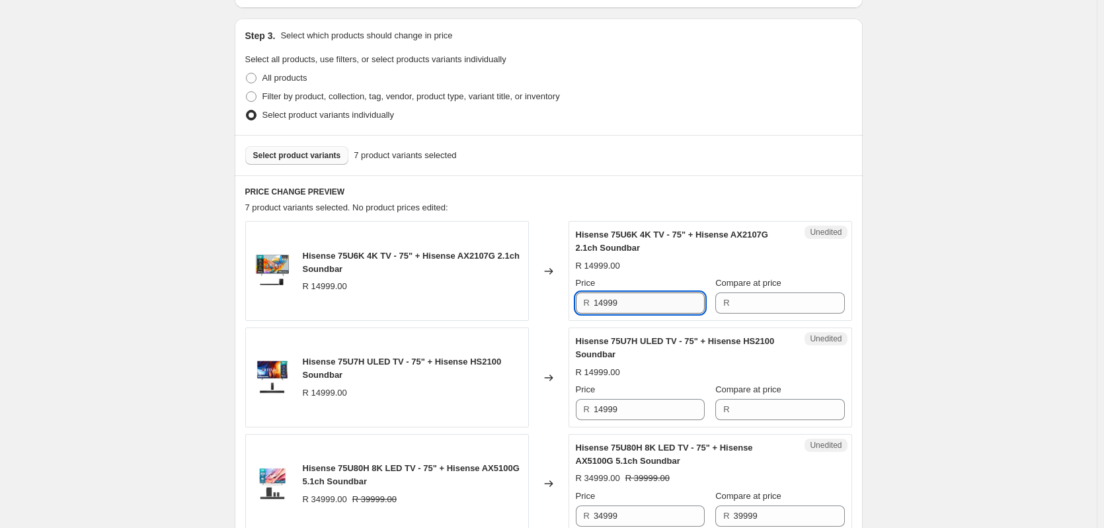
click at [649, 304] on input "14999" at bounding box center [649, 302] width 111 height 21
type input "14999"
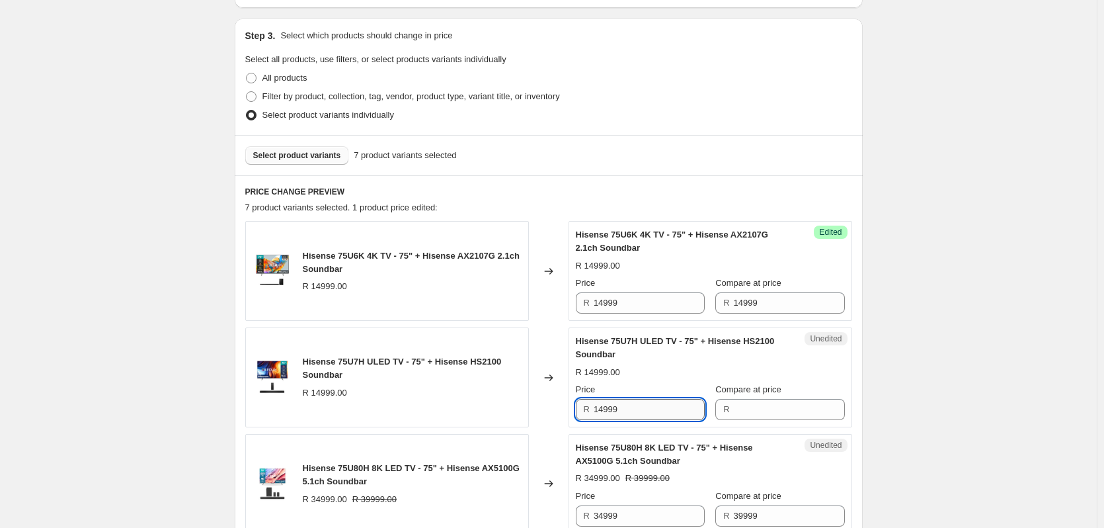
click at [654, 407] on input "14999" at bounding box center [649, 409] width 111 height 21
click at [762, 305] on input "14999" at bounding box center [789, 302] width 111 height 21
click at [763, 305] on input "14999" at bounding box center [789, 302] width 111 height 21
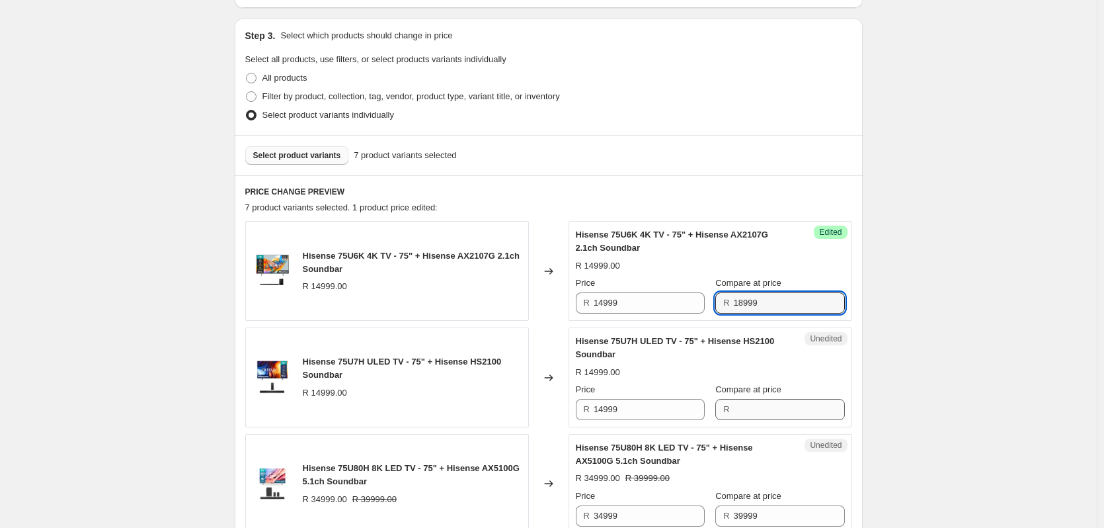
type input "18999"
click at [741, 409] on input "Compare at price" at bounding box center [789, 409] width 111 height 21
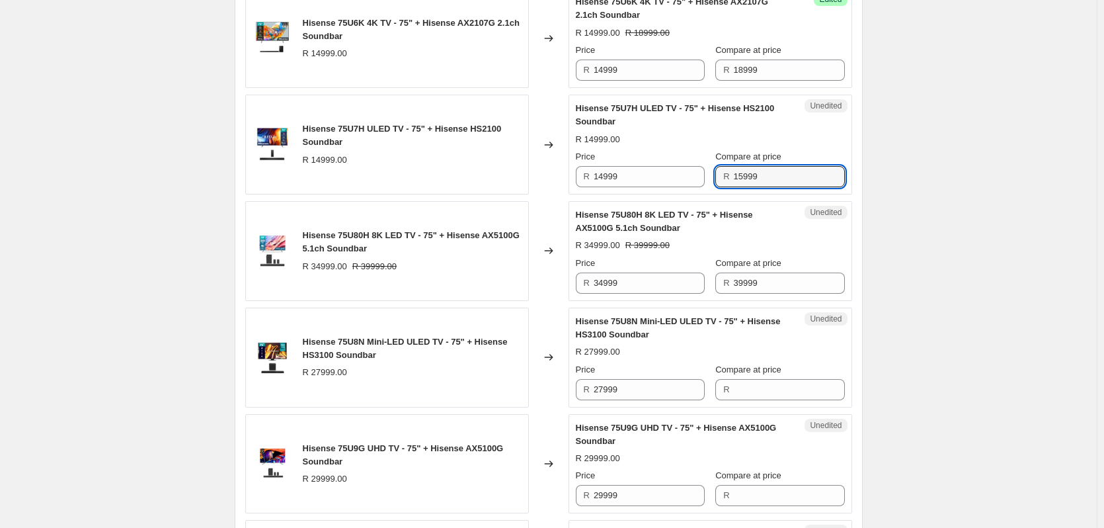
scroll to position [529, 0]
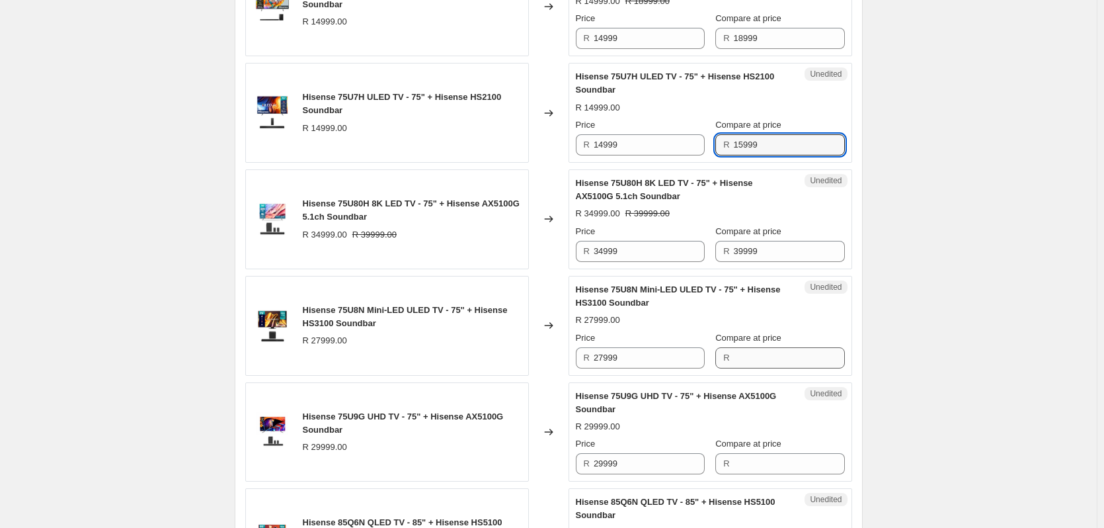
type input "15999"
click at [748, 357] on input "Compare at price" at bounding box center [789, 357] width 111 height 21
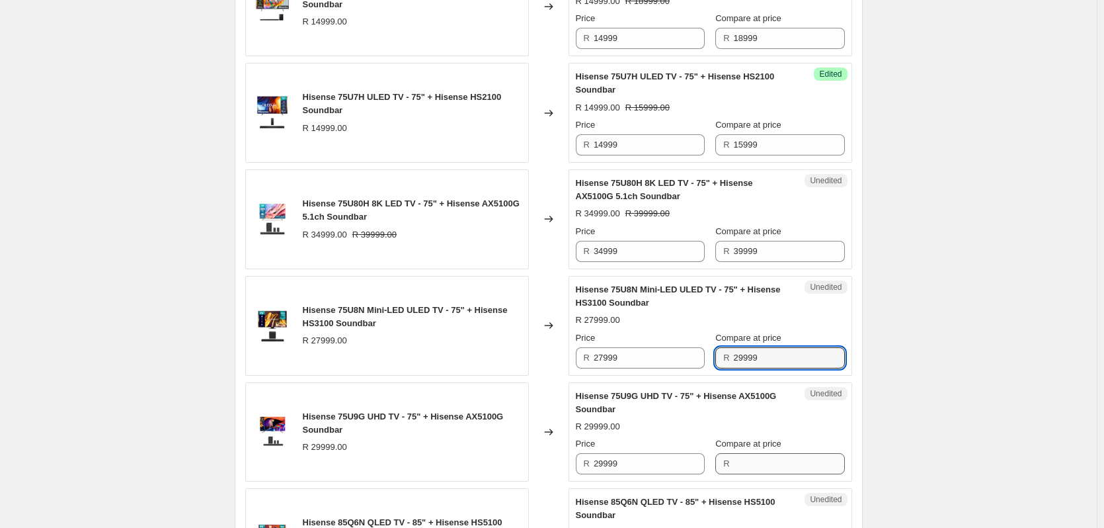
type input "29999"
click at [741, 467] on input "Compare at price" at bounding box center [789, 463] width 111 height 21
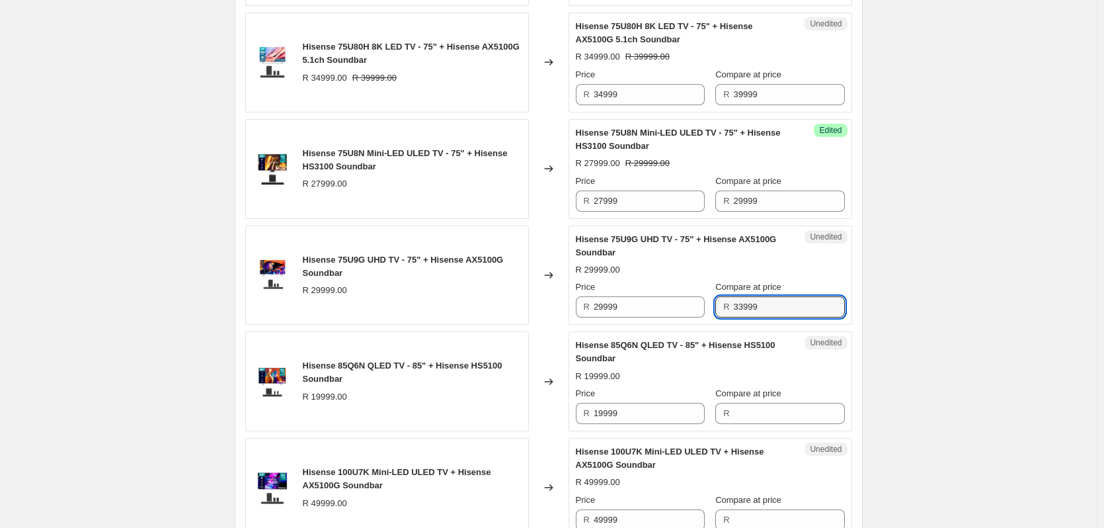
scroll to position [727, 0]
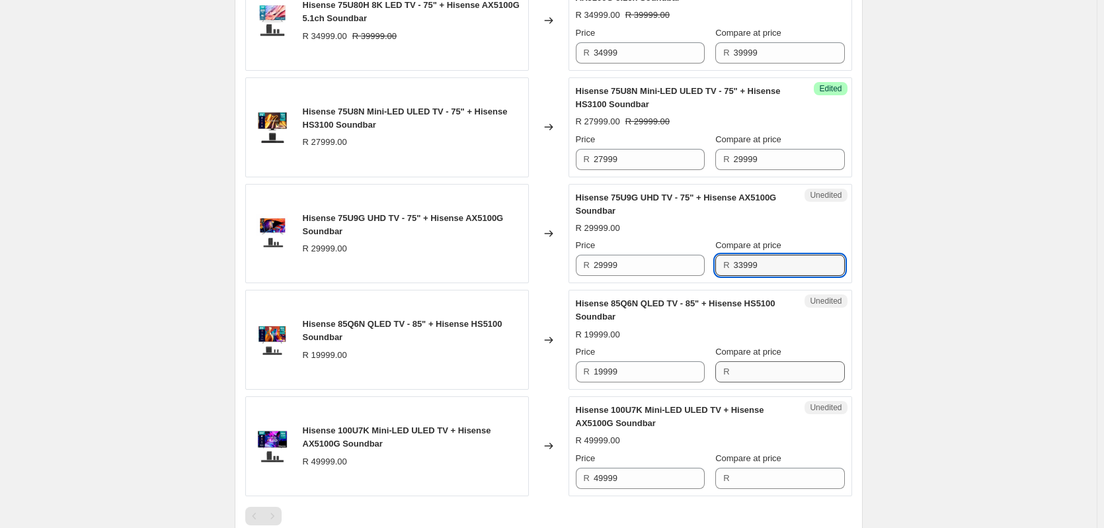
type input "33999"
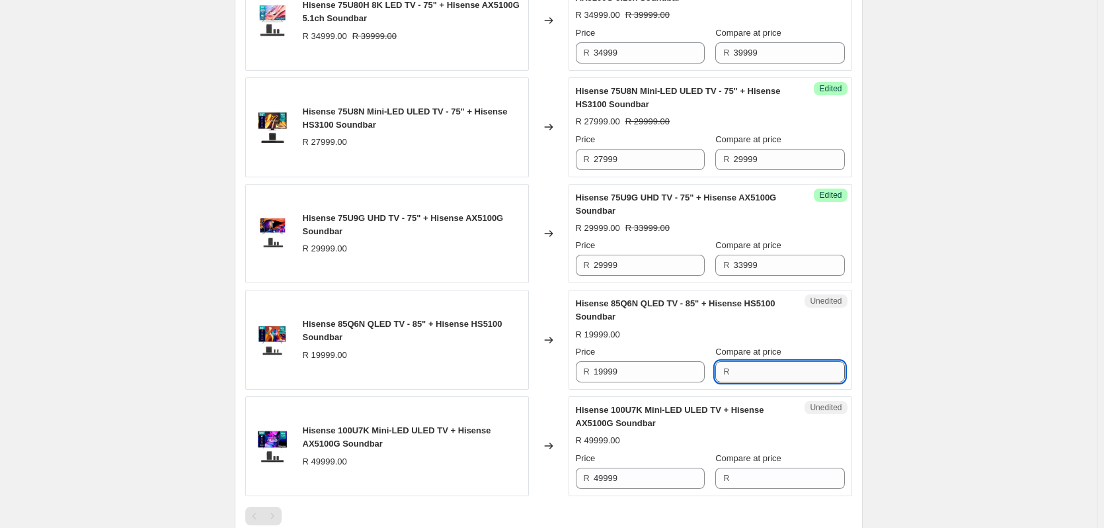
click at [734, 374] on input "Compare at price" at bounding box center [789, 371] width 111 height 21
type input "21999"
click at [771, 481] on input "Compare at price" at bounding box center [789, 477] width 111 height 21
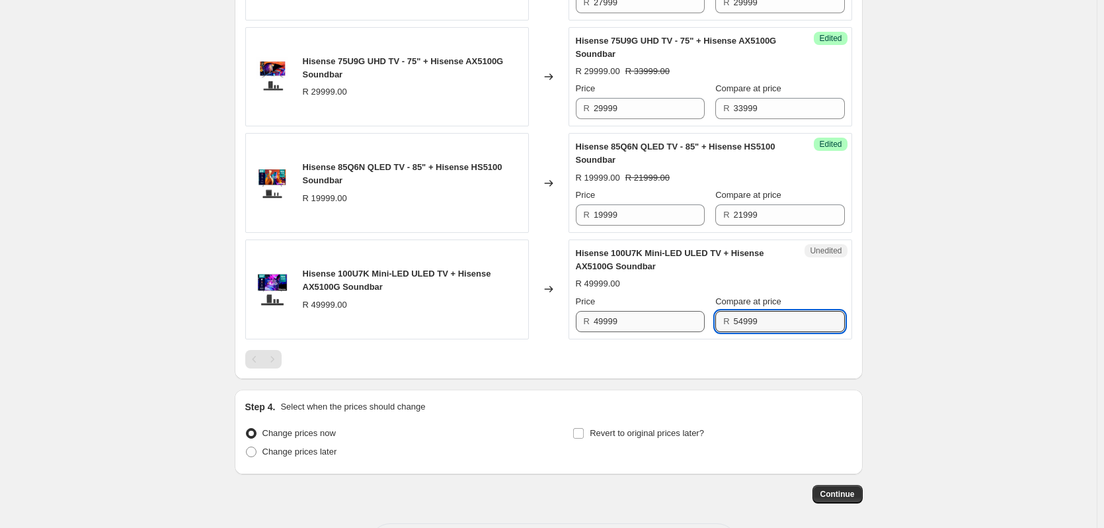
scroll to position [926, 0]
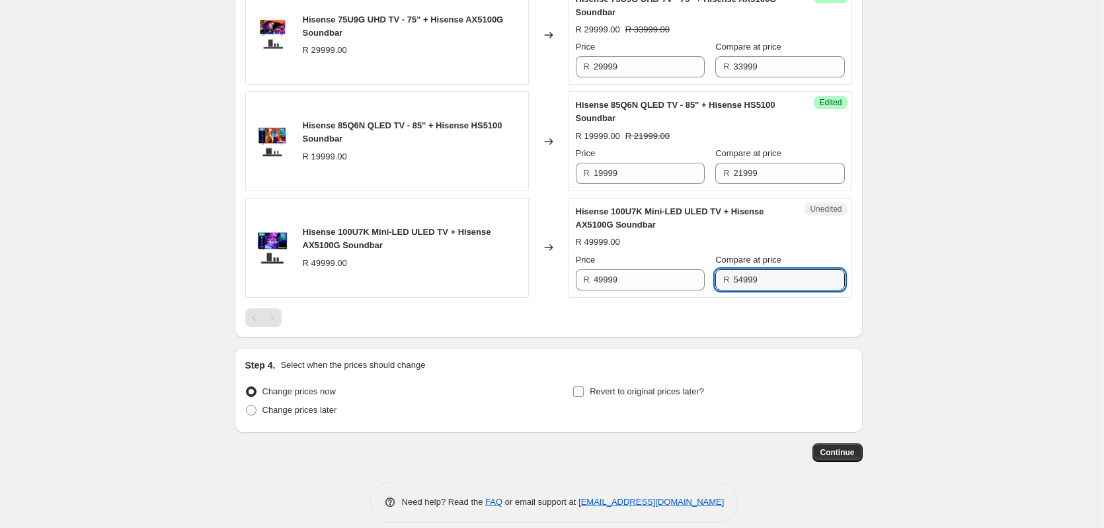
type input "54999"
click at [579, 389] on input "Revert to original prices later?" at bounding box center [578, 391] width 11 height 11
checkbox input "true"
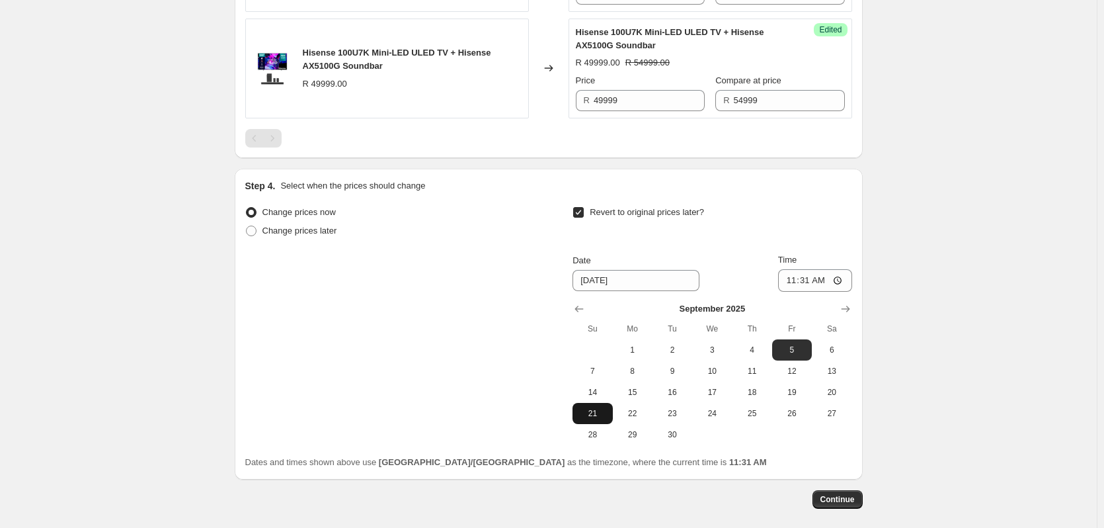
scroll to position [1166, 0]
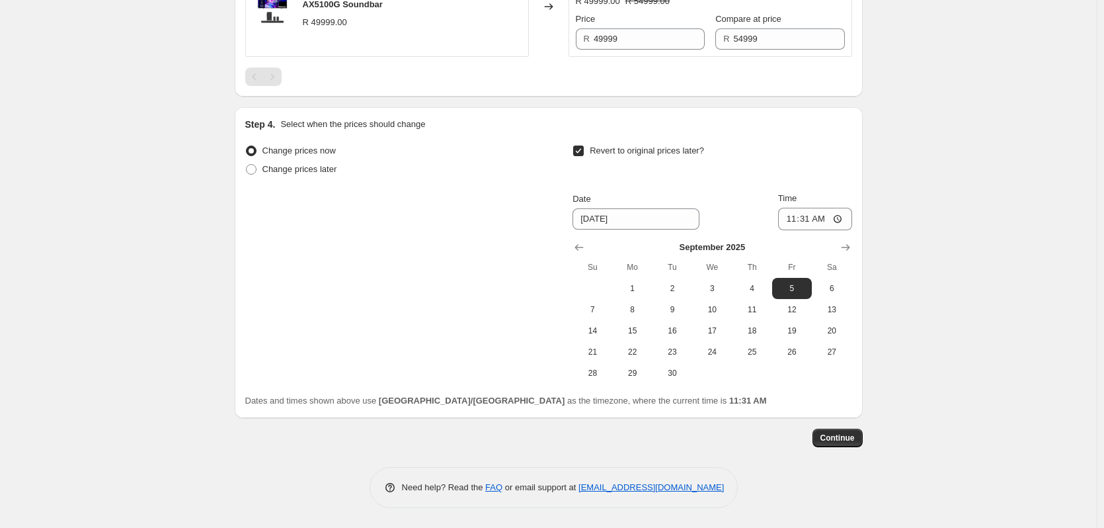
click at [692, 245] on div at bounding box center [712, 247] width 279 height 13
click at [850, 247] on icon "Show next month, October 2025" at bounding box center [845, 247] width 9 height 7
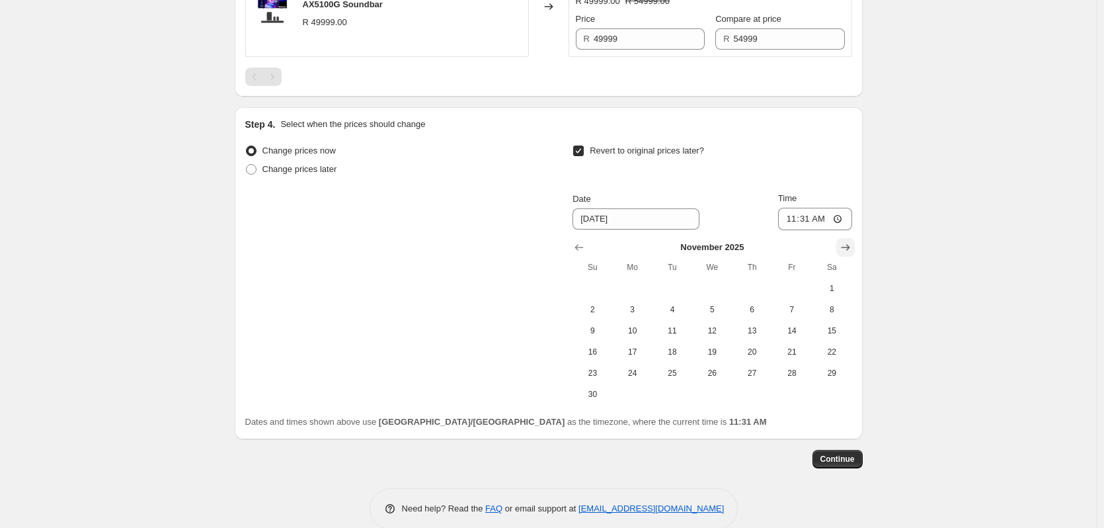
click at [850, 247] on icon "Show next month, December 2025" at bounding box center [845, 247] width 9 height 7
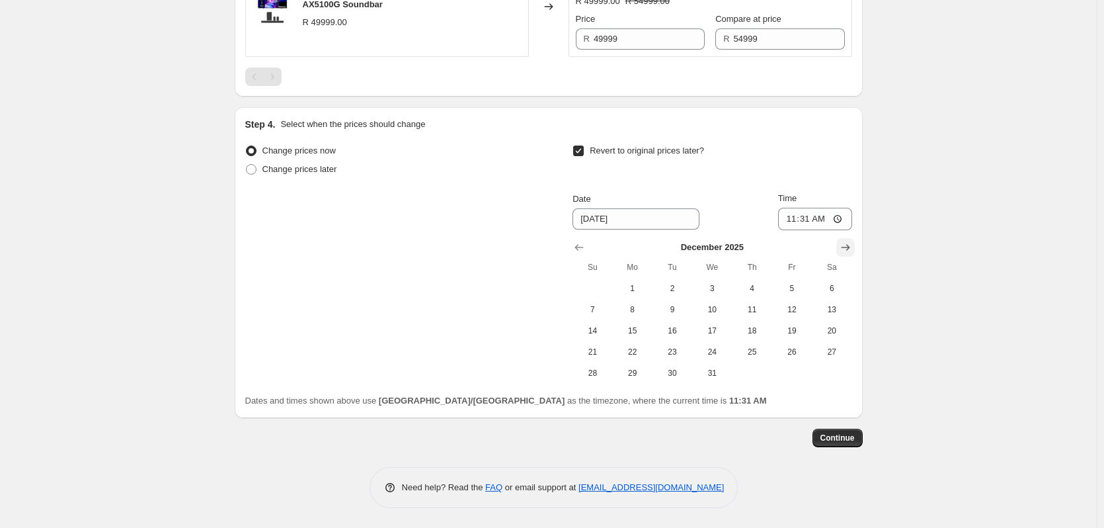
click at [850, 247] on icon "Show next month, January 2026" at bounding box center [845, 247] width 9 height 7
click at [850, 247] on icon "Show next month, February 2026" at bounding box center [845, 247] width 9 height 7
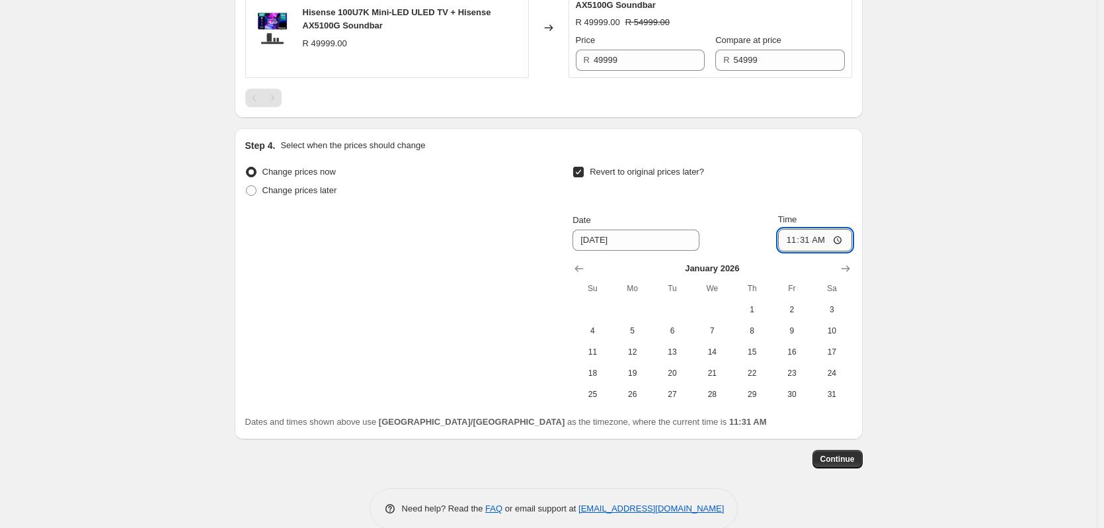
click at [851, 246] on input "11:31" at bounding box center [815, 240] width 74 height 22
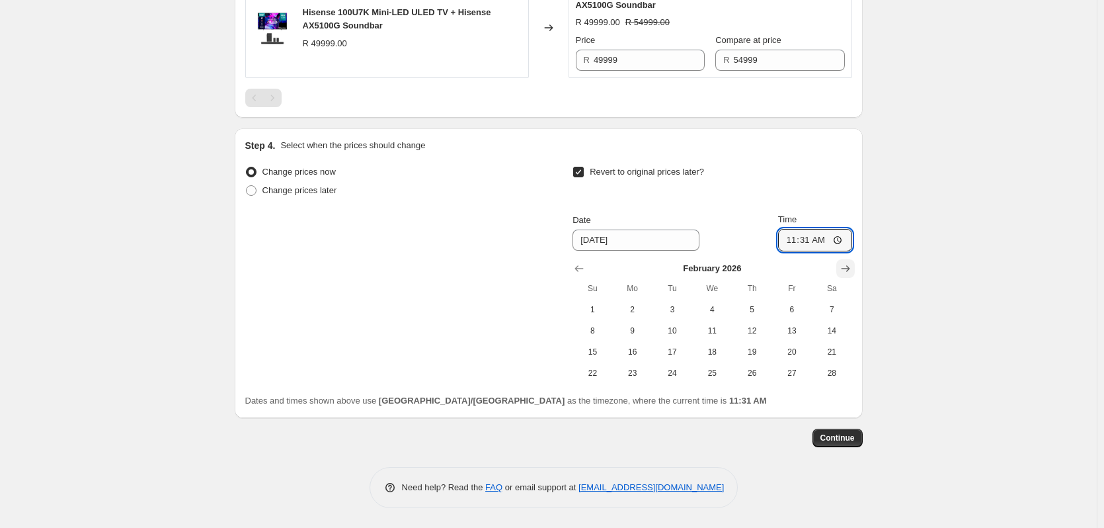
click at [852, 268] on icon "Show next month, March 2026" at bounding box center [845, 268] width 13 height 13
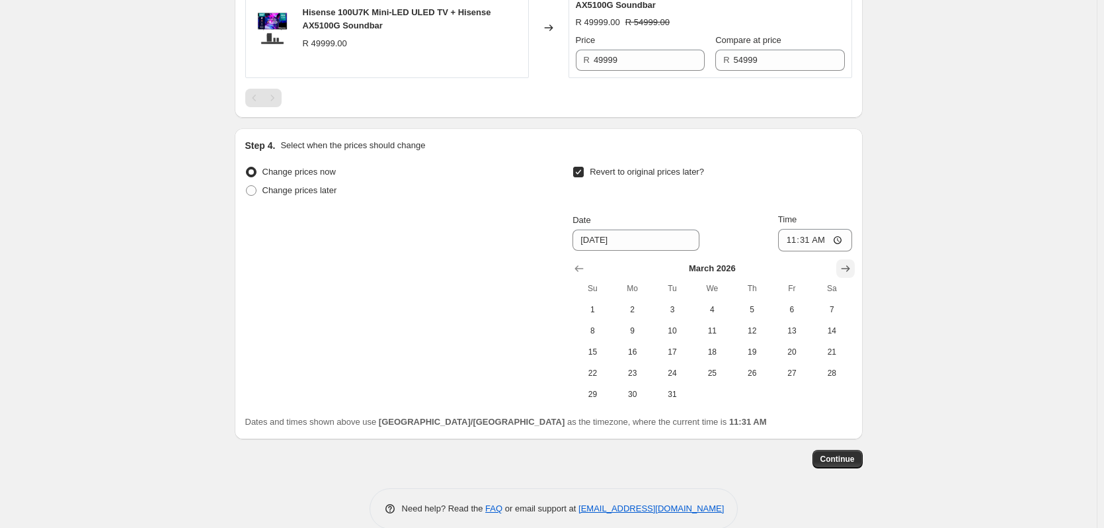
click at [852, 267] on icon "Show next month, April 2026" at bounding box center [845, 268] width 13 height 13
click at [852, 267] on icon "Show next month, May 2026" at bounding box center [845, 268] width 13 height 13
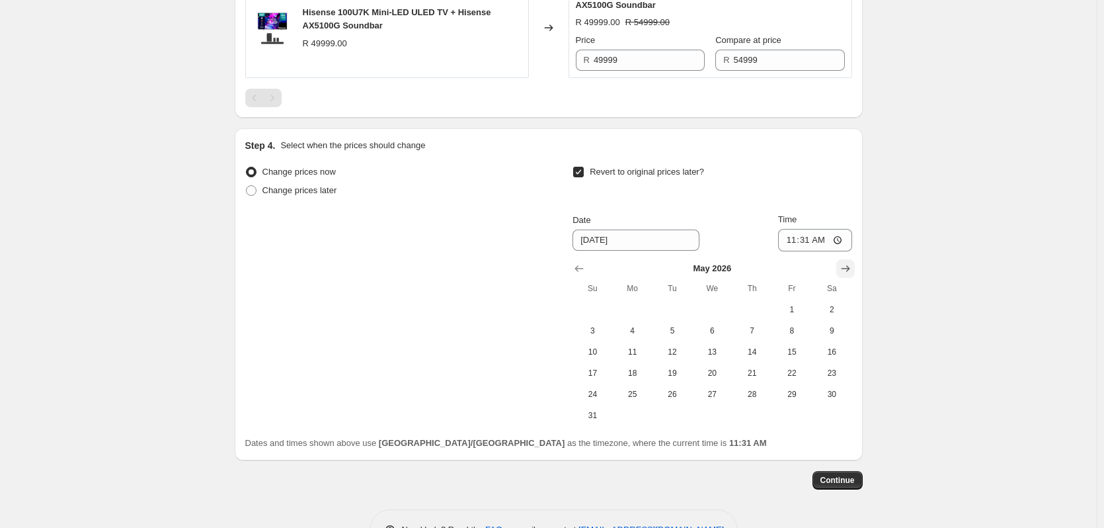
click at [852, 267] on icon "Show next month, June 2026" at bounding box center [845, 268] width 13 height 13
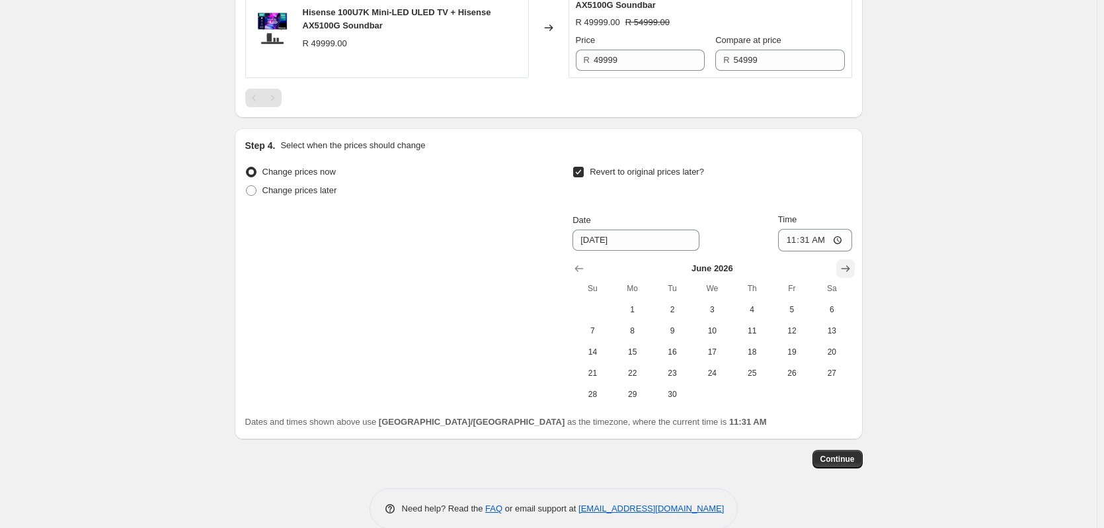
click at [852, 267] on icon "Show next month, July 2026" at bounding box center [845, 268] width 13 height 13
click at [852, 267] on icon "Show next month, August 2026" at bounding box center [845, 268] width 13 height 13
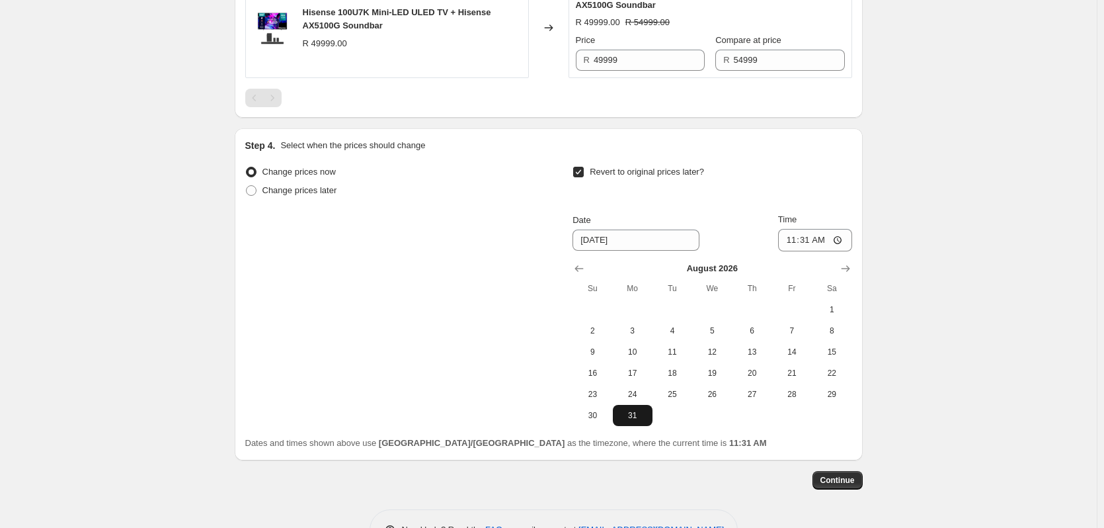
click at [635, 418] on span "31" at bounding box center [632, 415] width 29 height 11
type input "[DATE]"
click at [805, 244] on input "11:31" at bounding box center [815, 240] width 74 height 22
type input "23:59"
click at [840, 483] on span "Continue" at bounding box center [838, 480] width 34 height 11
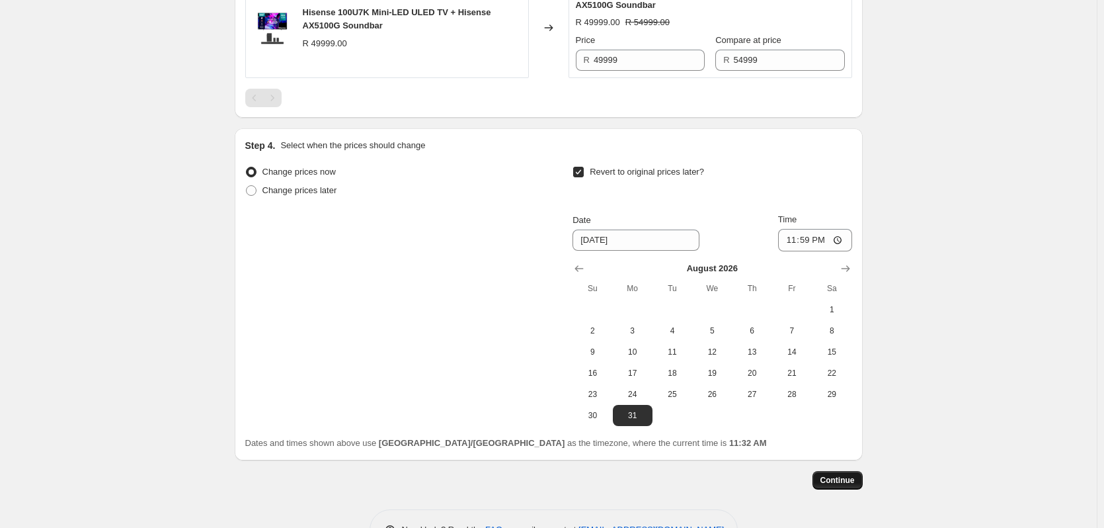
scroll to position [0, 0]
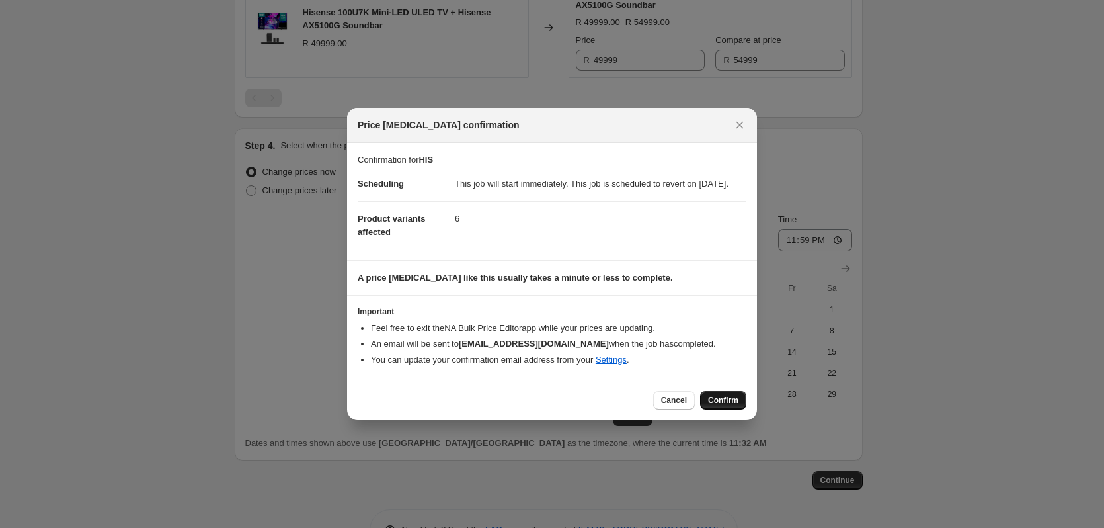
click at [716, 402] on span "Confirm" at bounding box center [723, 400] width 30 height 11
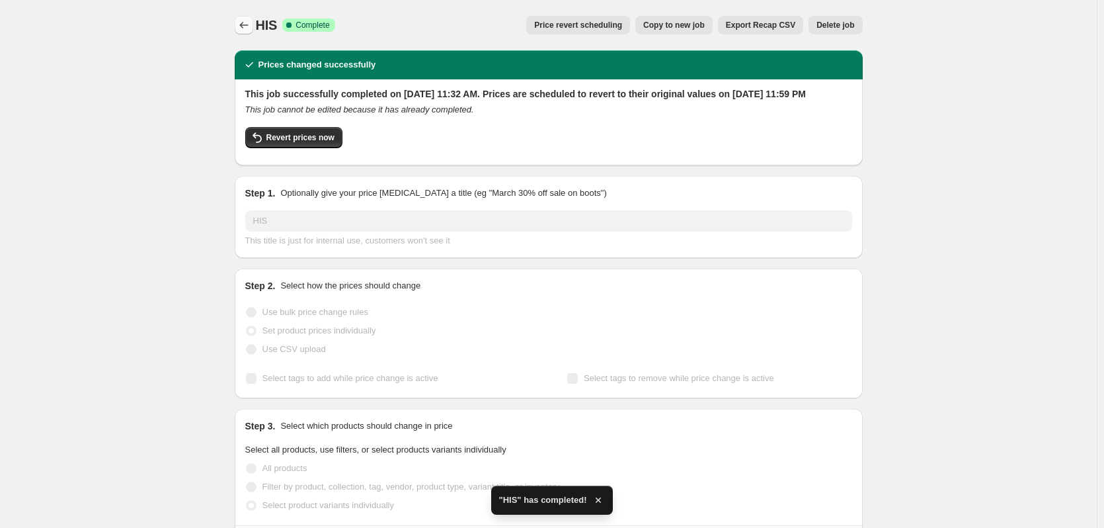
click at [243, 31] on icon "Price change jobs" at bounding box center [243, 25] width 13 height 13
